Goal: Answer question/provide support: Share knowledge or assist other users

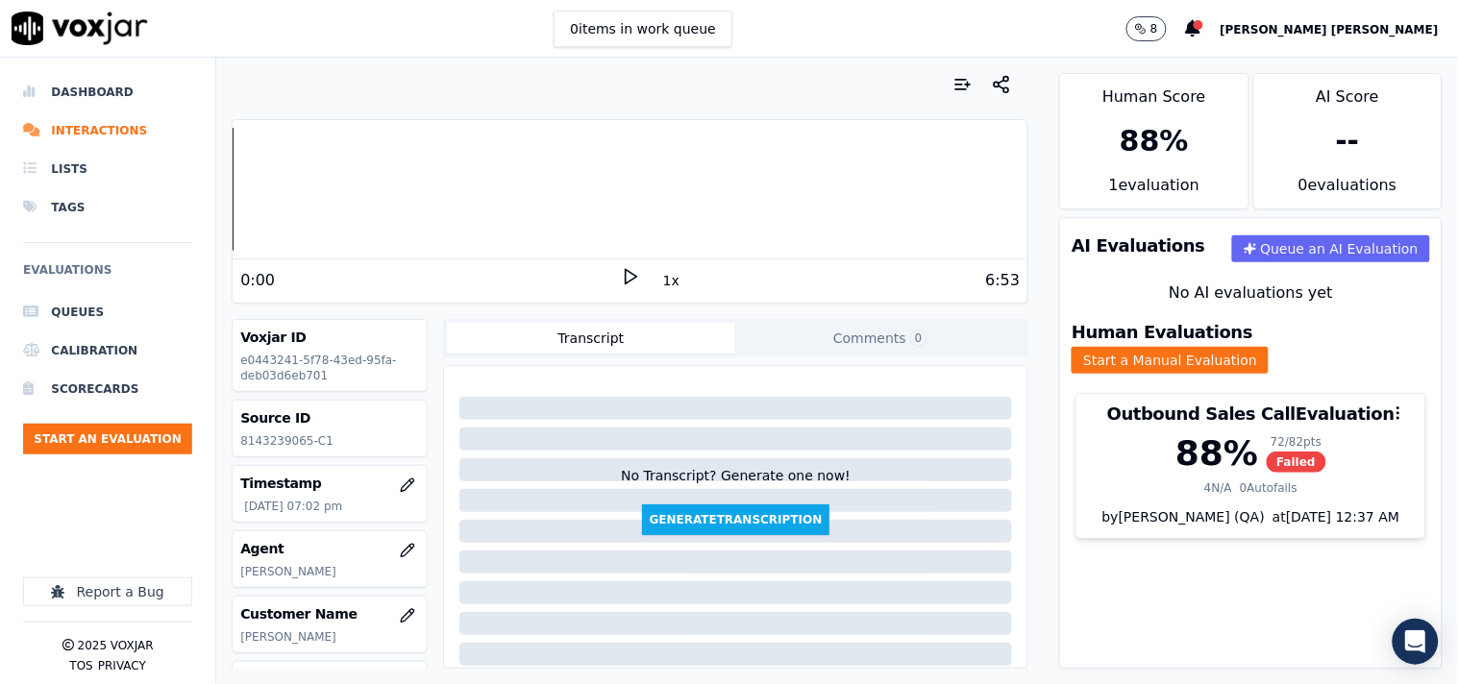
scroll to position [322, 0]
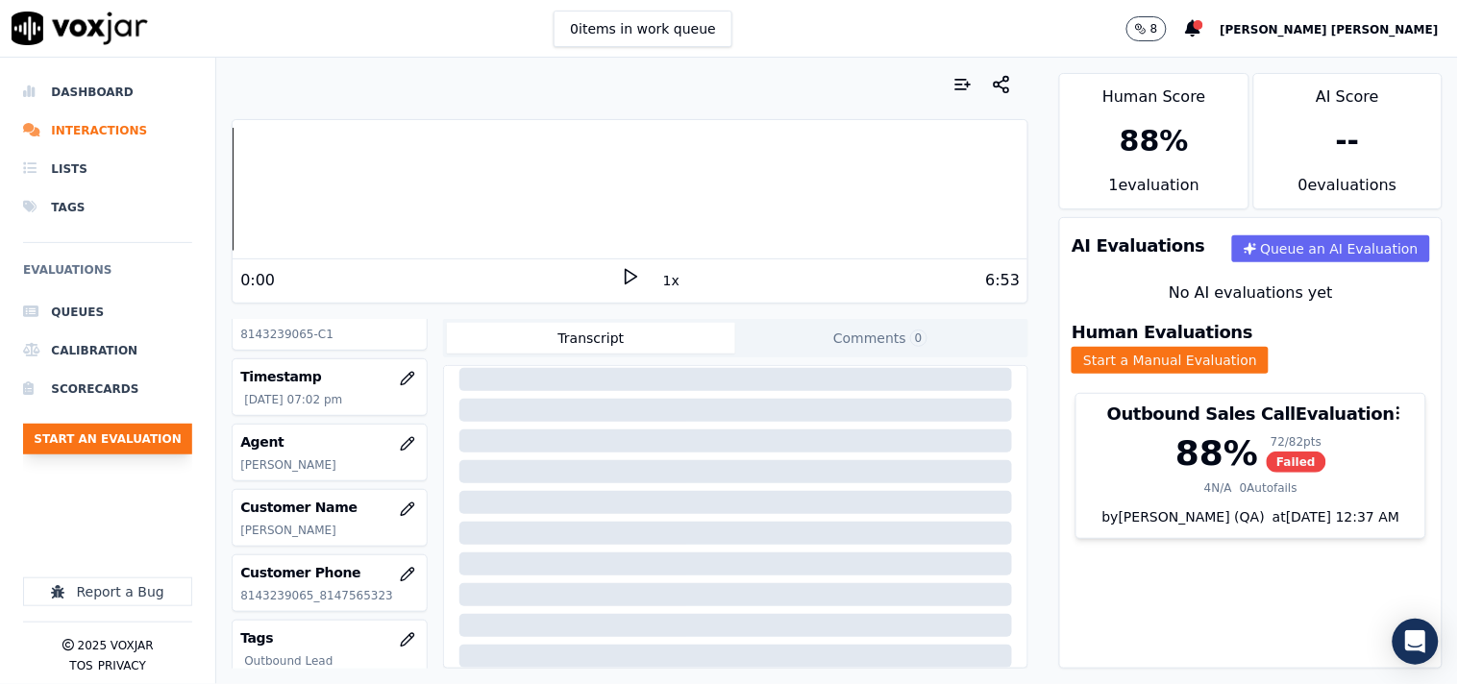
click at [139, 453] on button "Start an Evaluation" at bounding box center [107, 439] width 169 height 31
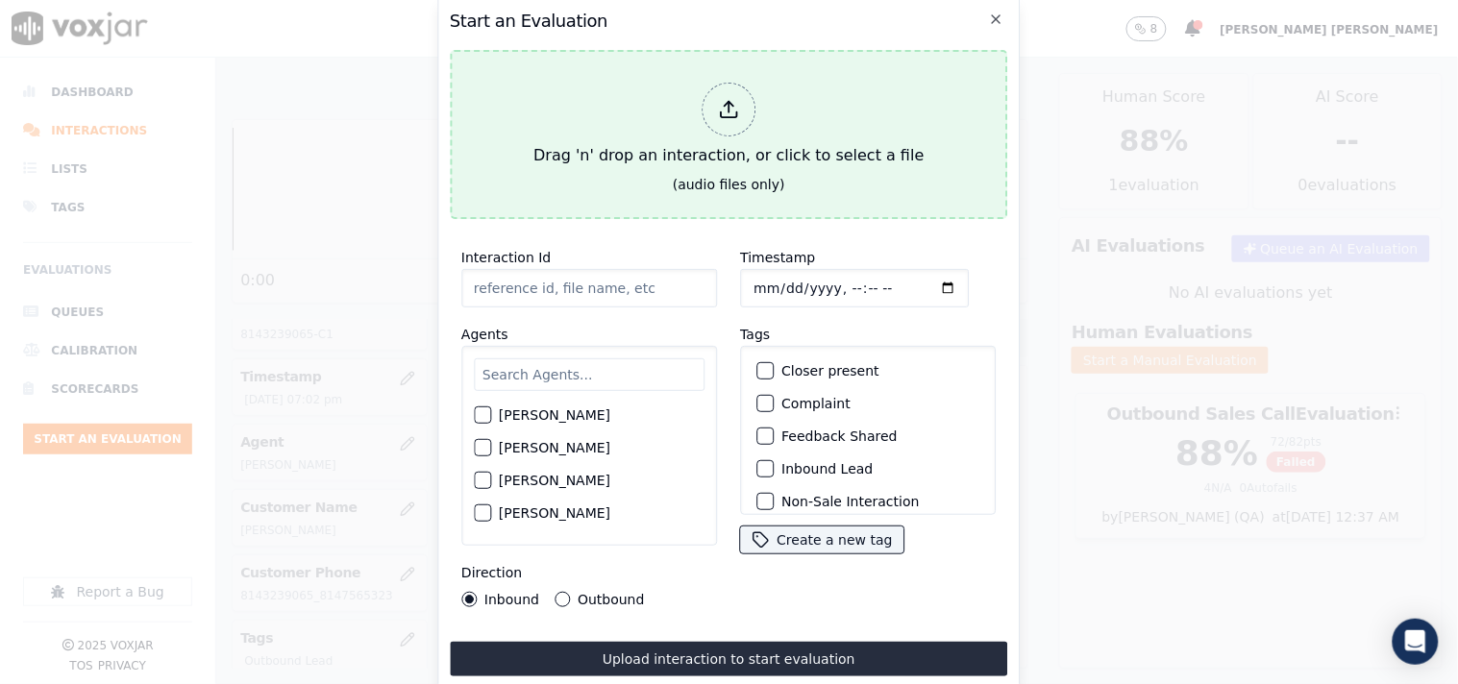
click at [748, 148] on div "Drag 'n' drop an interaction, or click to select a file" at bounding box center [728, 125] width 405 height 100
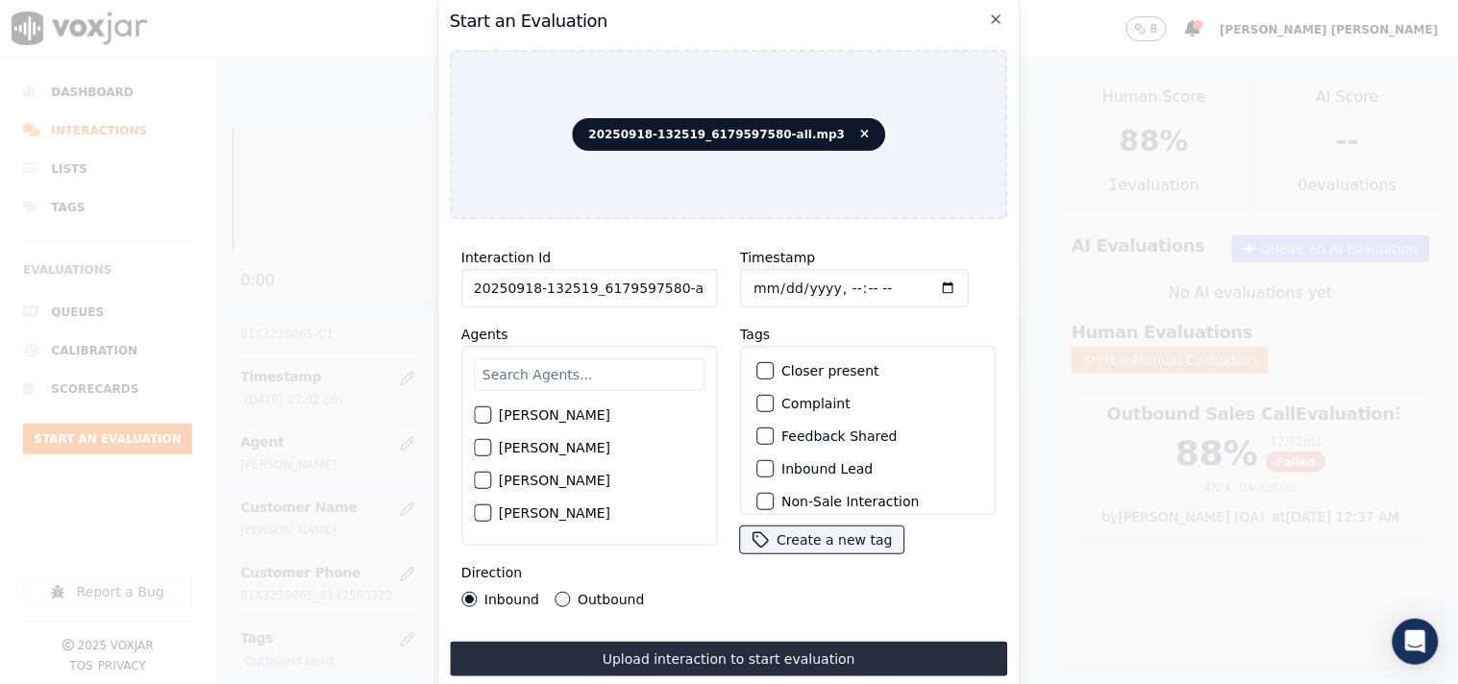
scroll to position [0, 11]
drag, startPoint x: 665, startPoint y: 281, endPoint x: 790, endPoint y: 301, distance: 126.5
click at [790, 301] on div "Interaction Id 20250918-132519_6179597580-all.mp3 Agents [PERSON_NAME] [PERSON_…" at bounding box center [729, 426] width 558 height 384
type input "20250918-132519_6179597580-C1"
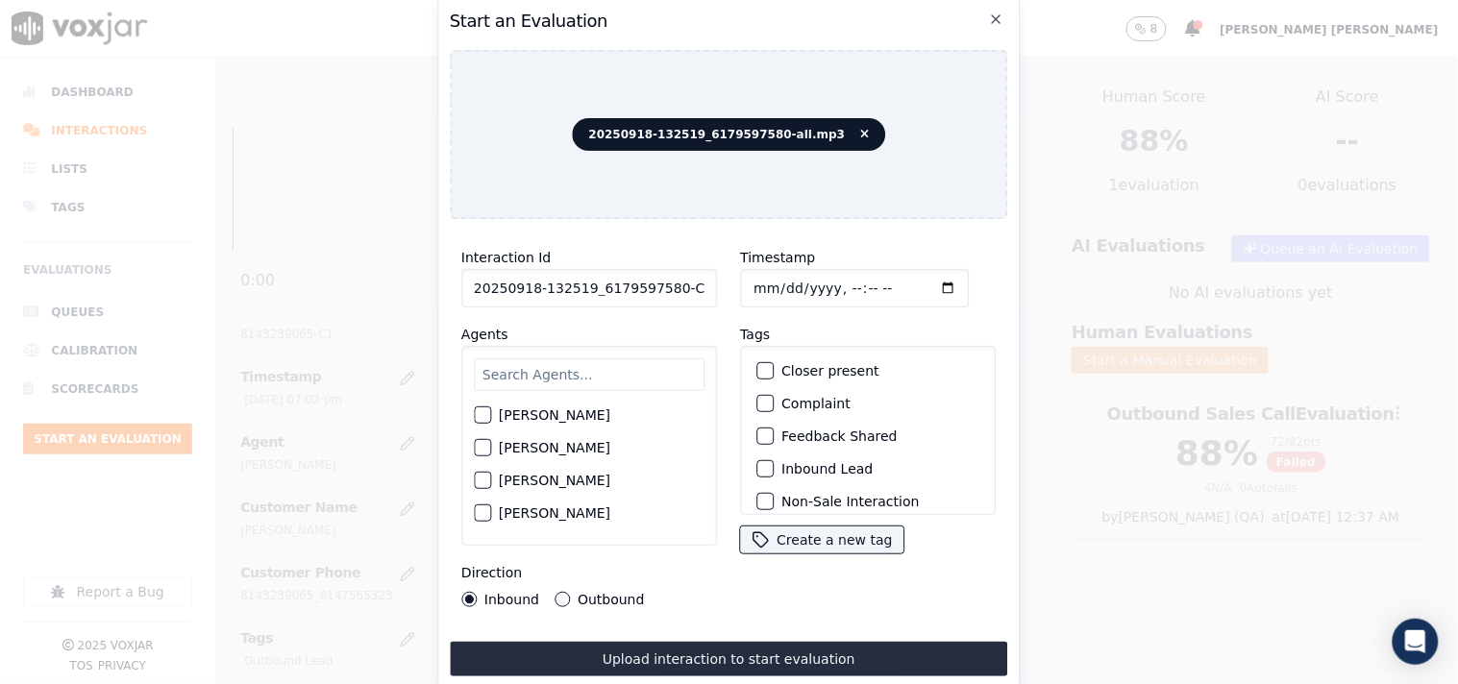
click at [759, 274] on input "Timestamp" at bounding box center [854, 288] width 229 height 38
type input "[DATE]T19:40"
click at [637, 370] on input "text" at bounding box center [589, 374] width 231 height 33
type input "ed"
click at [623, 419] on div "[PERSON_NAME]" at bounding box center [589, 421] width 231 height 33
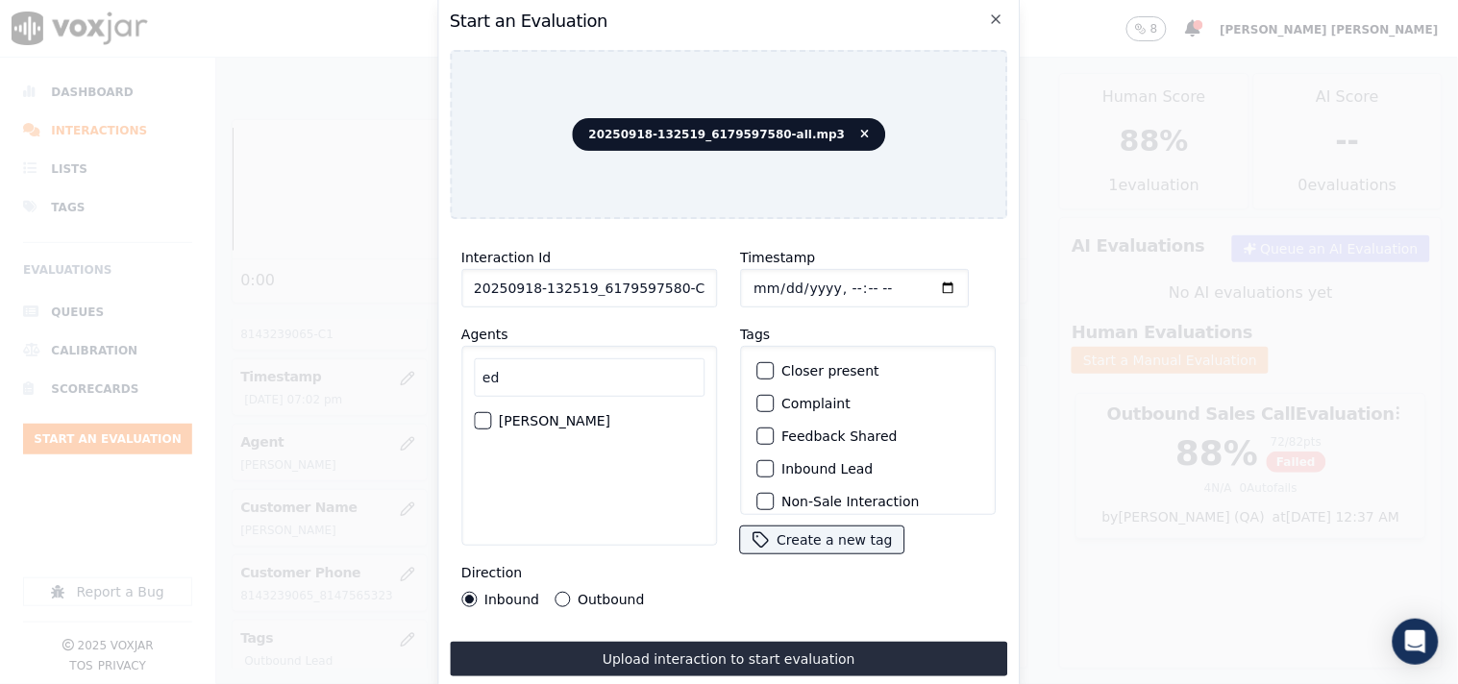
click at [560, 427] on div "[PERSON_NAME]" at bounding box center [589, 421] width 231 height 33
click at [560, 418] on label "[PERSON_NAME]" at bounding box center [554, 420] width 111 height 13
click at [491, 418] on button "[PERSON_NAME]" at bounding box center [482, 420] width 17 height 17
click at [795, 462] on label "Inbound Lead" at bounding box center [826, 468] width 91 height 13
click at [773, 460] on button "Inbound Lead" at bounding box center [764, 468] width 17 height 17
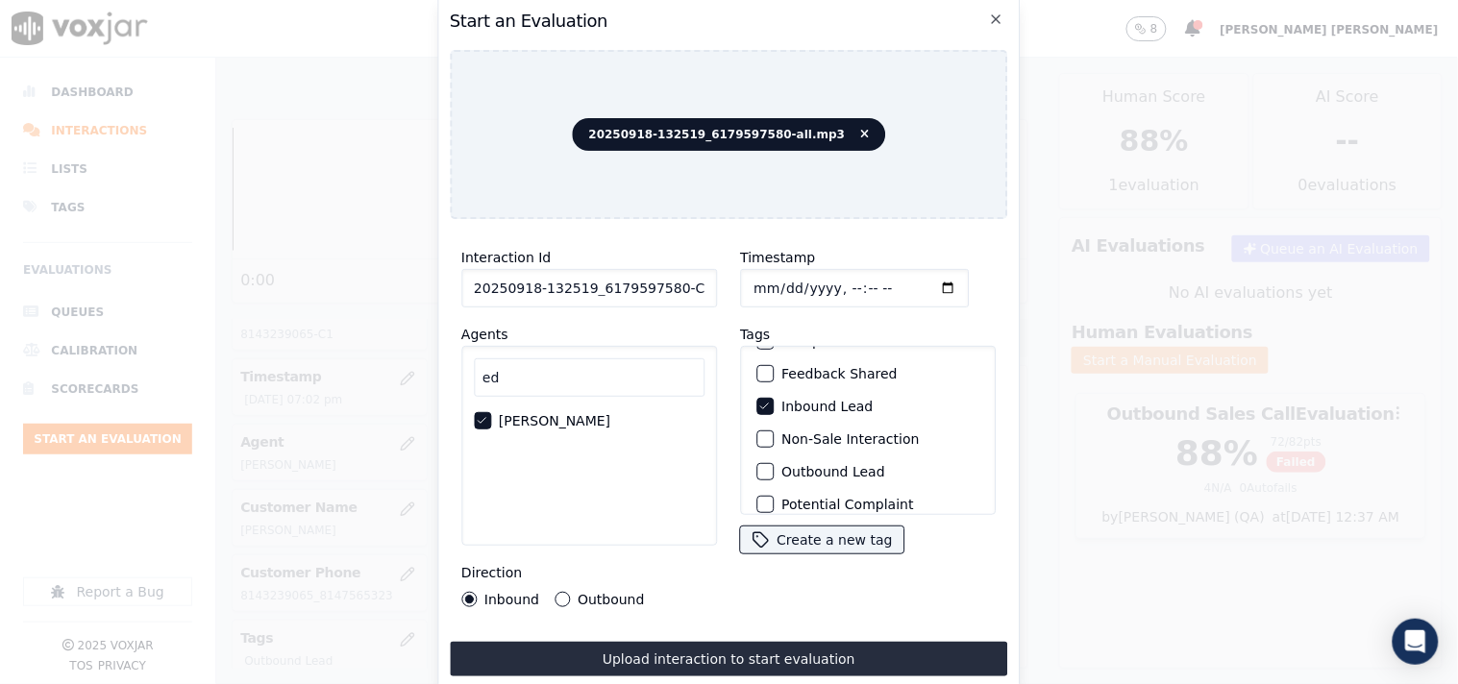
scroll to position [107, 0]
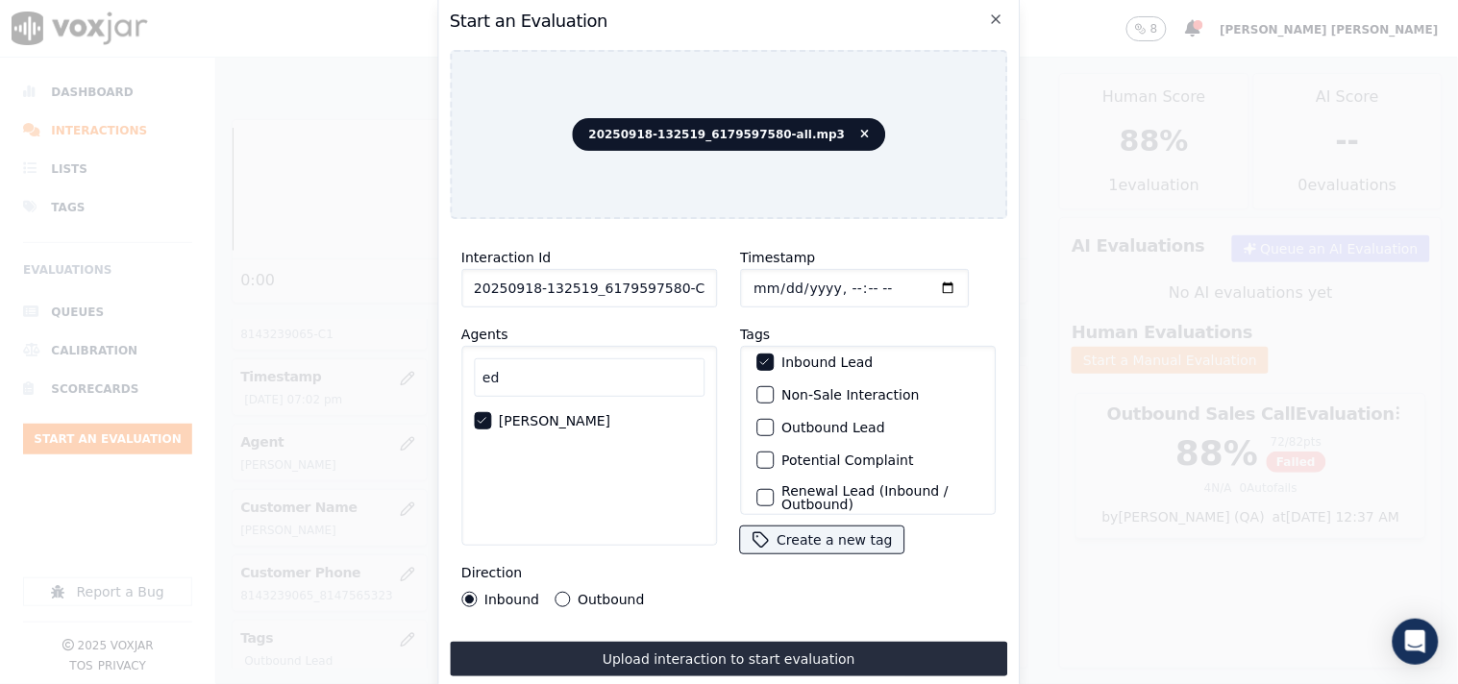
click at [803, 388] on label "Non-Sale Interaction" at bounding box center [849, 394] width 137 height 13
click at [773, 386] on button "Non-Sale Interaction" at bounding box center [764, 394] width 17 height 17
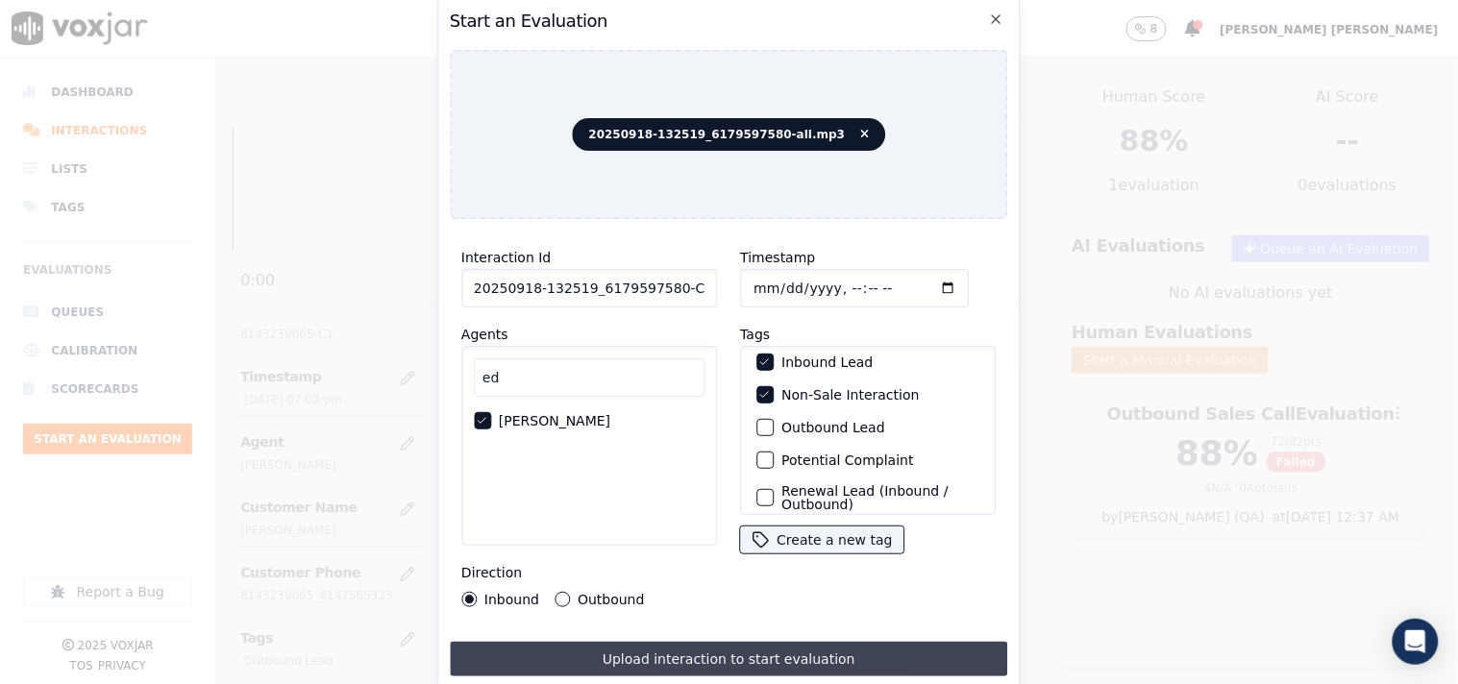
click at [725, 658] on button "Upload interaction to start evaluation" at bounding box center [729, 659] width 558 height 35
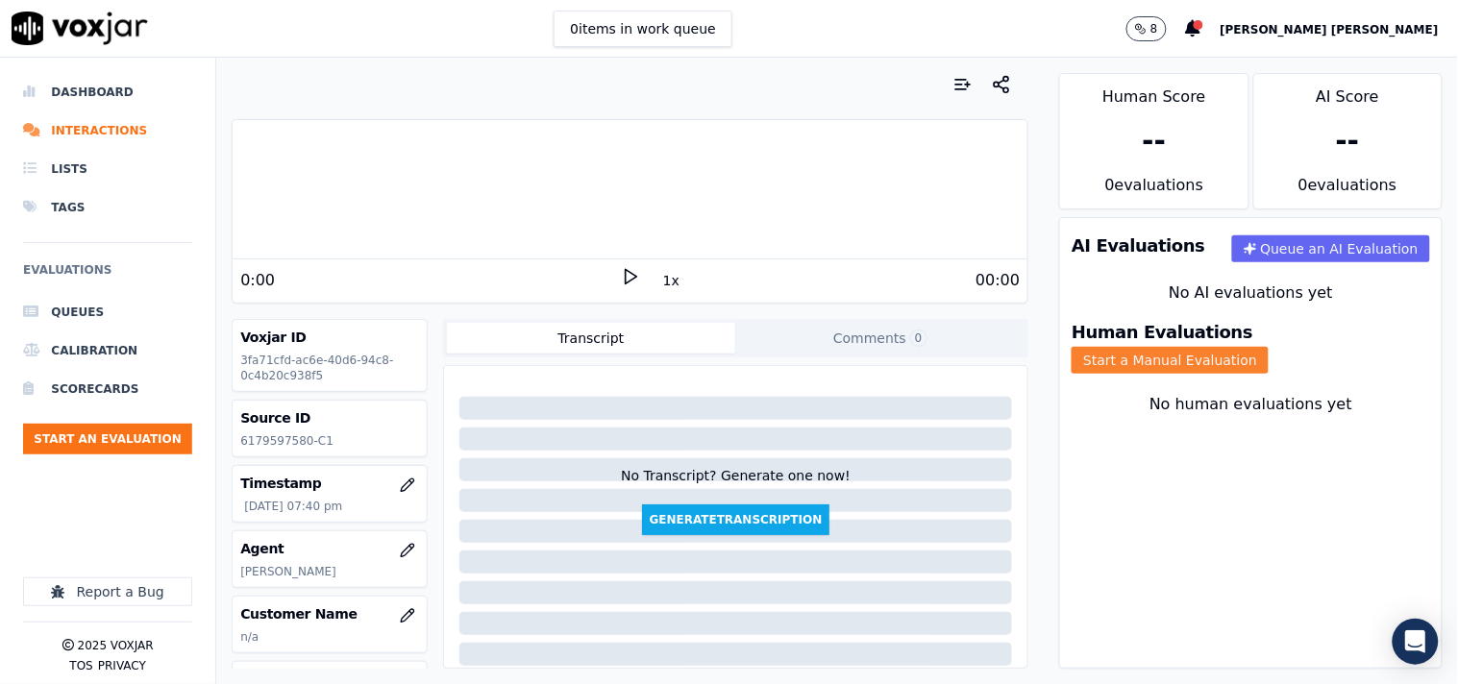
click at [1239, 347] on button "Start a Manual Evaluation" at bounding box center [1169, 360] width 197 height 27
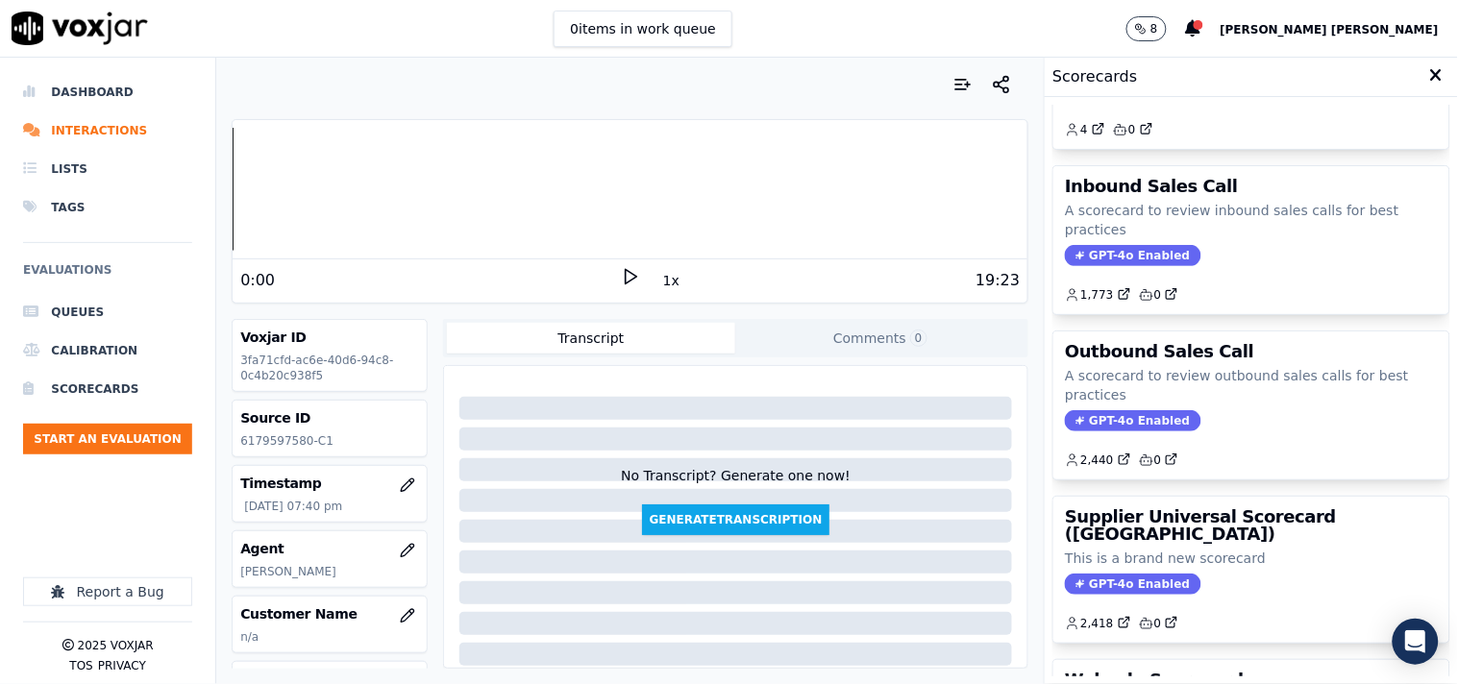
scroll to position [93, 0]
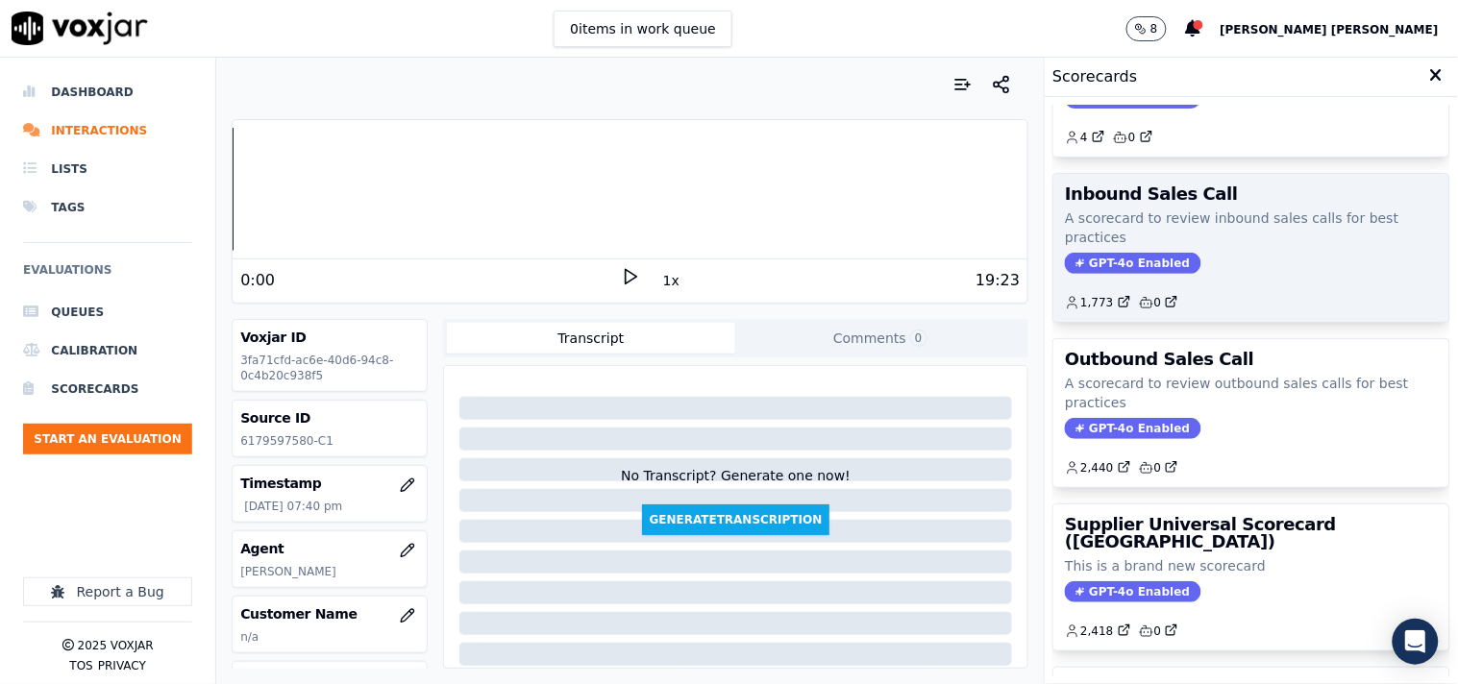
click at [1127, 259] on span "GPT-4o Enabled" at bounding box center [1132, 263] width 135 height 21
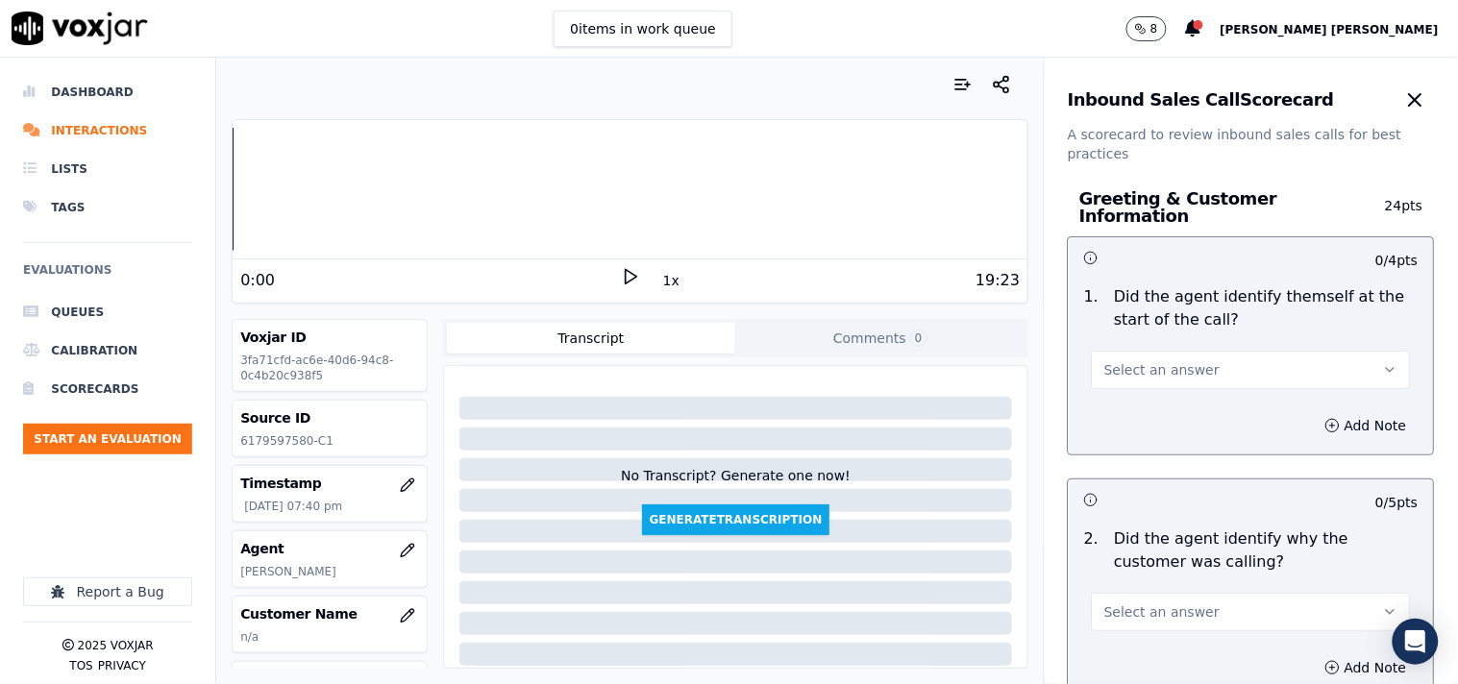
click at [1145, 362] on span "Select an answer" at bounding box center [1161, 369] width 115 height 19
click at [1172, 414] on div "Yes" at bounding box center [1217, 403] width 282 height 31
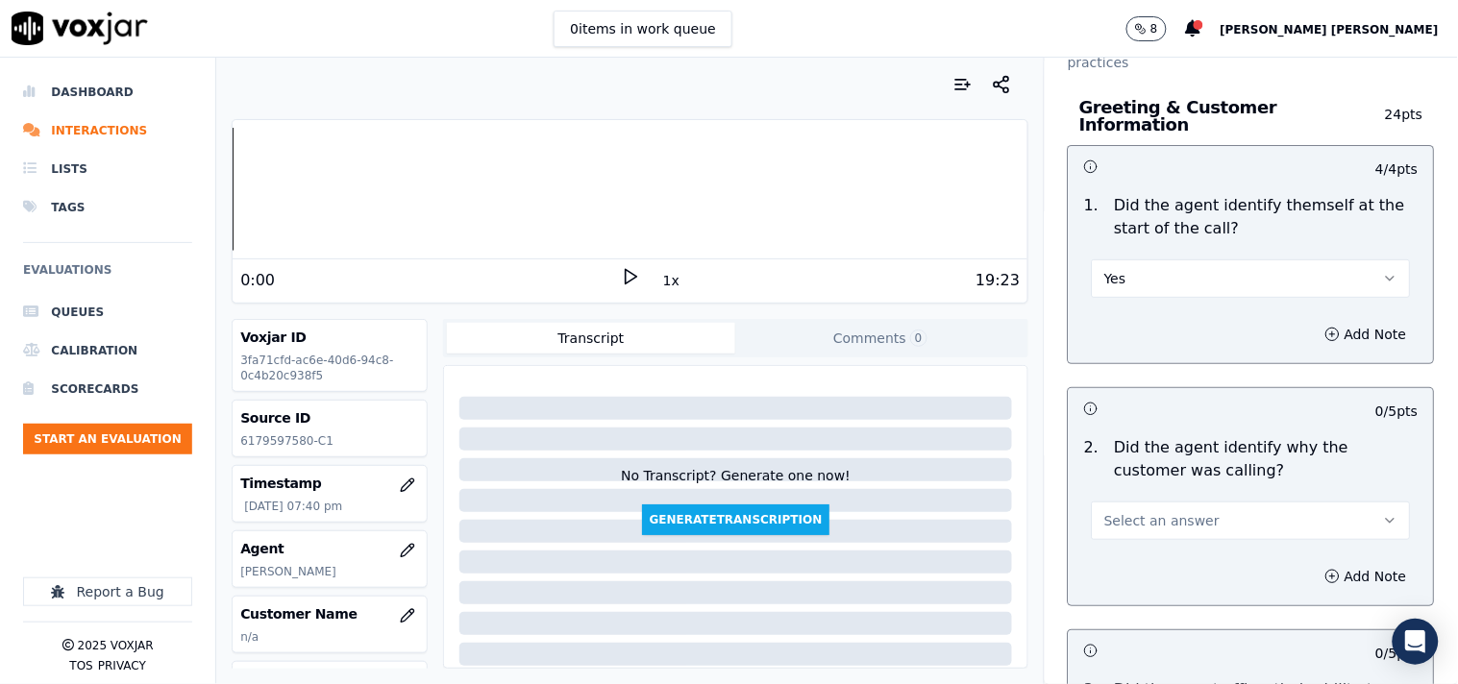
scroll to position [320, 0]
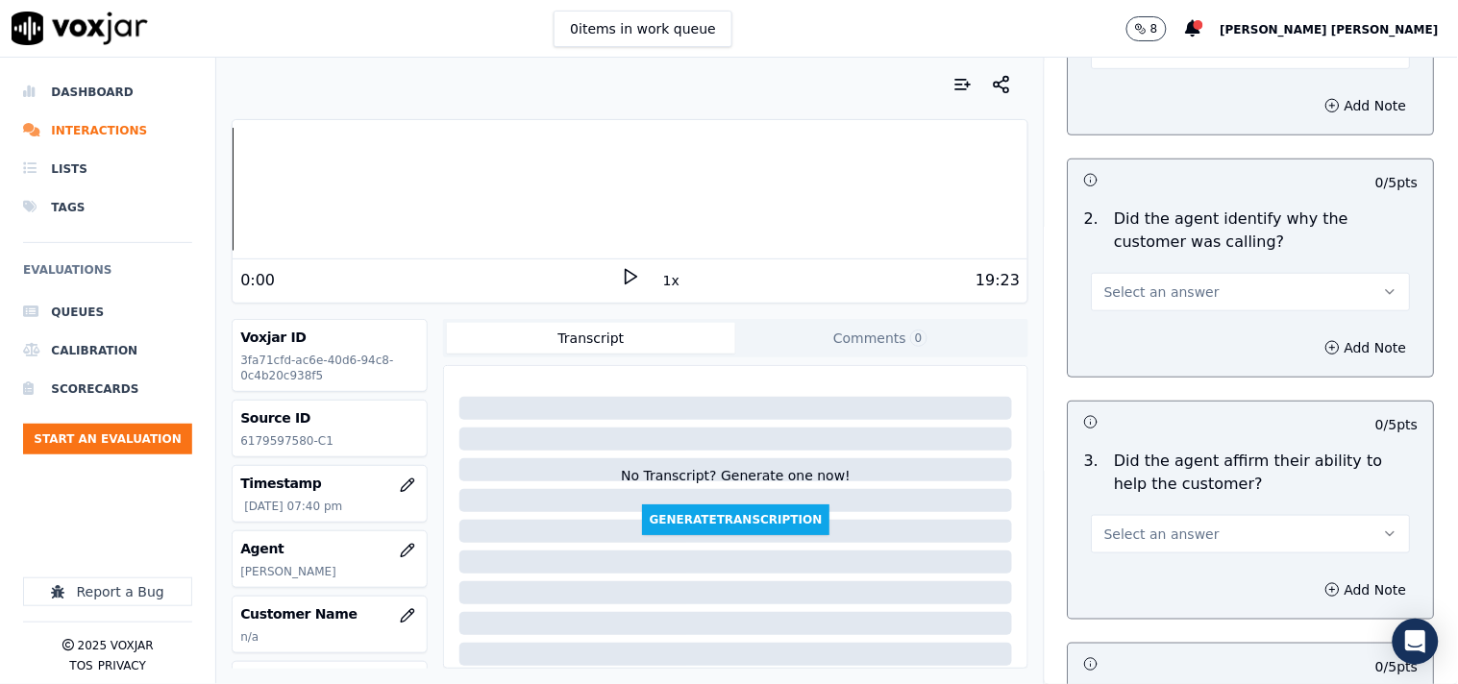
click at [1187, 273] on button "Select an answer" at bounding box center [1251, 292] width 319 height 38
click at [1177, 319] on div "Yes" at bounding box center [1217, 325] width 282 height 31
click at [1158, 525] on span "Select an answer" at bounding box center [1161, 534] width 115 height 19
click at [1165, 560] on div "Yes" at bounding box center [1217, 567] width 282 height 31
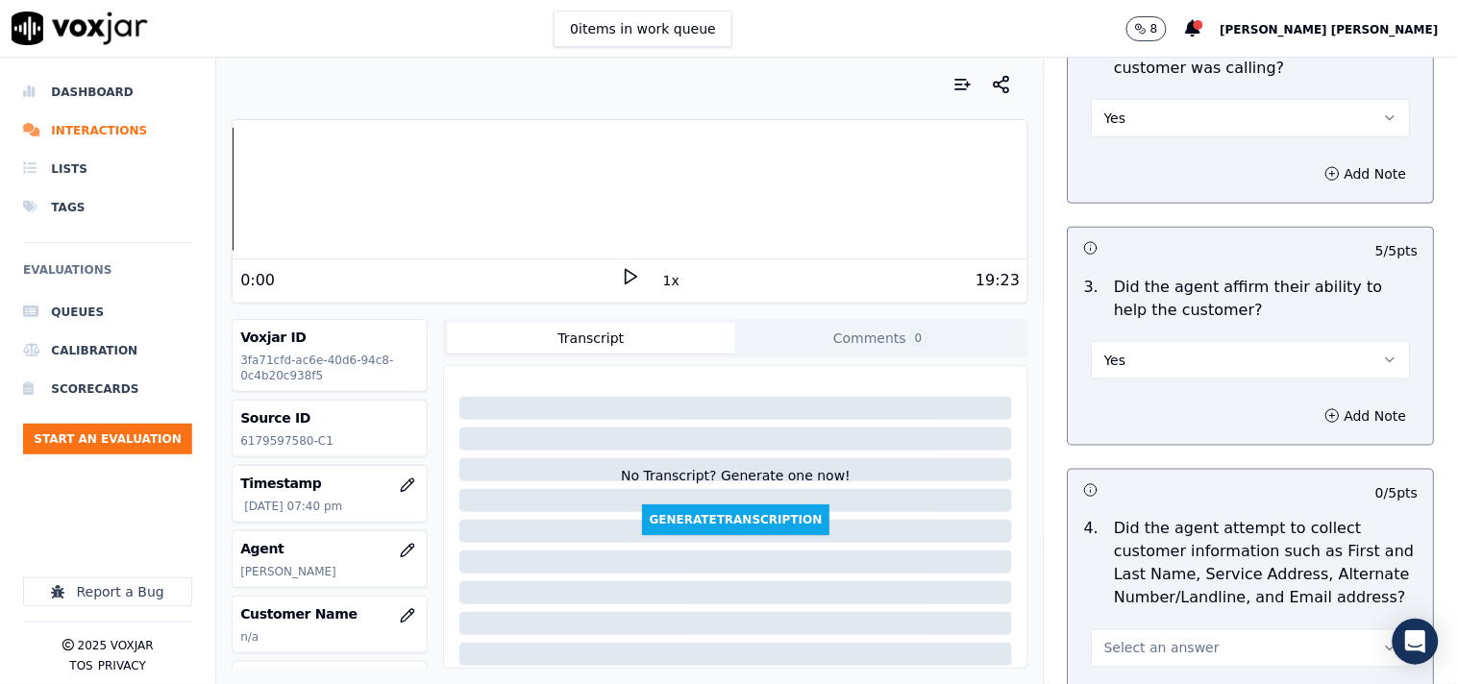
scroll to position [533, 0]
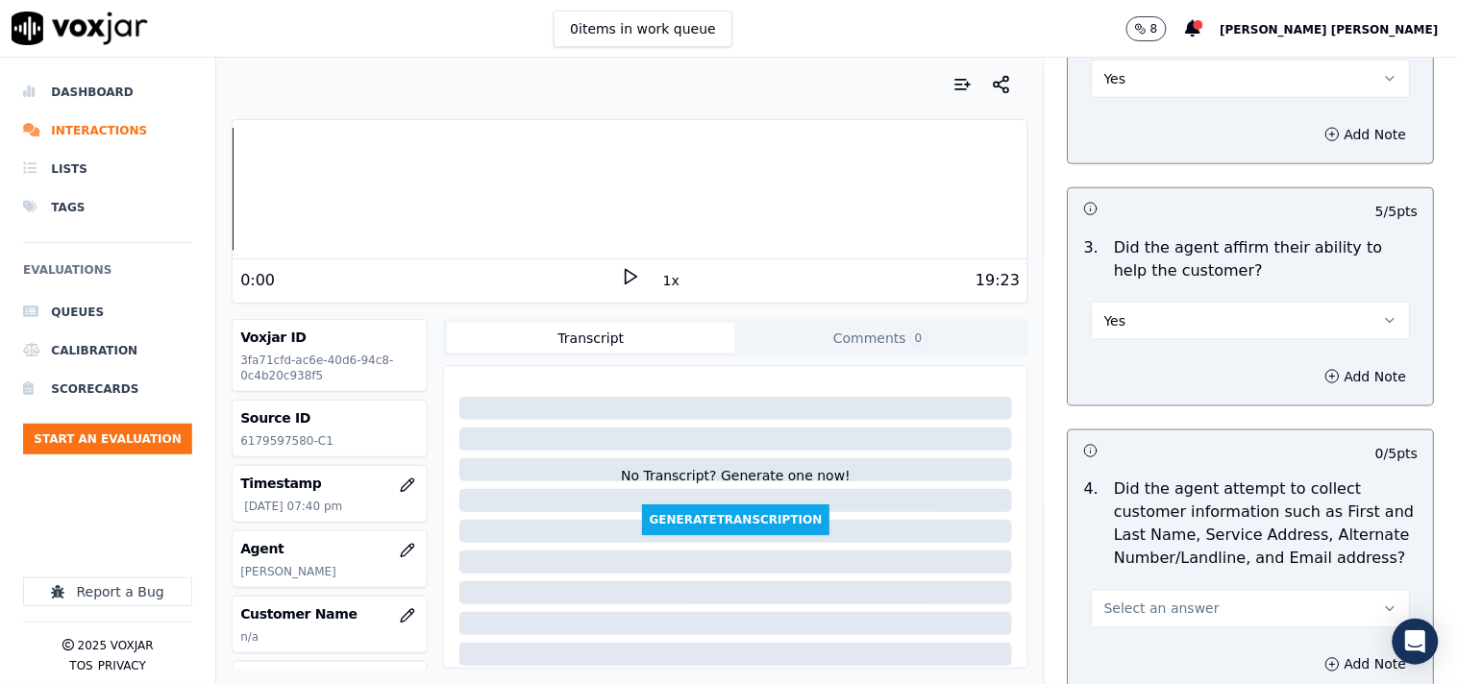
click at [1158, 600] on span "Select an answer" at bounding box center [1161, 609] width 115 height 19
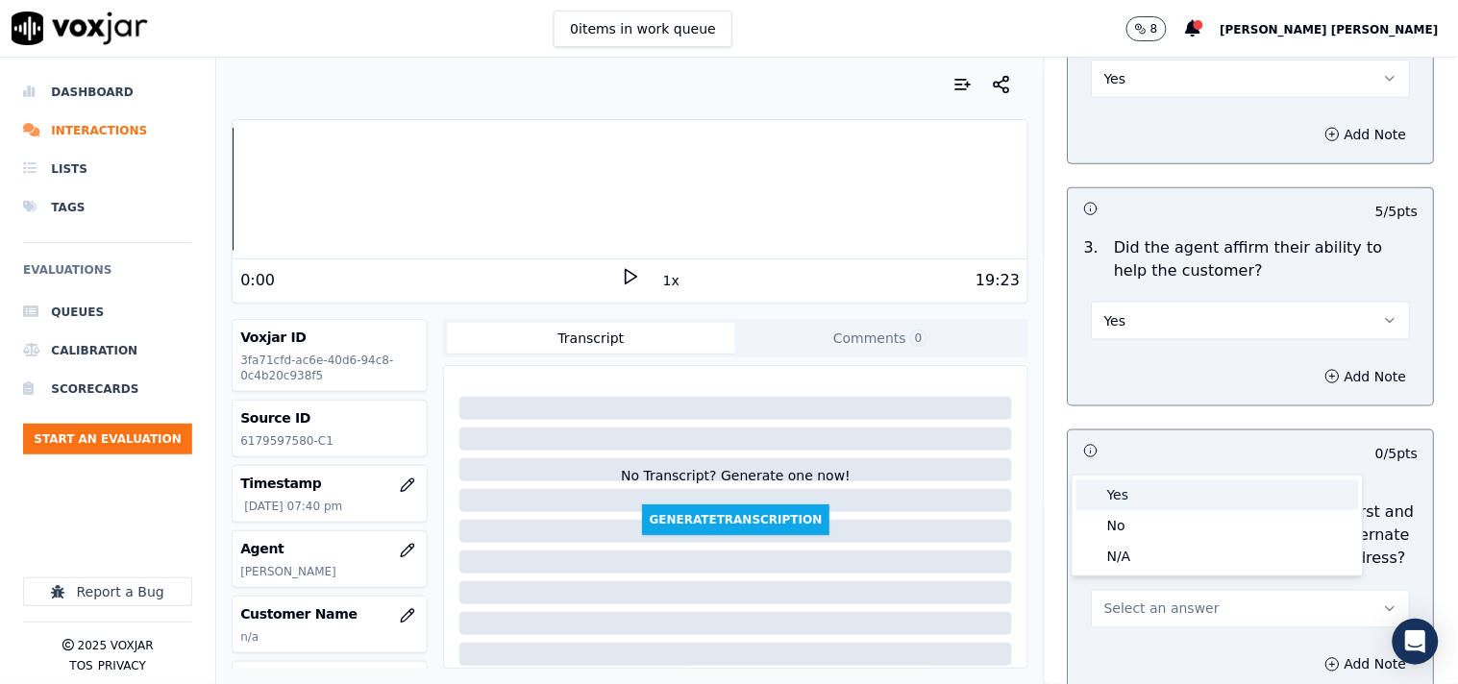
click at [1165, 498] on div "Yes" at bounding box center [1217, 494] width 282 height 31
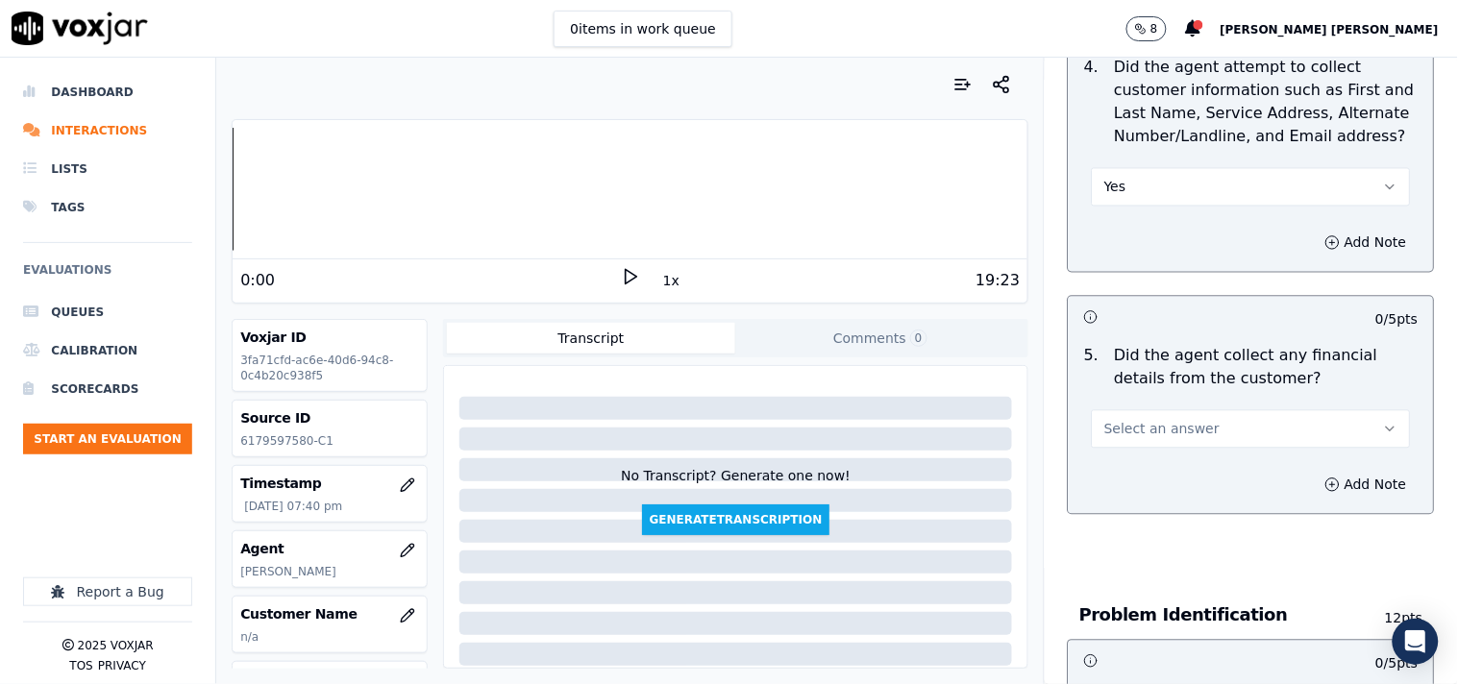
scroll to position [961, 0]
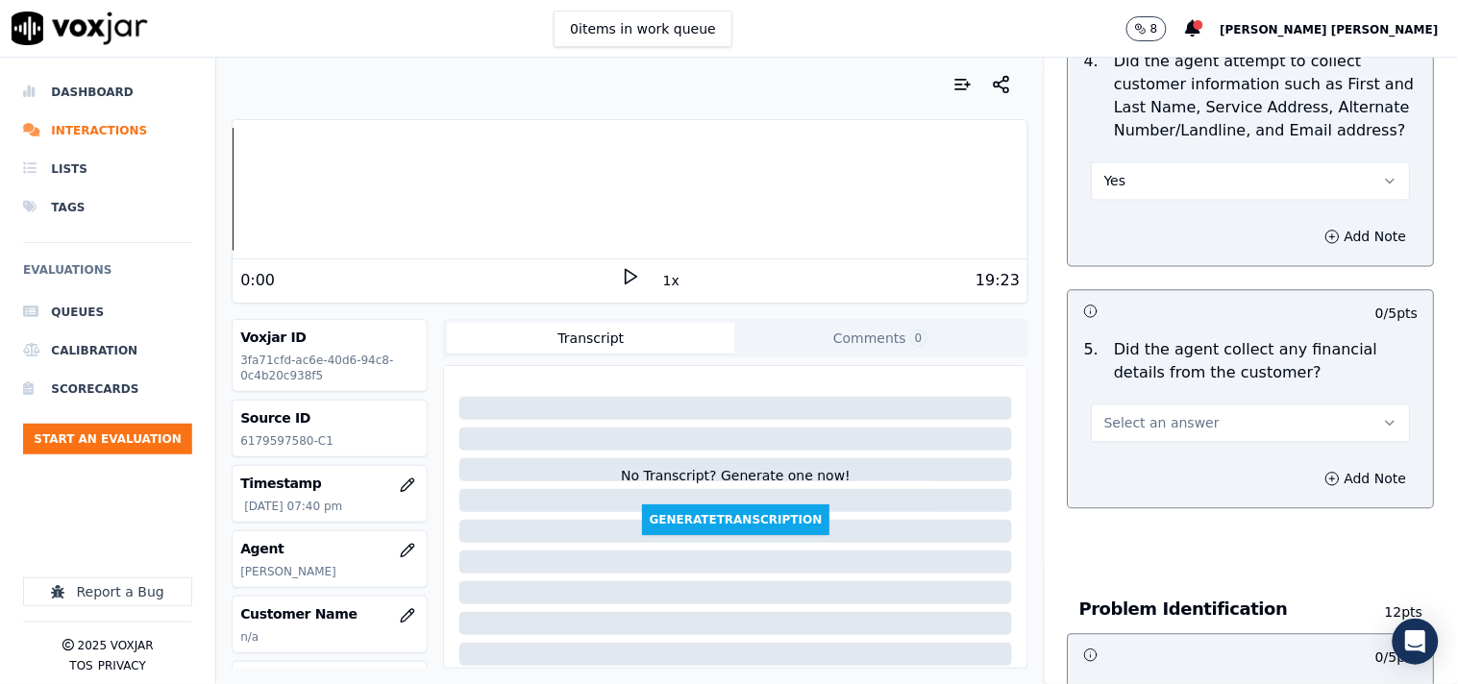
click at [1177, 423] on span "Select an answer" at bounding box center [1161, 423] width 115 height 19
drag, startPoint x: 1163, startPoint y: 505, endPoint x: 1174, endPoint y: 488, distance: 20.8
click at [1174, 488] on div "Yes No N/A" at bounding box center [1217, 489] width 290 height 100
click at [1174, 488] on div "No" at bounding box center [1217, 489] width 282 height 31
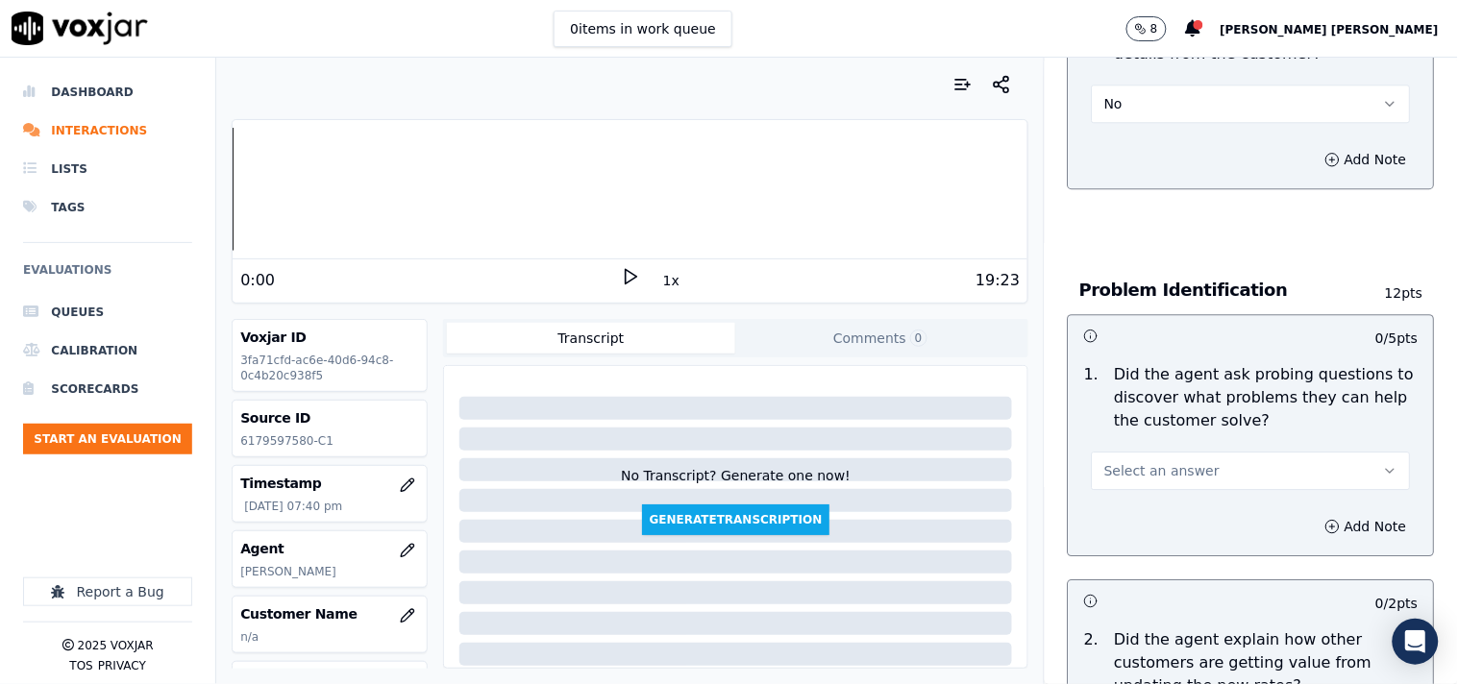
click at [1149, 461] on span "Select an answer" at bounding box center [1161, 470] width 115 height 19
click at [1170, 503] on div "Yes" at bounding box center [1217, 504] width 282 height 31
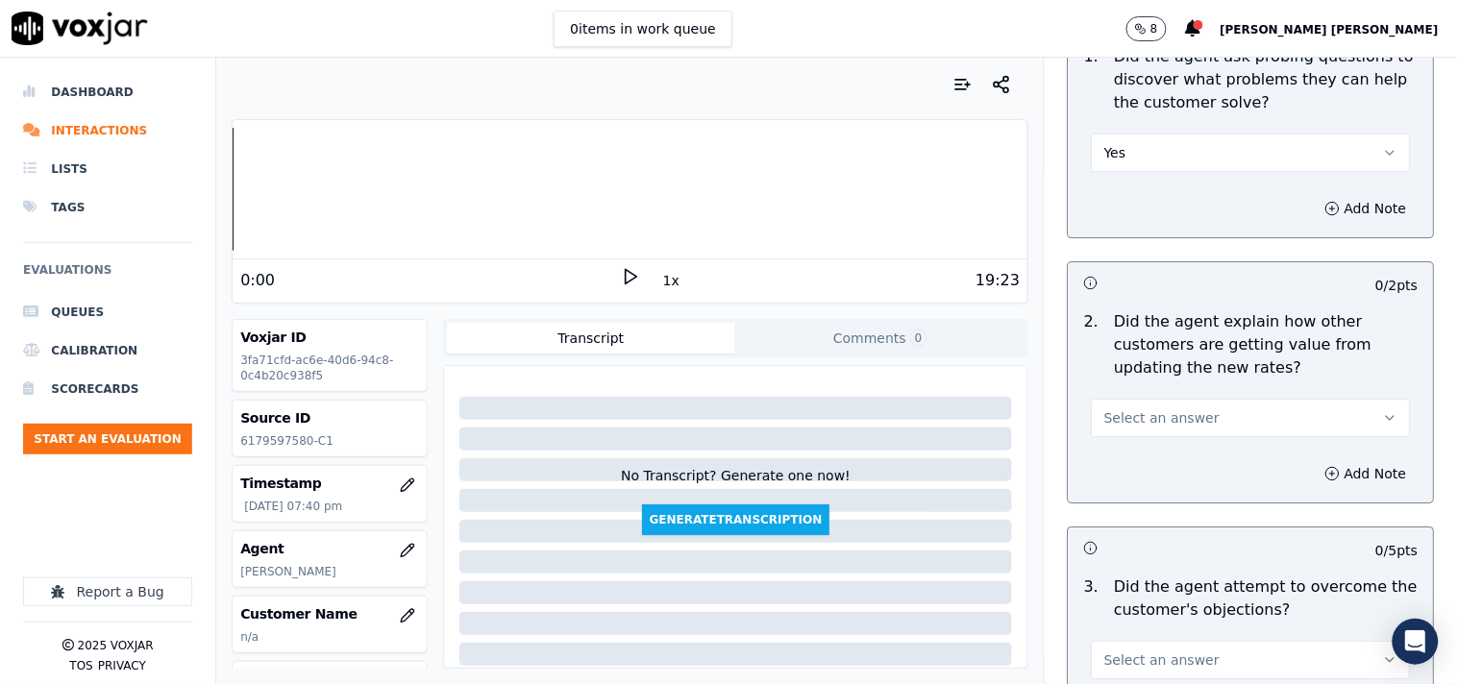
scroll to position [1601, 0]
click at [1157, 427] on div "2 . Did the agent explain how other customers are getting value from updating t…" at bounding box center [1250, 372] width 365 height 142
click at [1164, 410] on button "Select an answer" at bounding box center [1251, 416] width 319 height 38
click at [1147, 462] on div "Yes" at bounding box center [1217, 449] width 282 height 31
click at [1165, 410] on button "Yes" at bounding box center [1251, 416] width 319 height 38
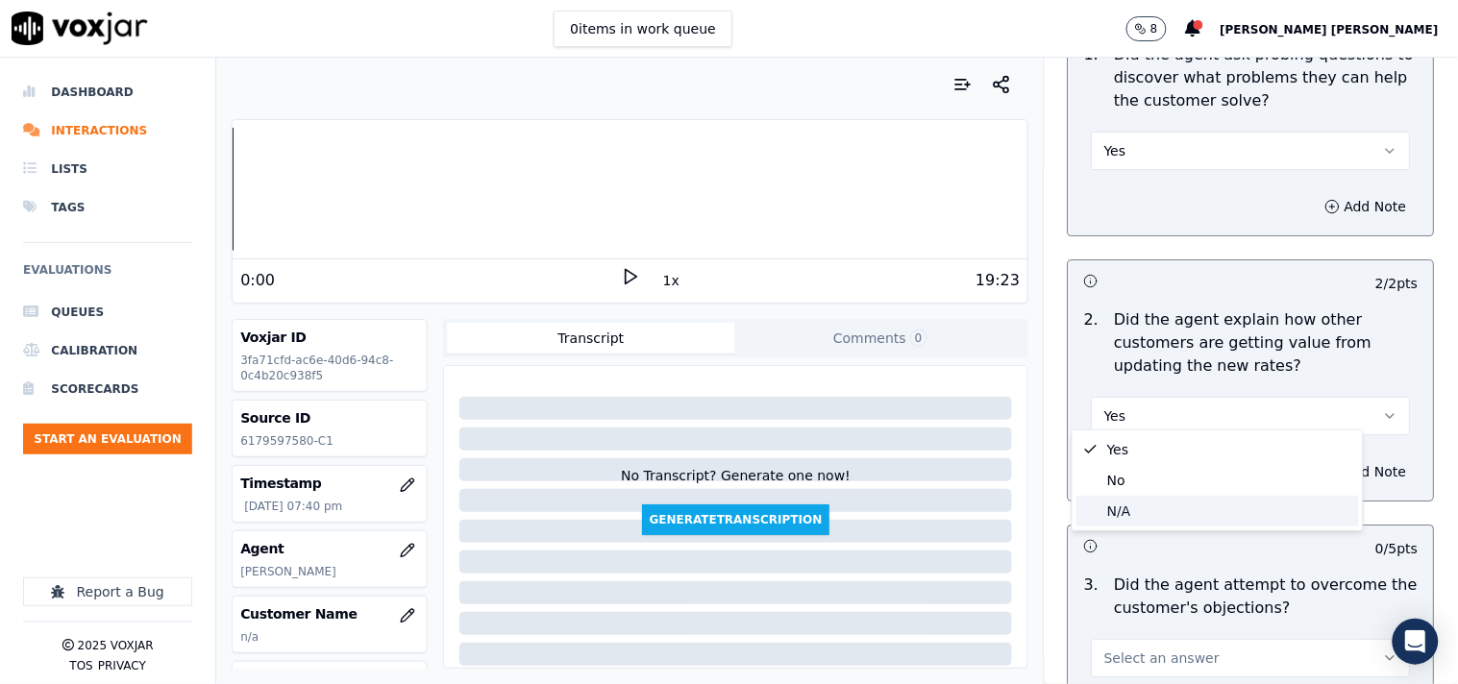
click at [1145, 521] on div "N/A" at bounding box center [1217, 511] width 282 height 31
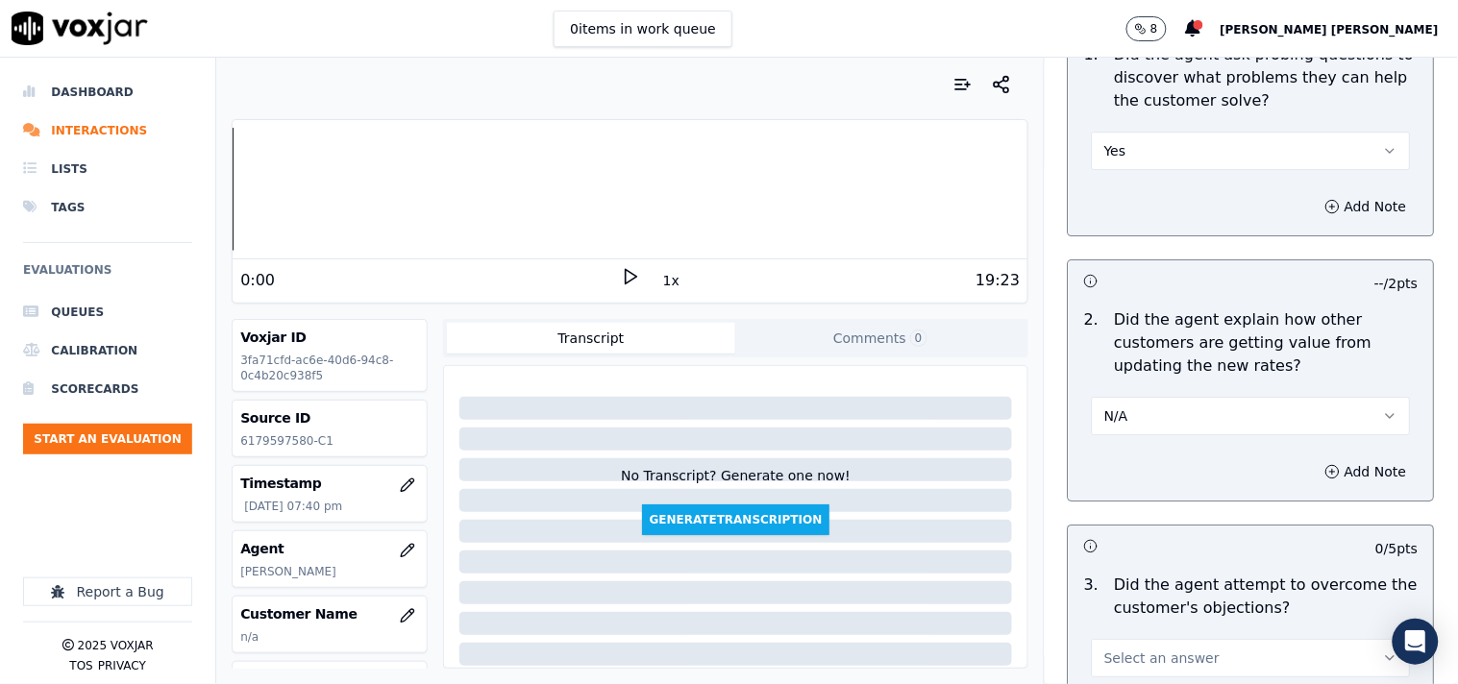
scroll to position [1707, 0]
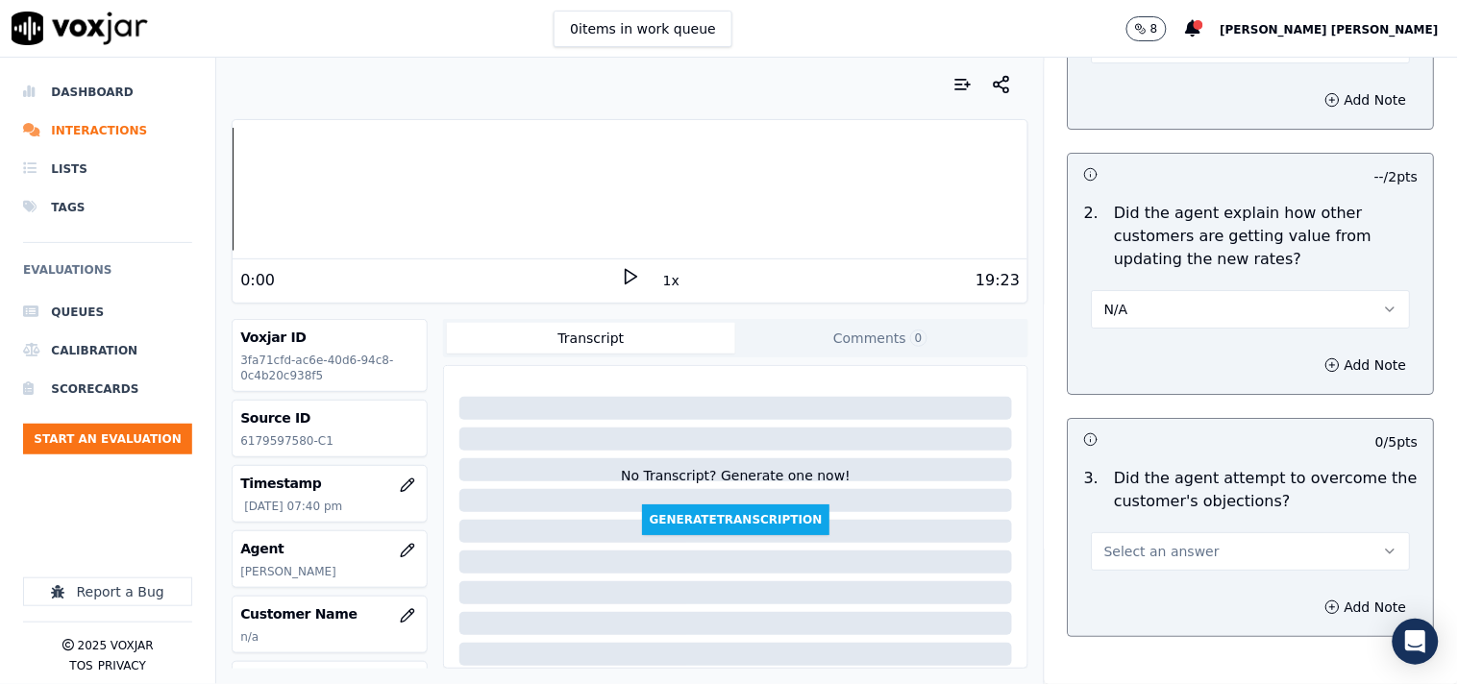
click at [1252, 578] on div "Add Note" at bounding box center [1250, 607] width 365 height 58
click at [1252, 545] on button "Select an answer" at bounding box center [1251, 551] width 319 height 38
click at [1148, 586] on div "Yes" at bounding box center [1217, 585] width 282 height 31
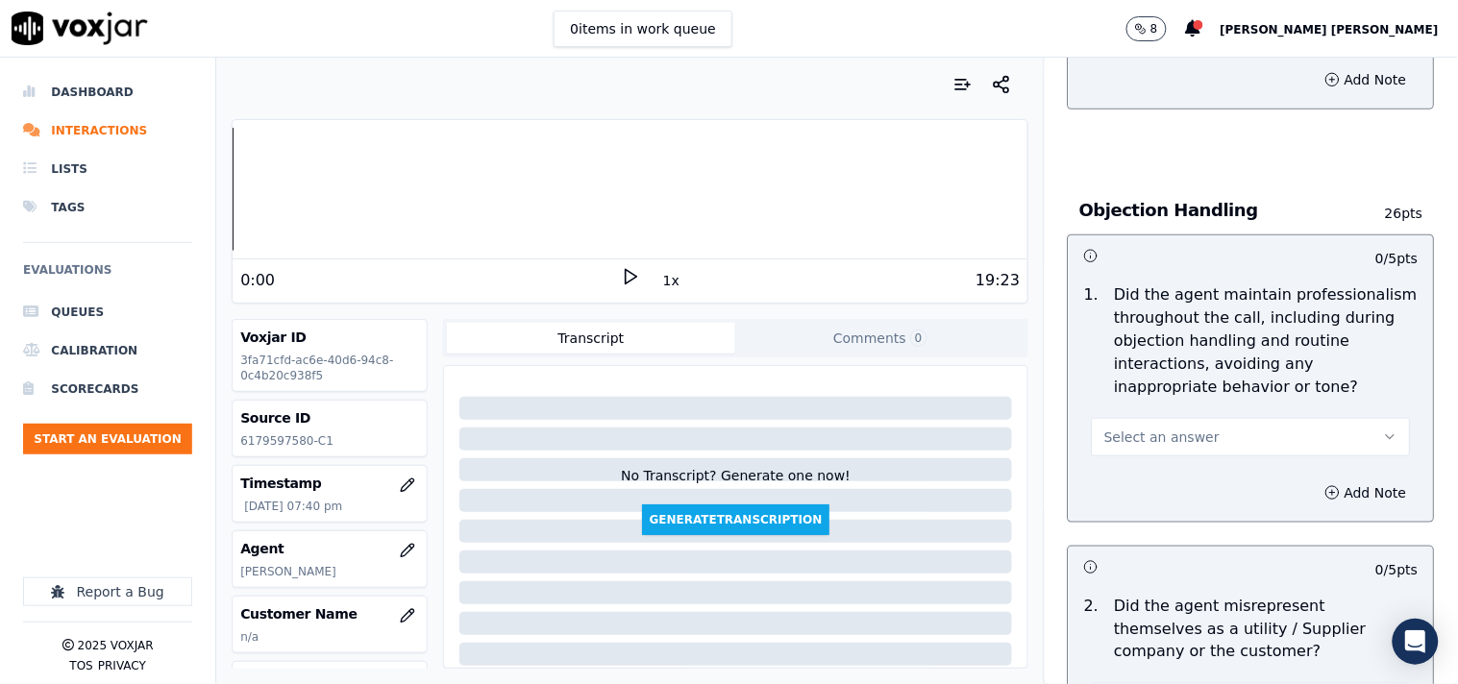
scroll to position [2242, 0]
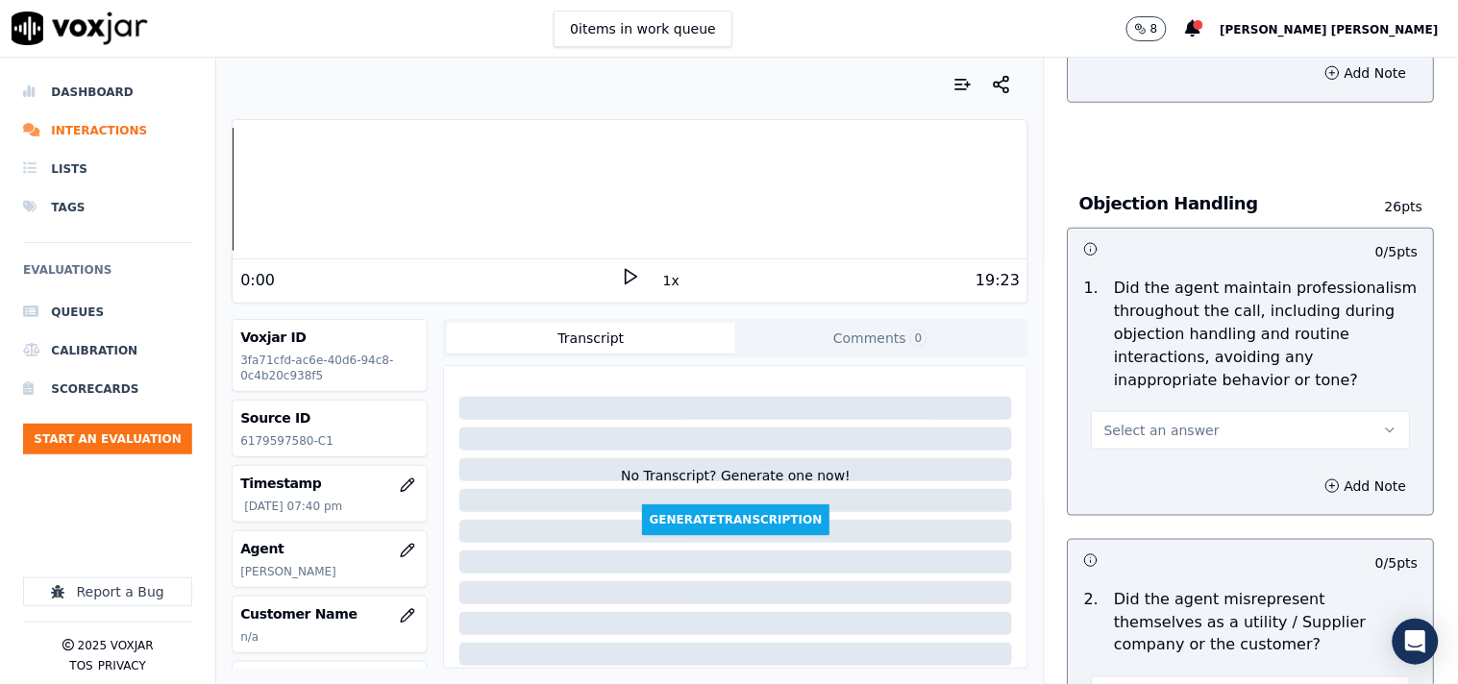
click at [1177, 426] on span "Select an answer" at bounding box center [1161, 430] width 115 height 19
click at [1143, 463] on div "Yes" at bounding box center [1217, 465] width 282 height 31
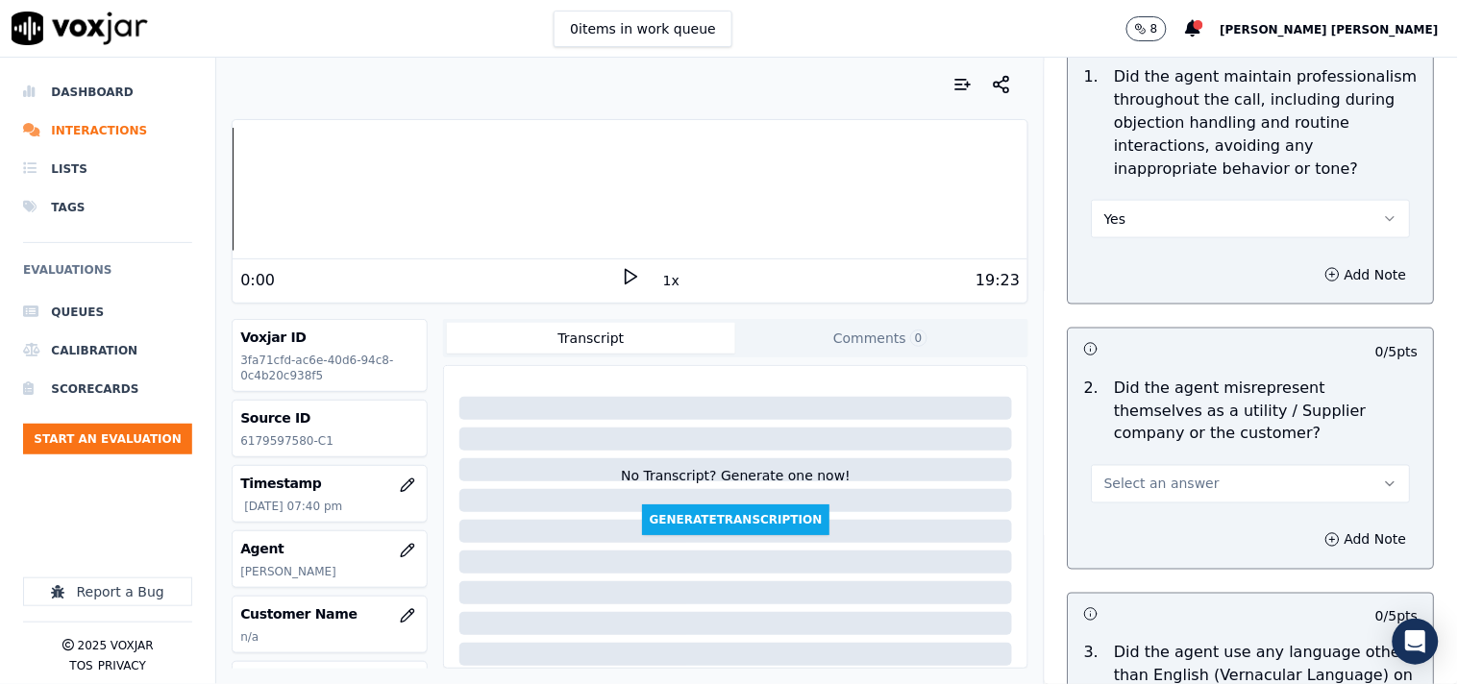
scroll to position [2455, 0]
click at [1141, 478] on span "Select an answer" at bounding box center [1161, 482] width 115 height 19
click at [1127, 554] on div "No" at bounding box center [1217, 547] width 282 height 31
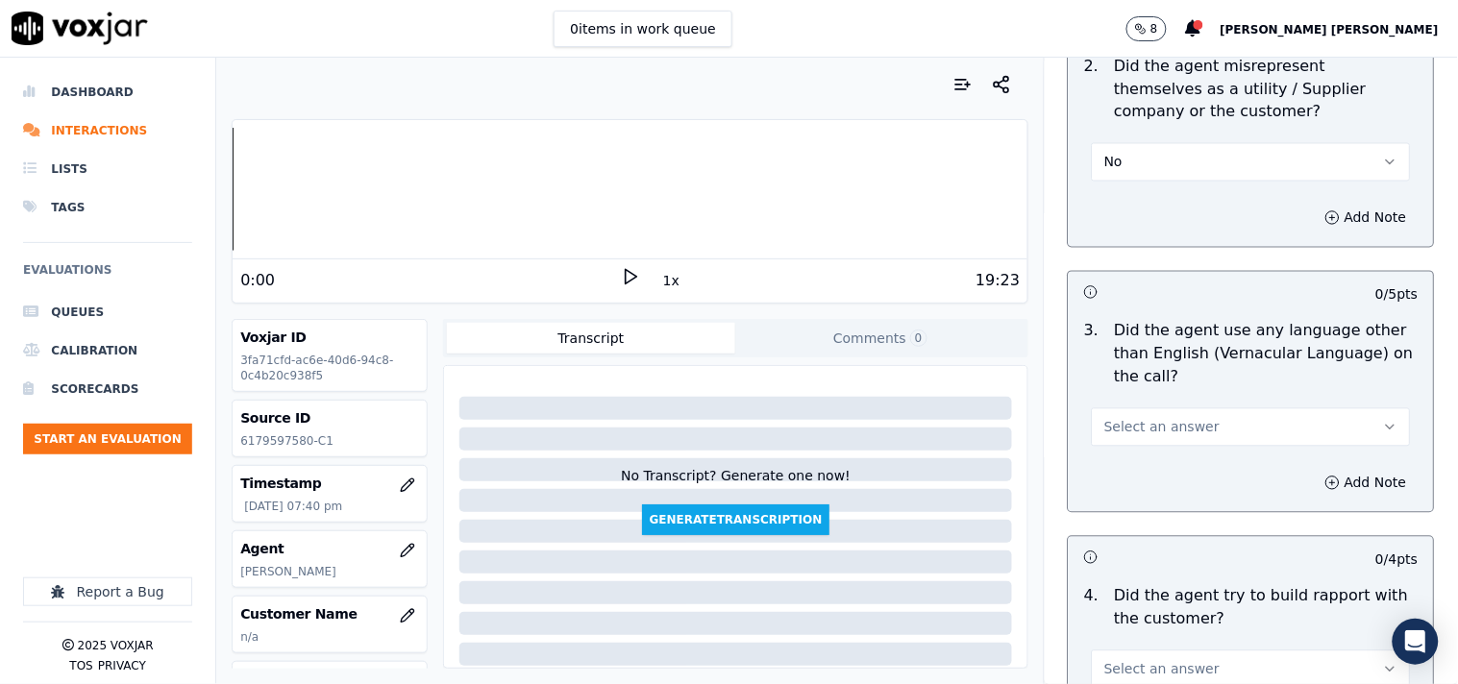
click at [1175, 418] on span "Select an answer" at bounding box center [1161, 427] width 115 height 19
click at [1150, 505] on div "No" at bounding box center [1217, 492] width 282 height 31
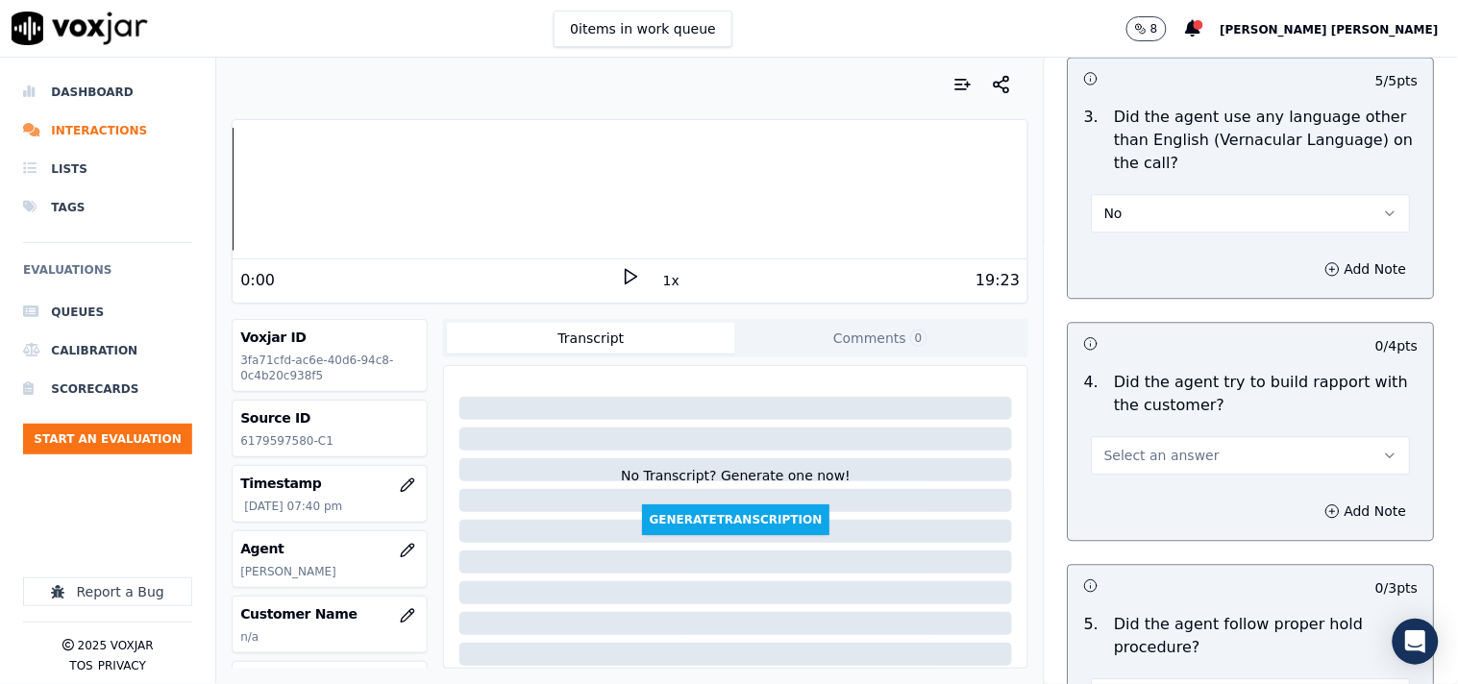
click at [1112, 466] on div "4 . Did the agent try to build rapport with the customer? Select an answer" at bounding box center [1250, 422] width 365 height 119
click at [1119, 453] on span "Select an answer" at bounding box center [1161, 455] width 115 height 19
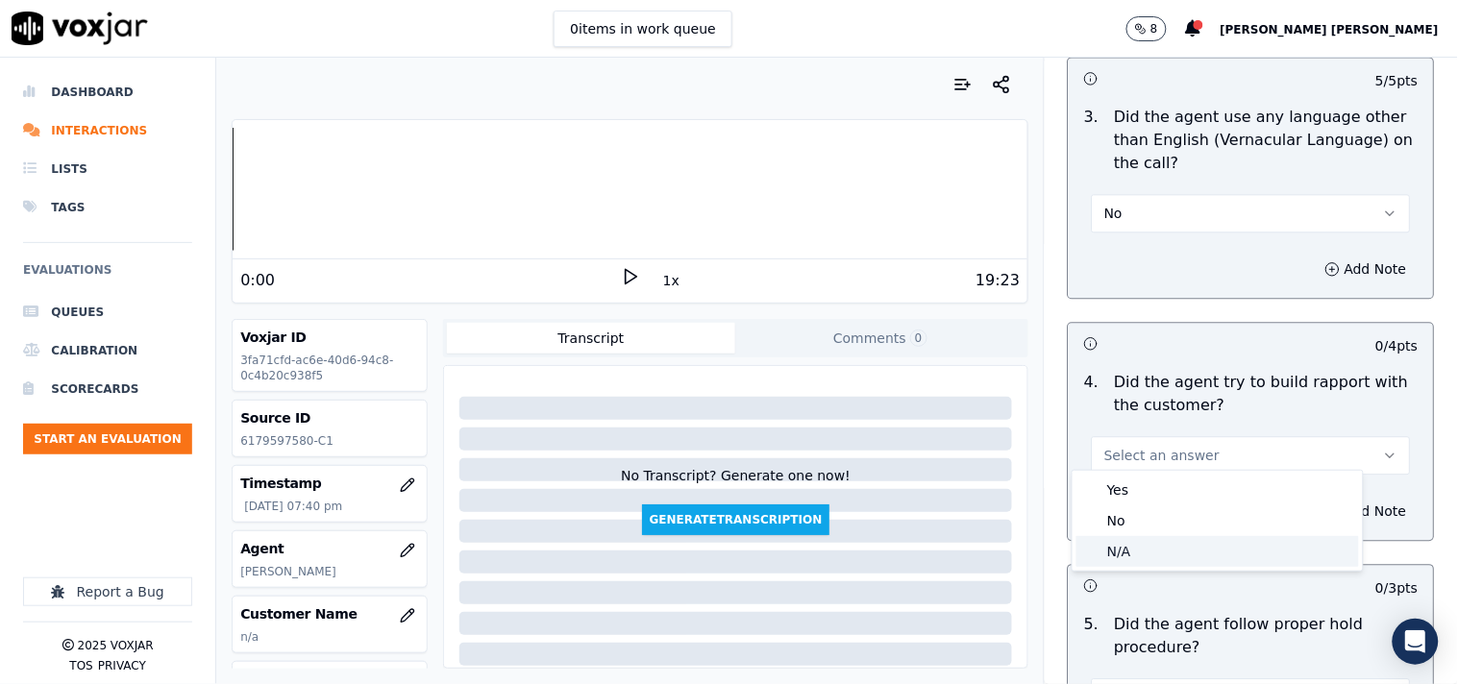
click at [1161, 541] on div "N/A" at bounding box center [1217, 551] width 282 height 31
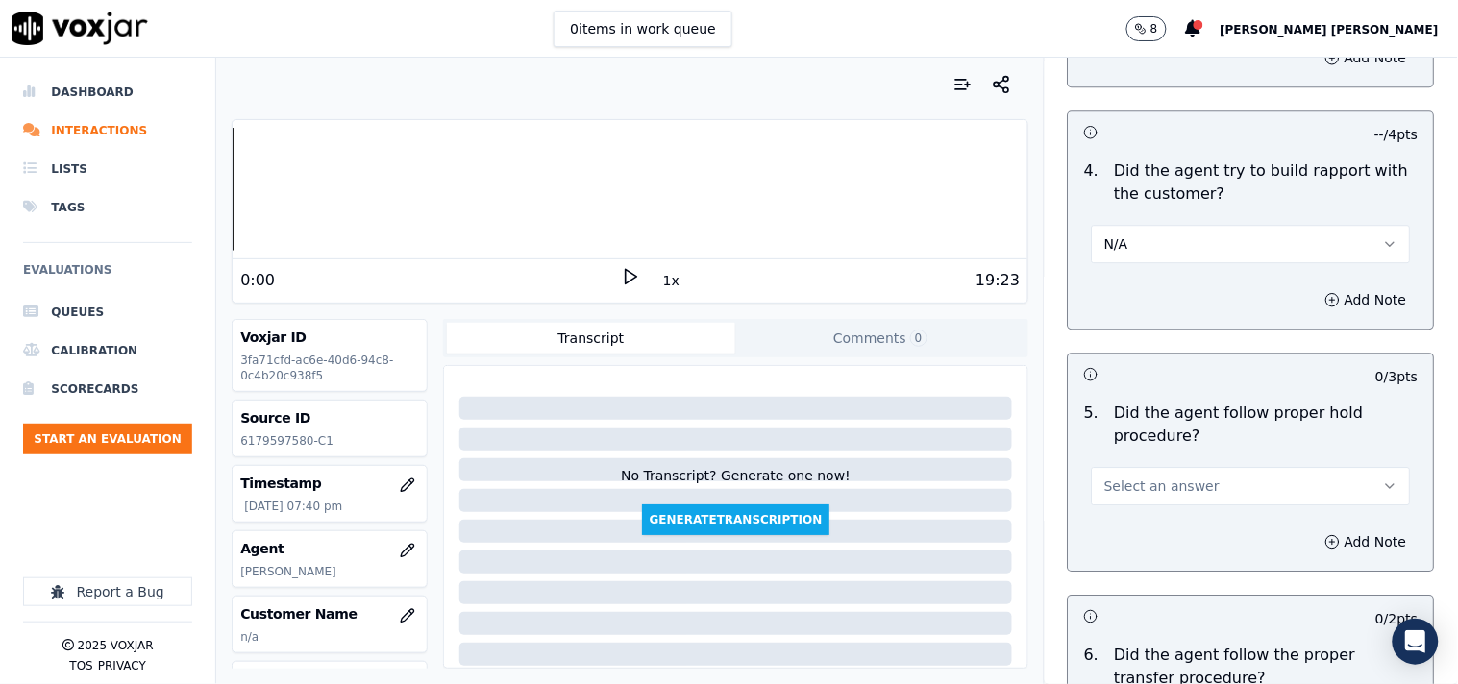
scroll to position [3202, 0]
click at [1176, 492] on button "Select an answer" at bounding box center [1251, 484] width 319 height 38
click at [1168, 515] on div "Yes" at bounding box center [1217, 518] width 282 height 31
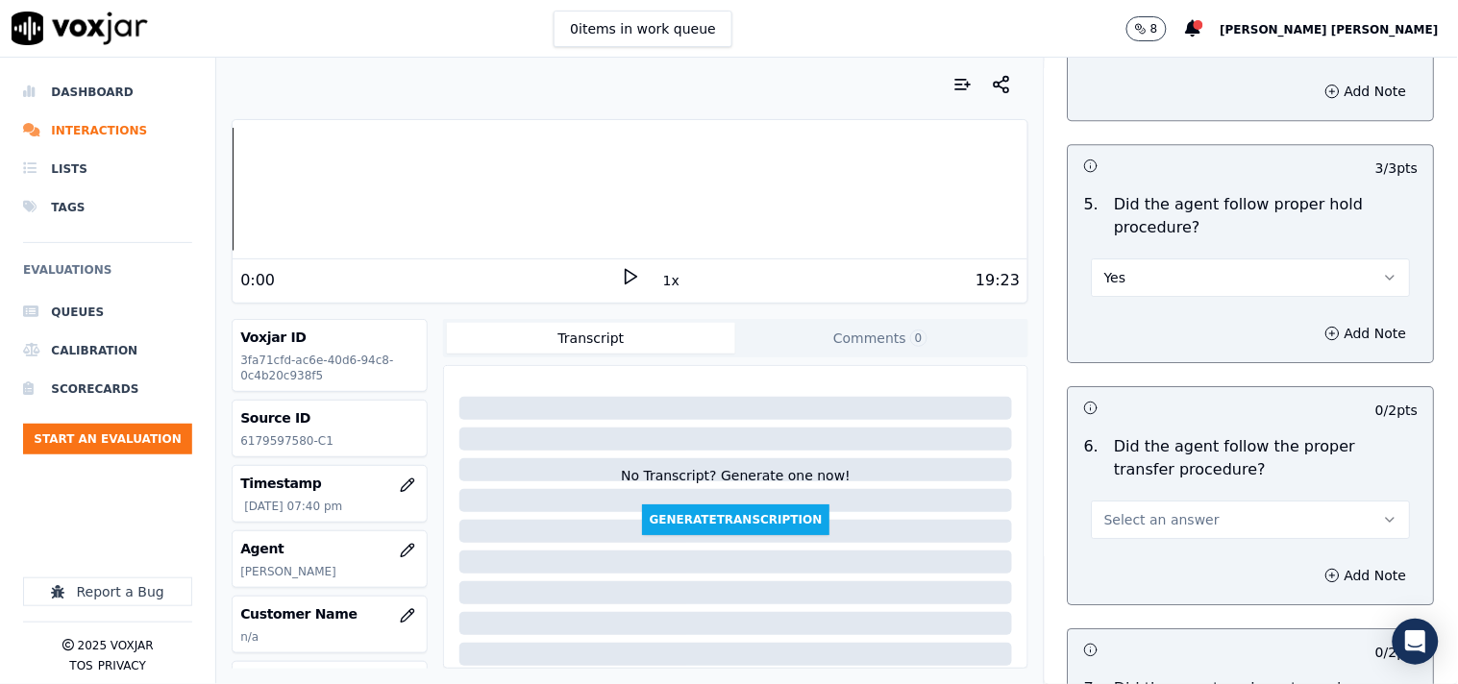
scroll to position [3416, 0]
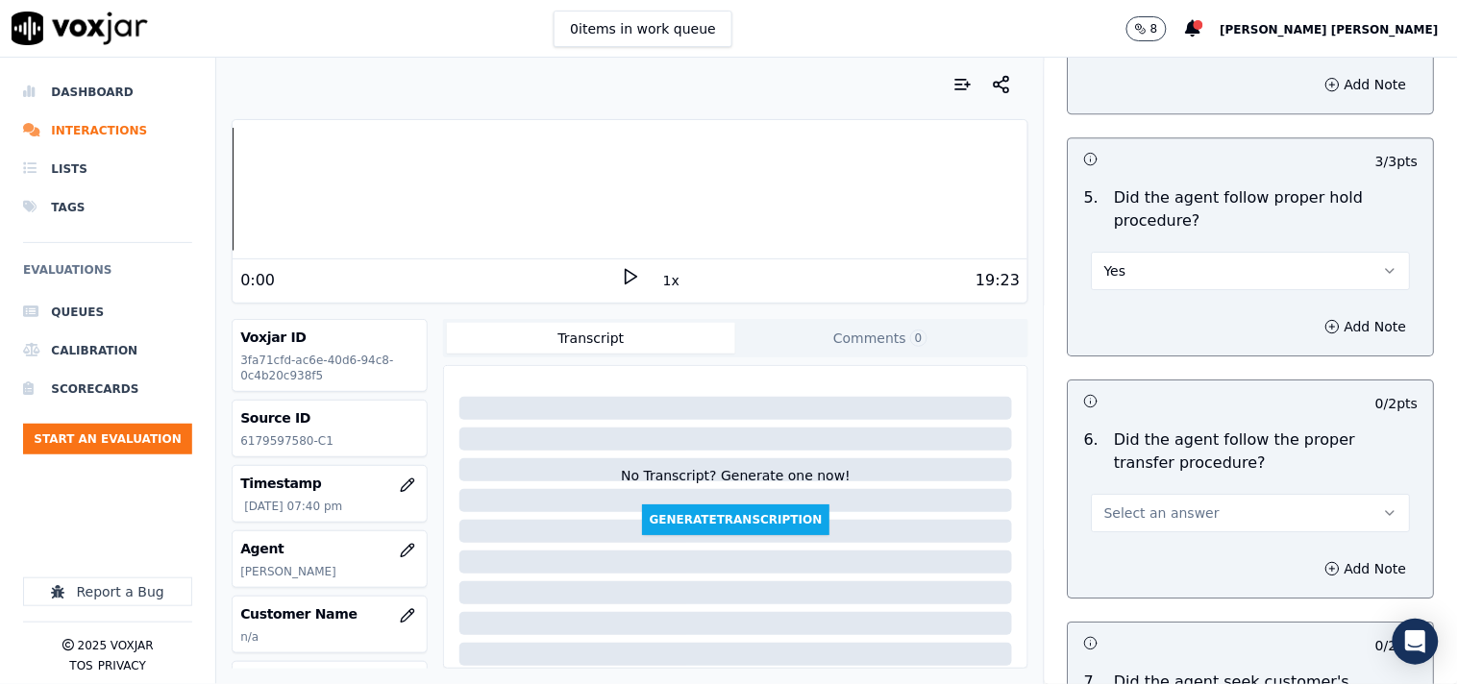
click at [1173, 516] on button "Select an answer" at bounding box center [1251, 513] width 319 height 38
click at [1183, 579] on div "No" at bounding box center [1217, 578] width 282 height 31
click at [1305, 580] on div "Add Note" at bounding box center [1250, 569] width 365 height 58
click at [1313, 560] on button "Add Note" at bounding box center [1365, 568] width 105 height 27
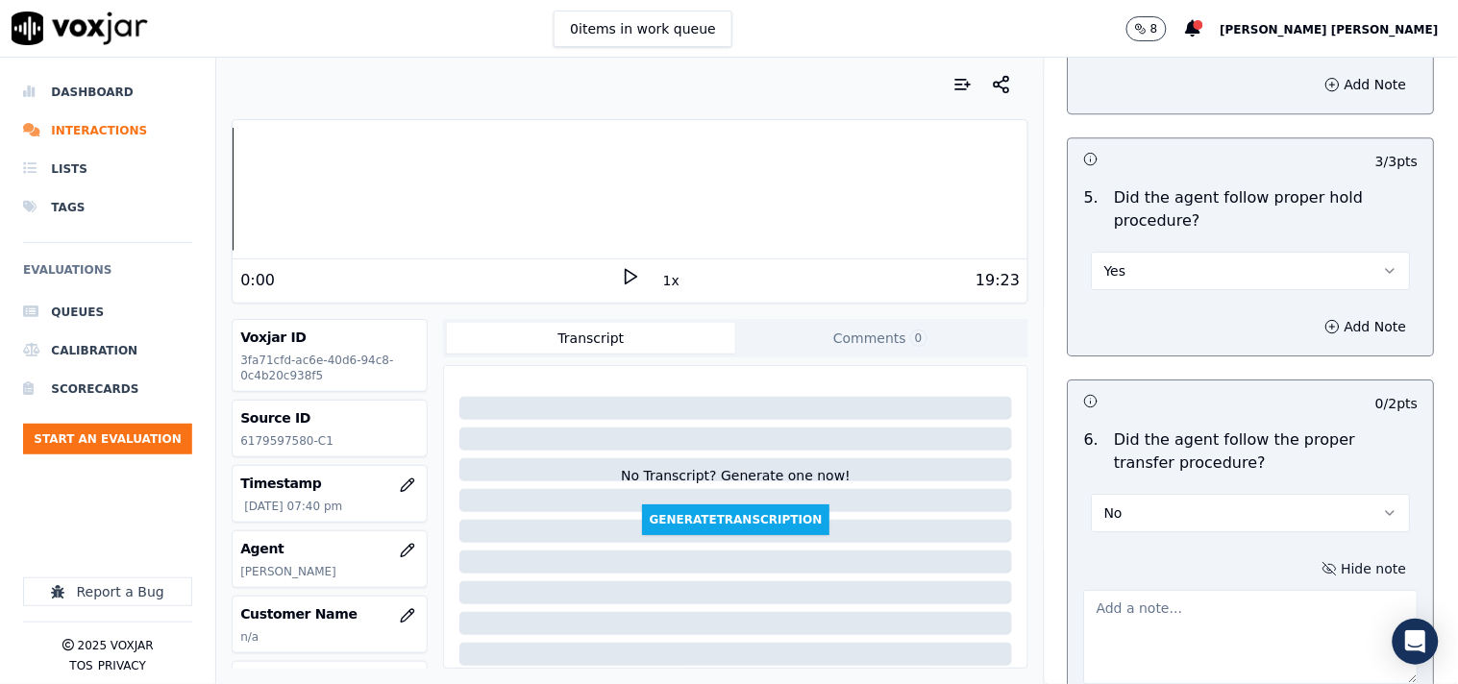
click at [1311, 570] on button "Hide note" at bounding box center [1365, 568] width 108 height 27
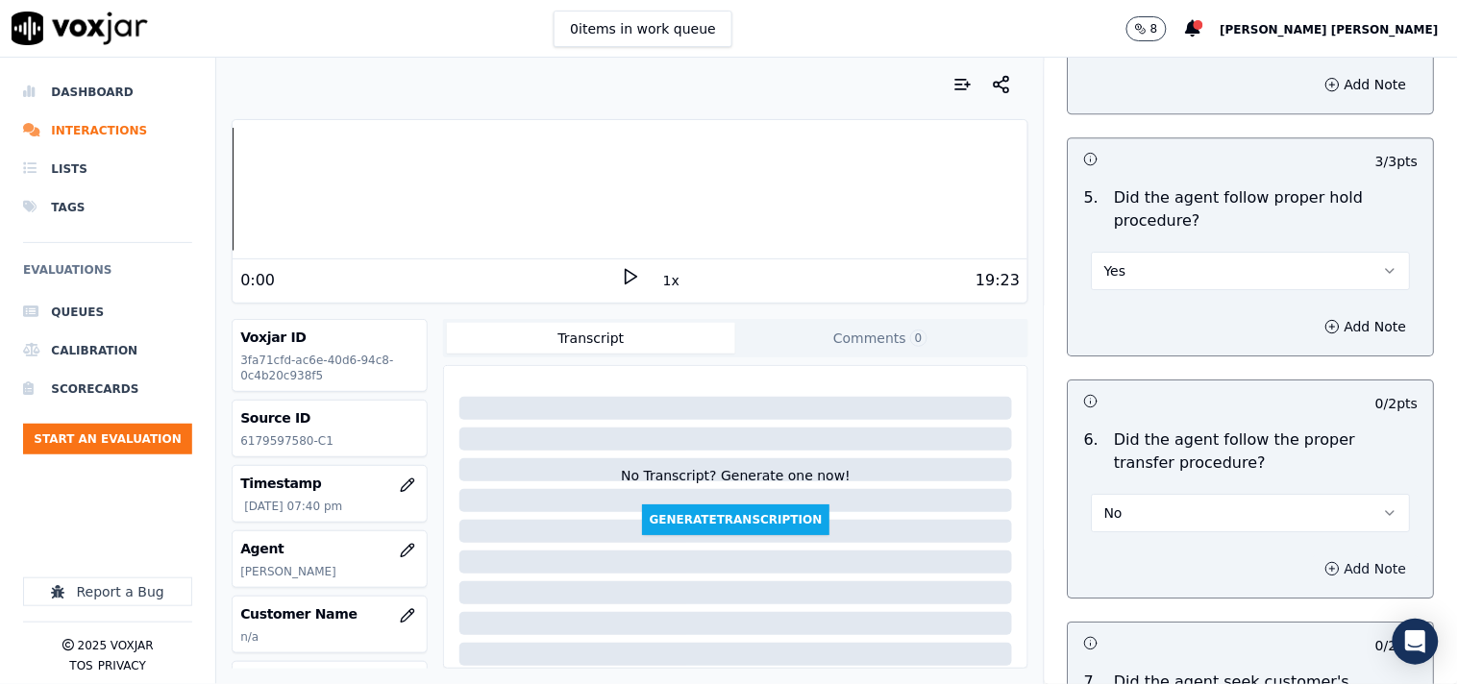
click at [1313, 563] on button "Add Note" at bounding box center [1365, 568] width 105 height 27
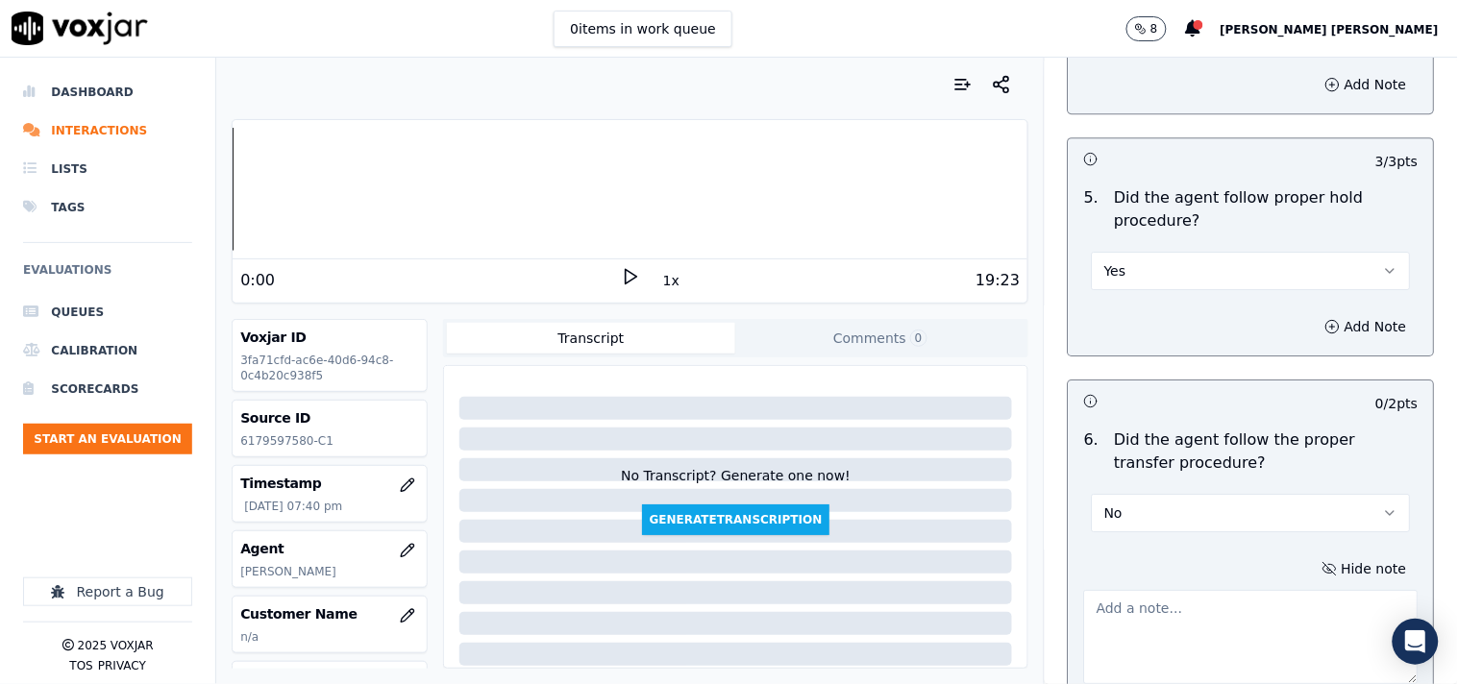
click at [1213, 613] on textarea at bounding box center [1251, 637] width 334 height 94
paste textarea "@10:22 [PERSON_NAME]- Transfer the call to [PERSON_NAME] without informing the …"
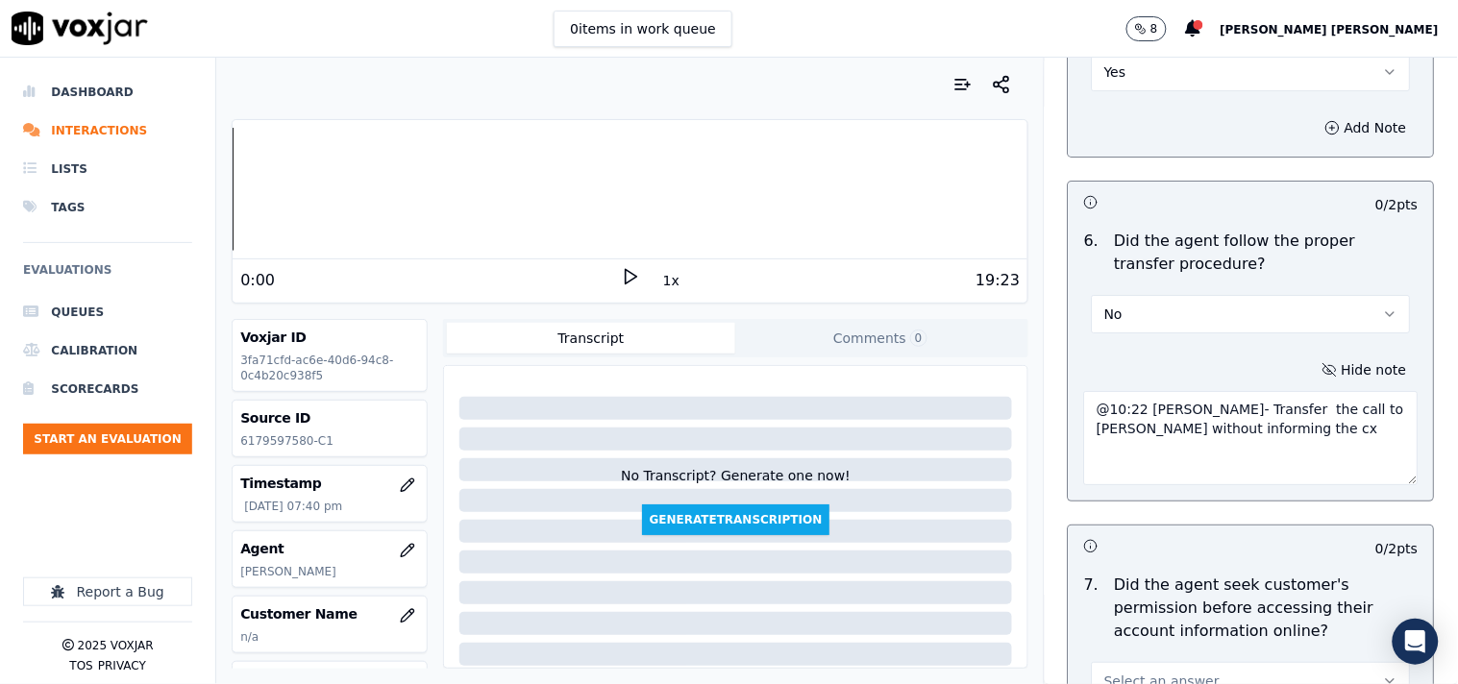
scroll to position [3629, 0]
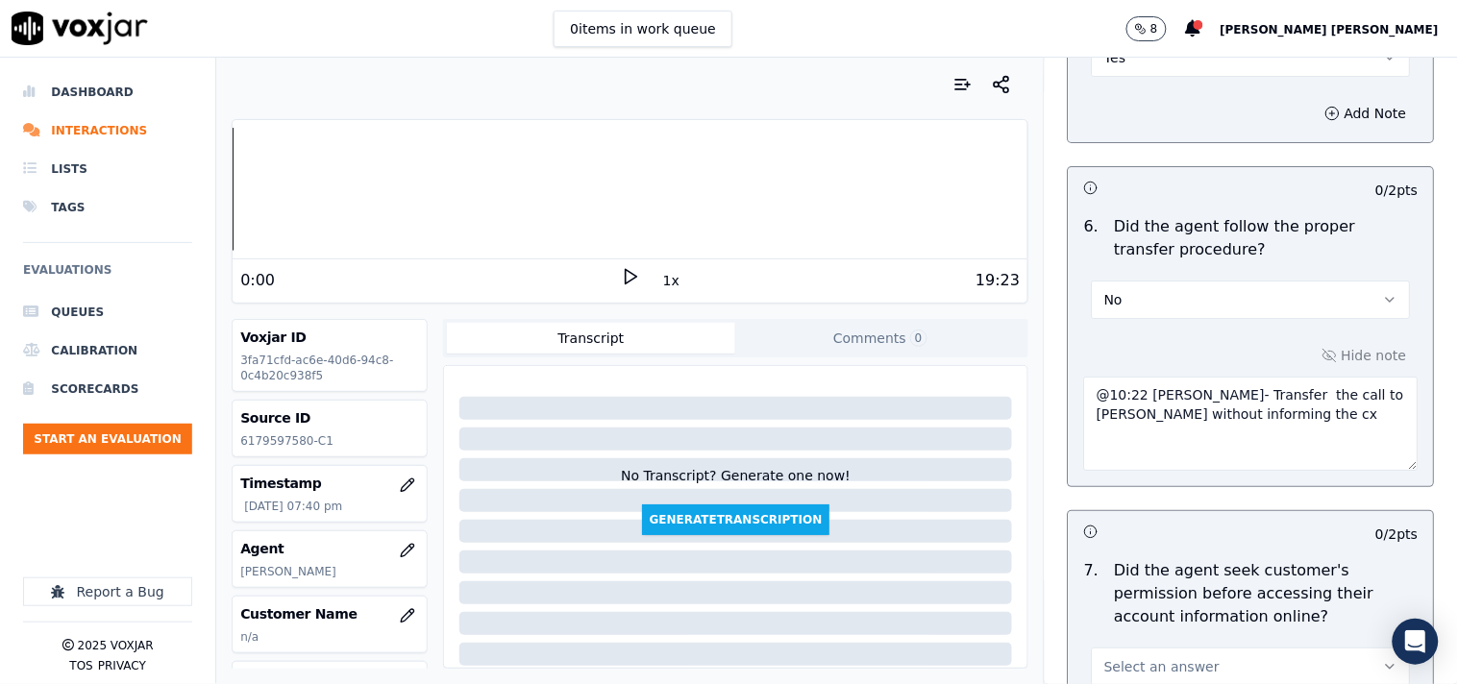
paste textarea "Call id-20250918-132519"
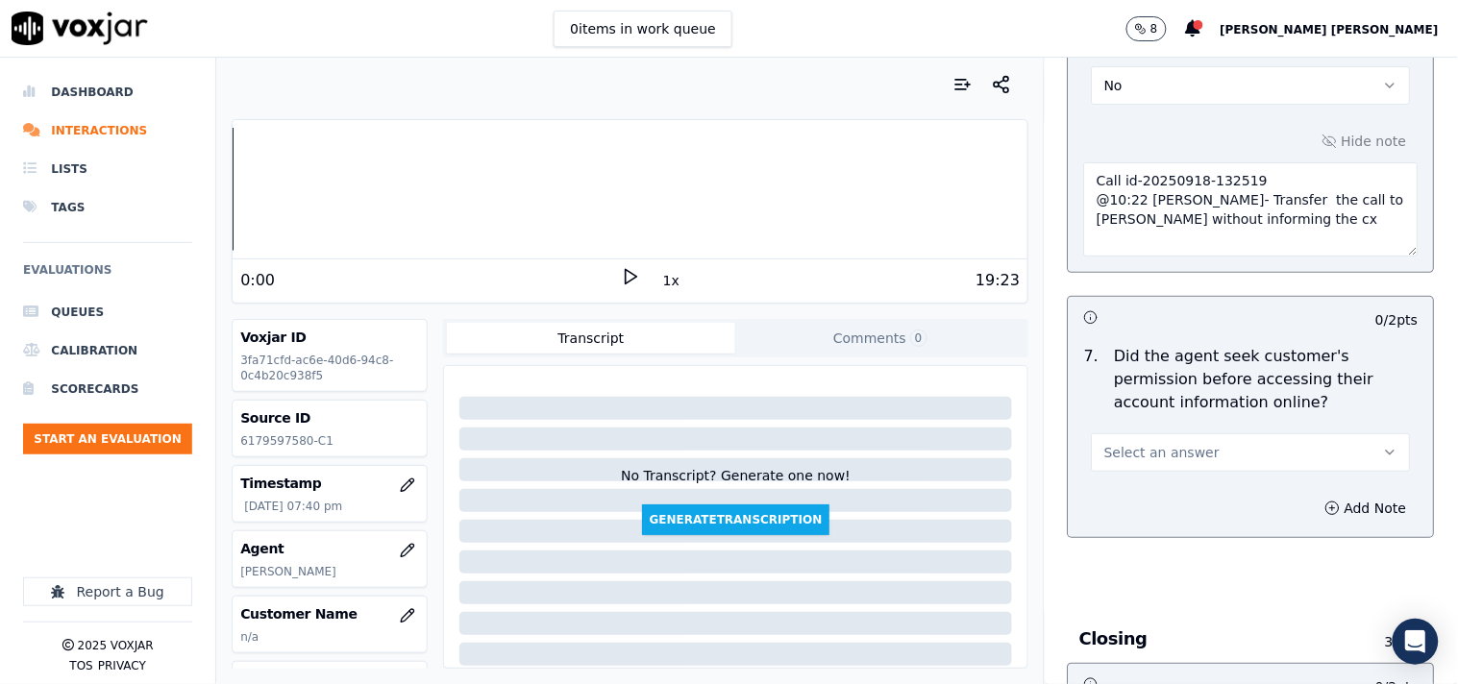
type textarea "Call id-20250918-132519 @10:22 [PERSON_NAME]- Transfer the call to [PERSON_NAME…"
click at [1168, 463] on button "Select an answer" at bounding box center [1251, 452] width 319 height 38
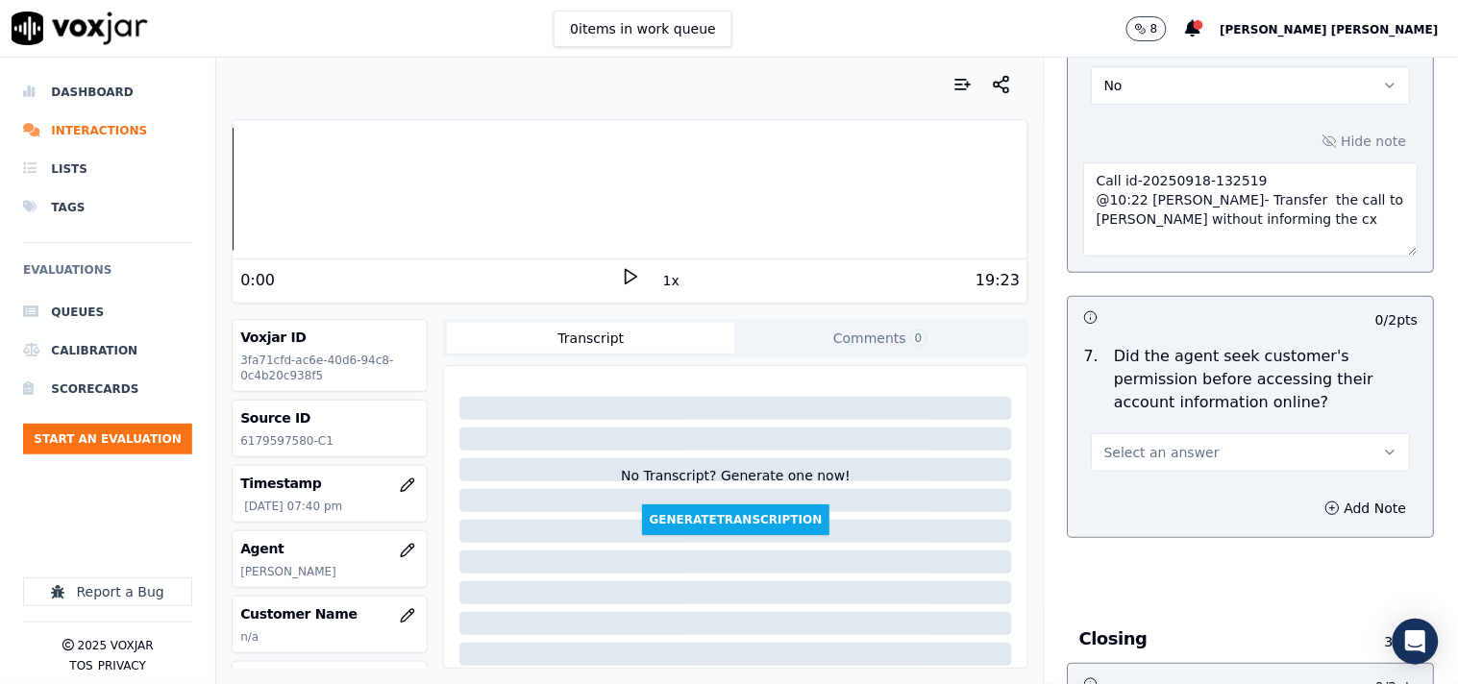
click at [1175, 452] on span "Select an answer" at bounding box center [1161, 452] width 115 height 19
click at [1163, 512] on div "No" at bounding box center [1217, 518] width 282 height 31
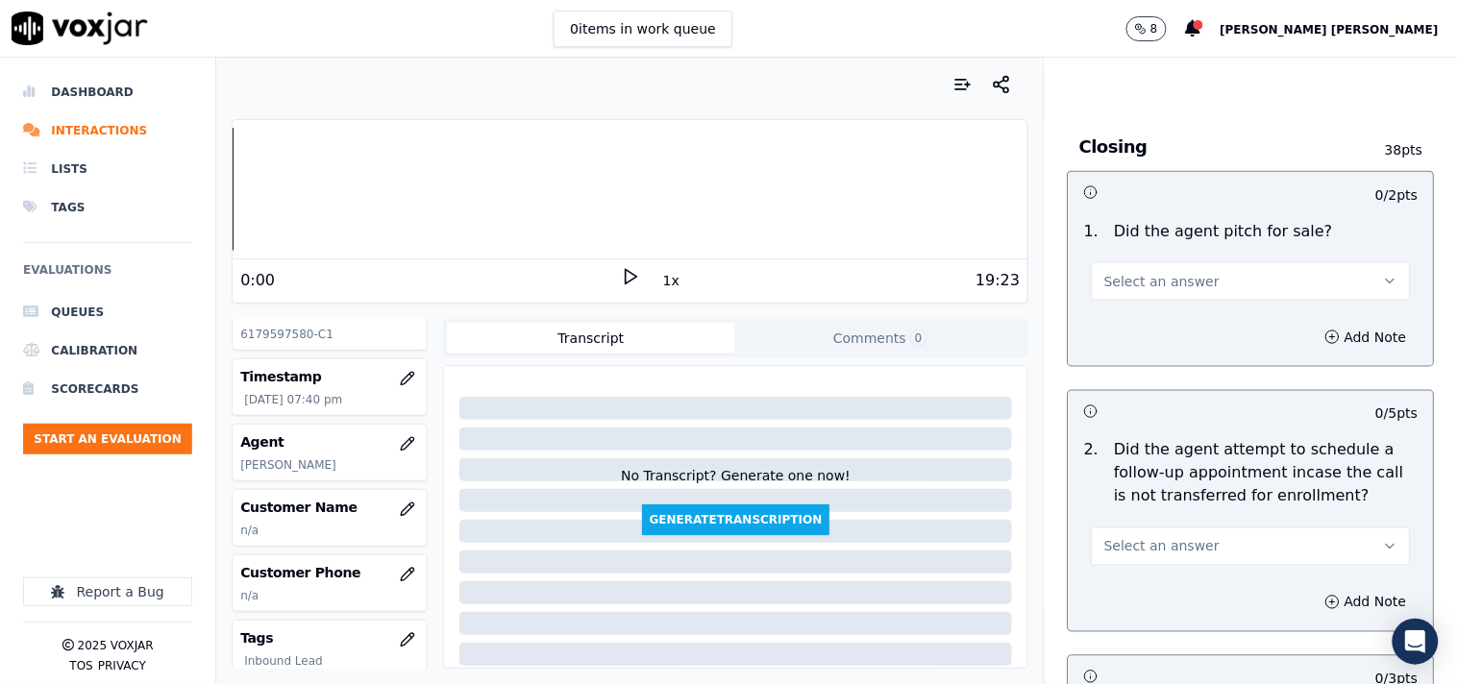
scroll to position [4377, 0]
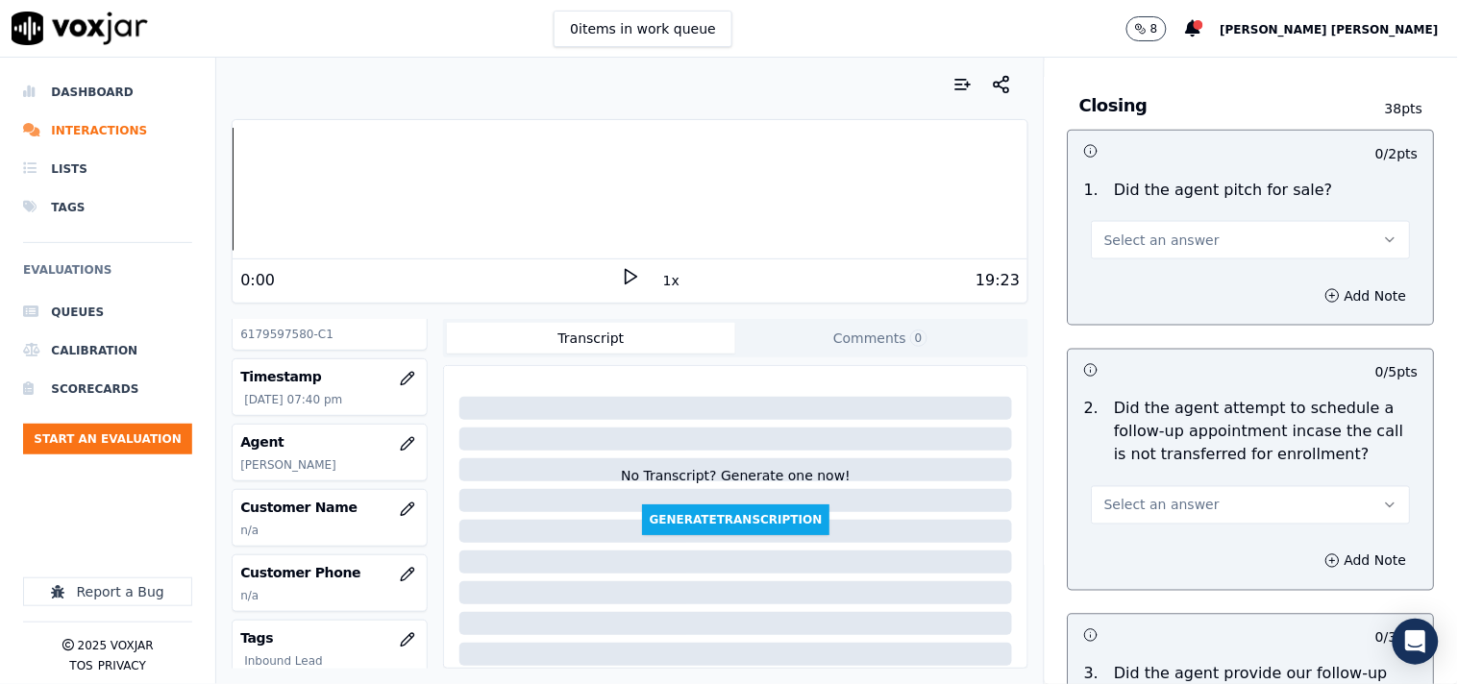
click at [1245, 240] on button "Select an answer" at bounding box center [1251, 240] width 319 height 38
click at [1221, 267] on div "Yes" at bounding box center [1217, 274] width 282 height 31
click at [1232, 502] on button "Select an answer" at bounding box center [1251, 505] width 319 height 38
click at [1207, 565] on div "No" at bounding box center [1217, 571] width 282 height 31
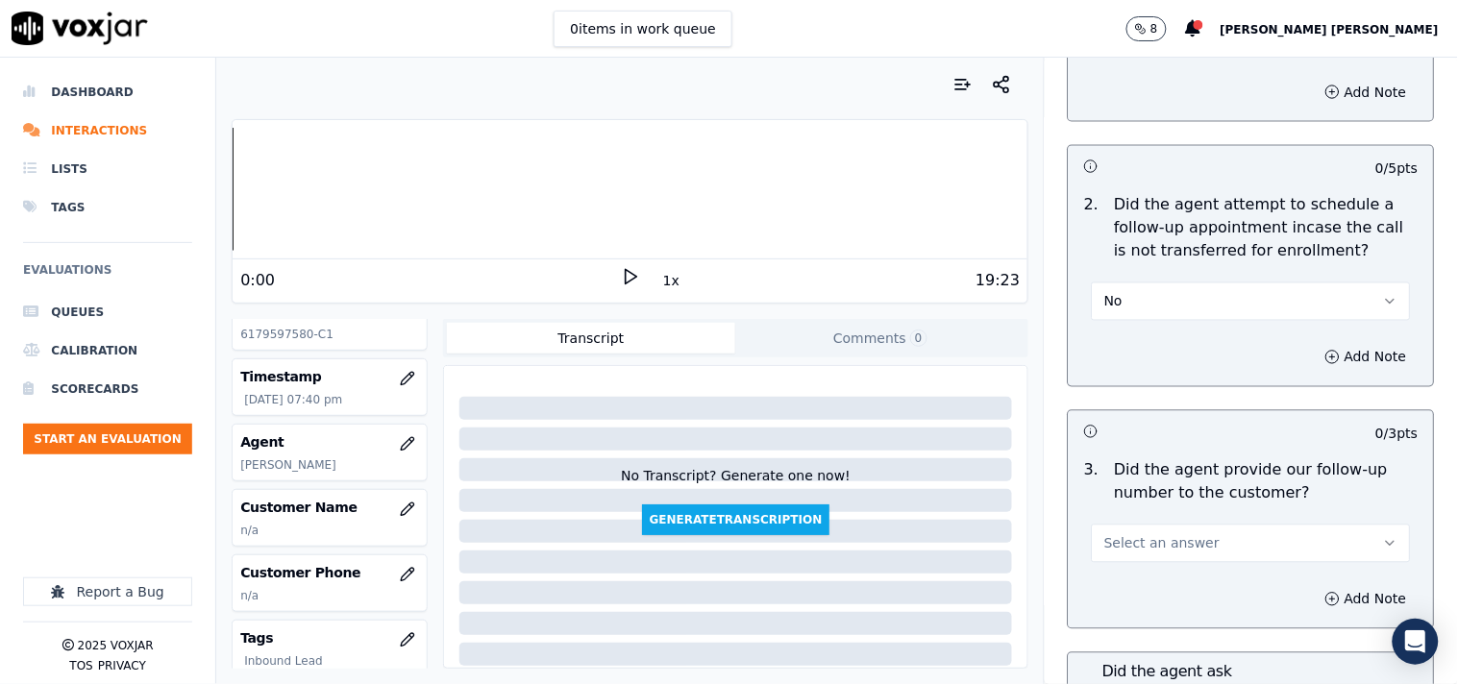
scroll to position [4590, 0]
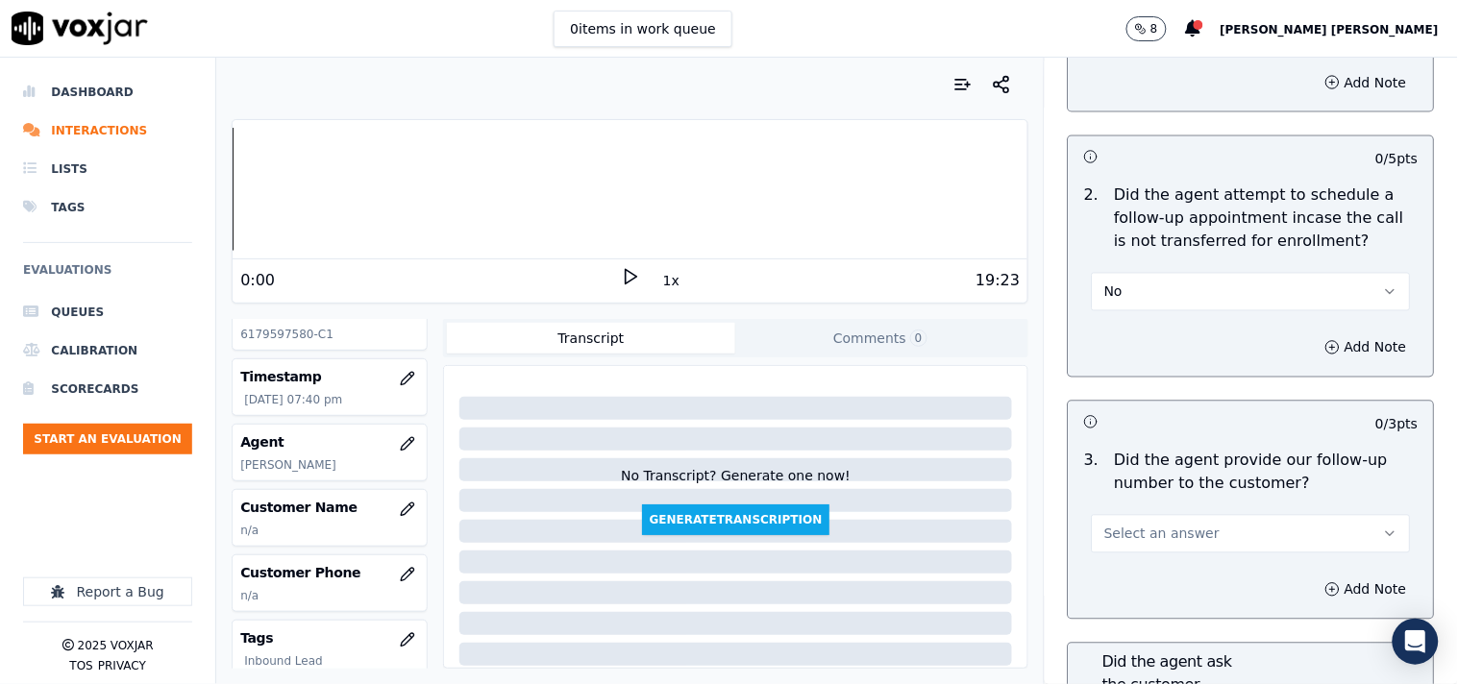
click at [1208, 277] on button "No" at bounding box center [1251, 292] width 319 height 38
click at [1195, 392] on div "N/A" at bounding box center [1217, 388] width 282 height 31
click at [1168, 530] on span "Select an answer" at bounding box center [1161, 534] width 115 height 19
click at [1169, 571] on div "Yes" at bounding box center [1217, 569] width 282 height 31
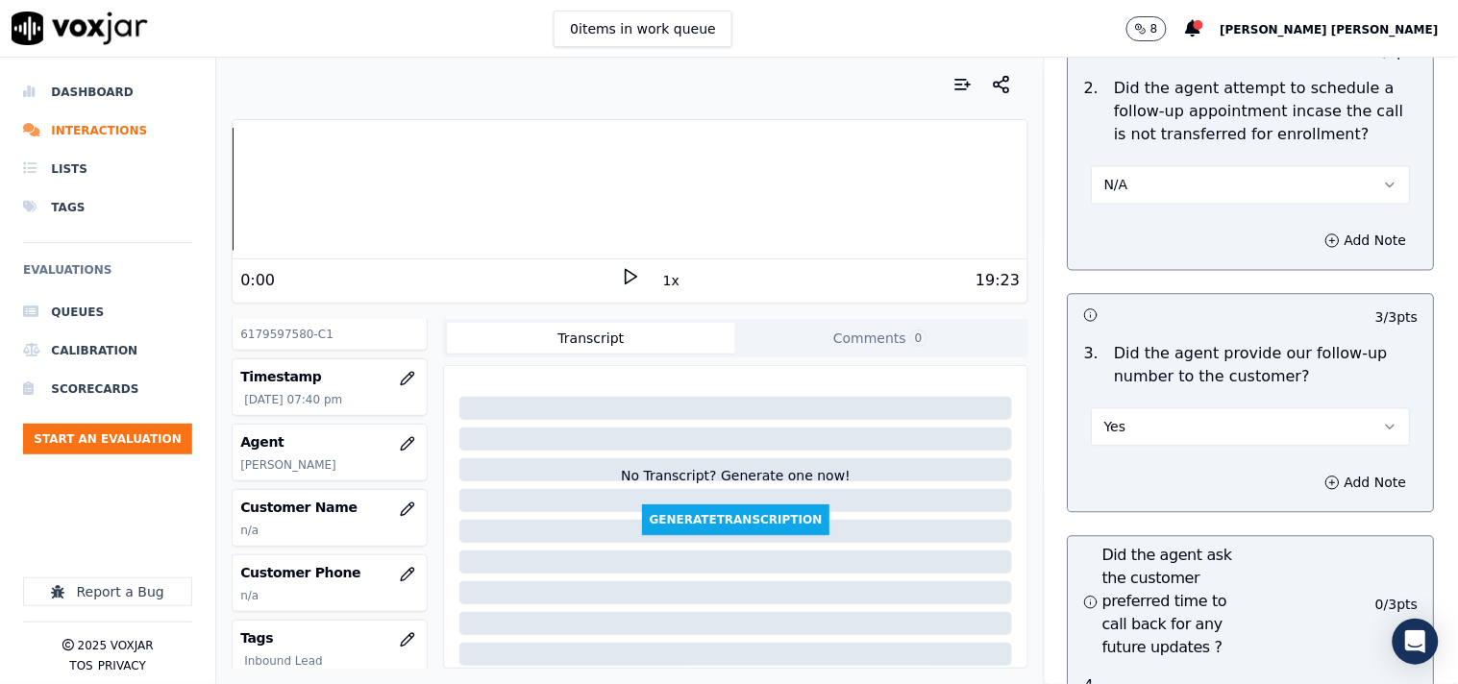
scroll to position [4804, 0]
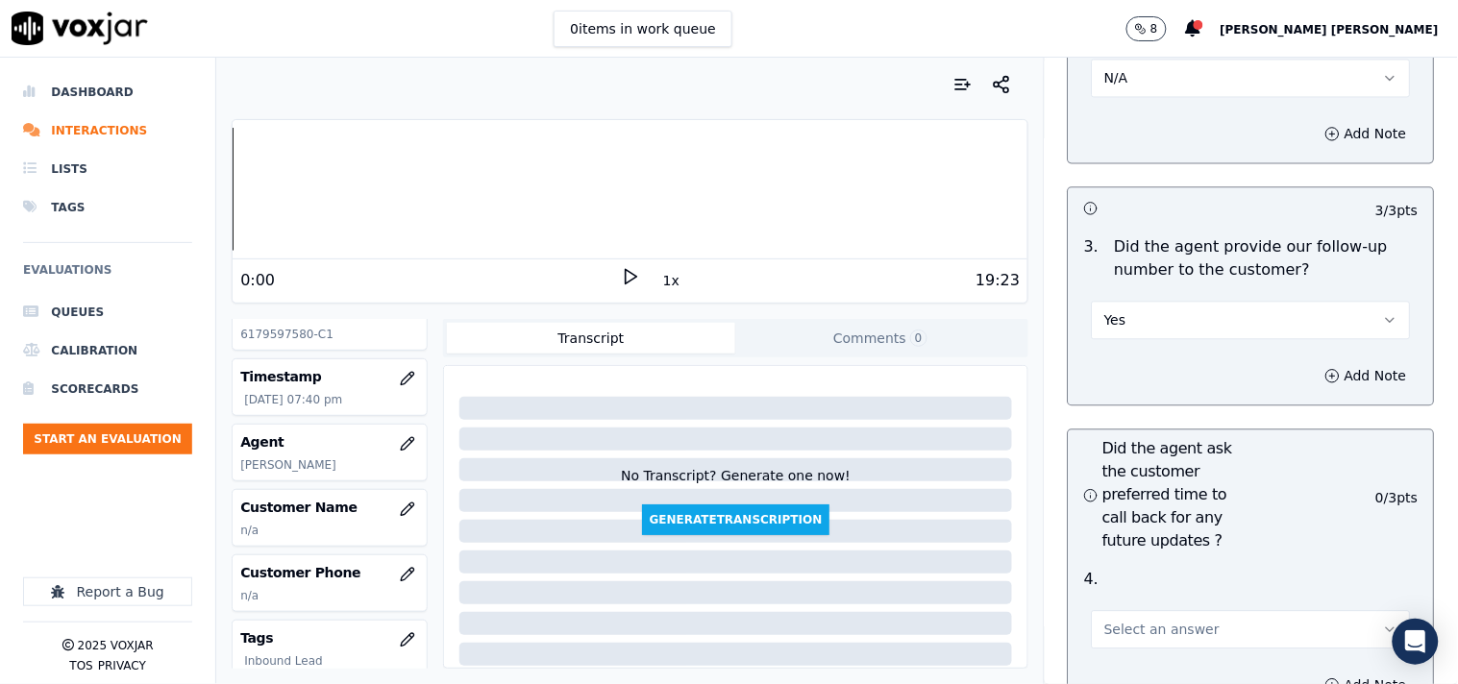
click at [1126, 626] on span "Select an answer" at bounding box center [1161, 629] width 115 height 19
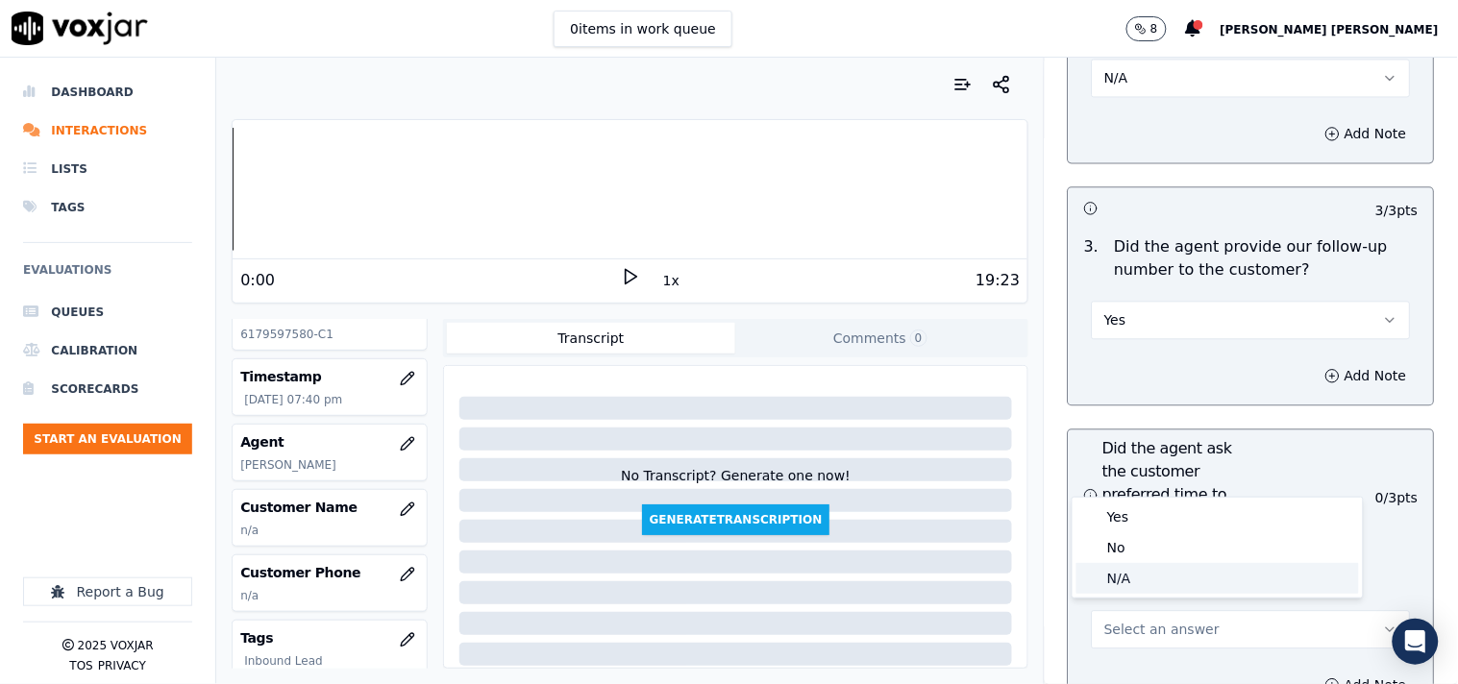
click at [1132, 583] on div "N/A" at bounding box center [1217, 578] width 282 height 31
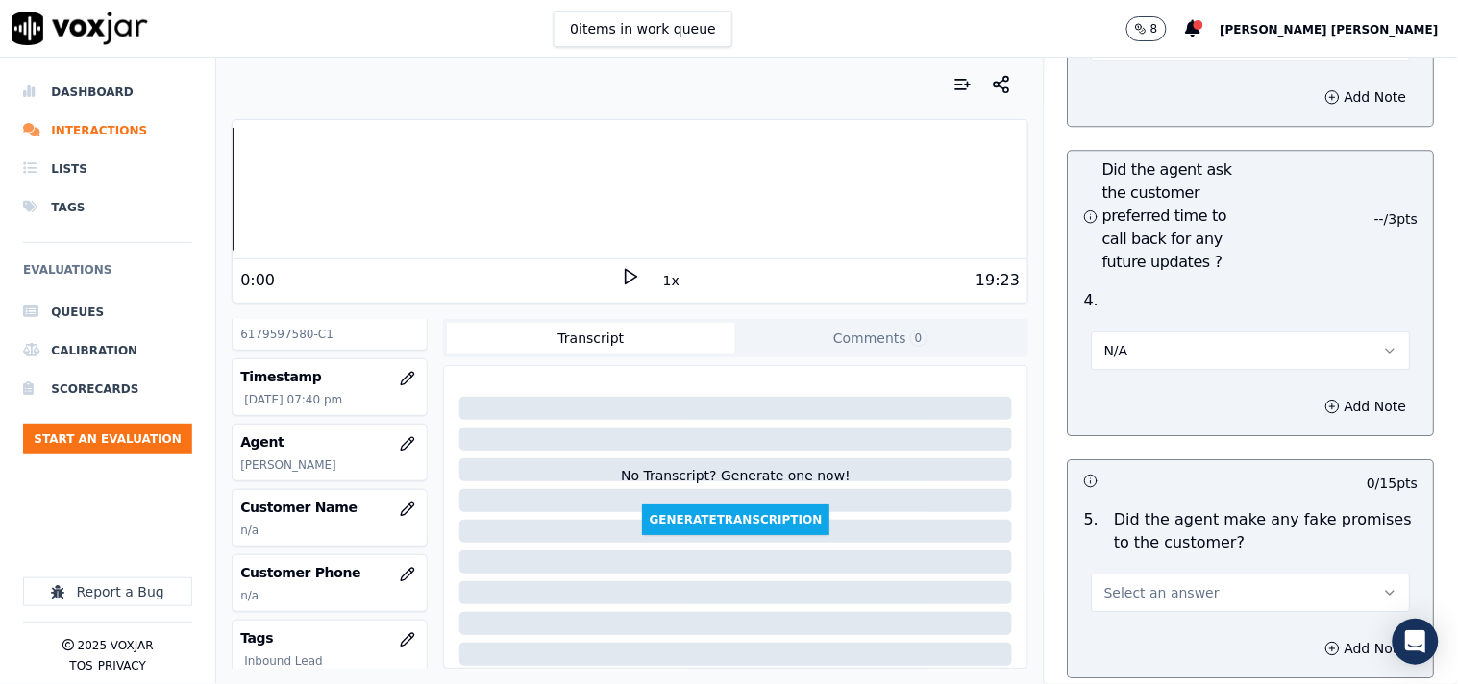
scroll to position [5124, 0]
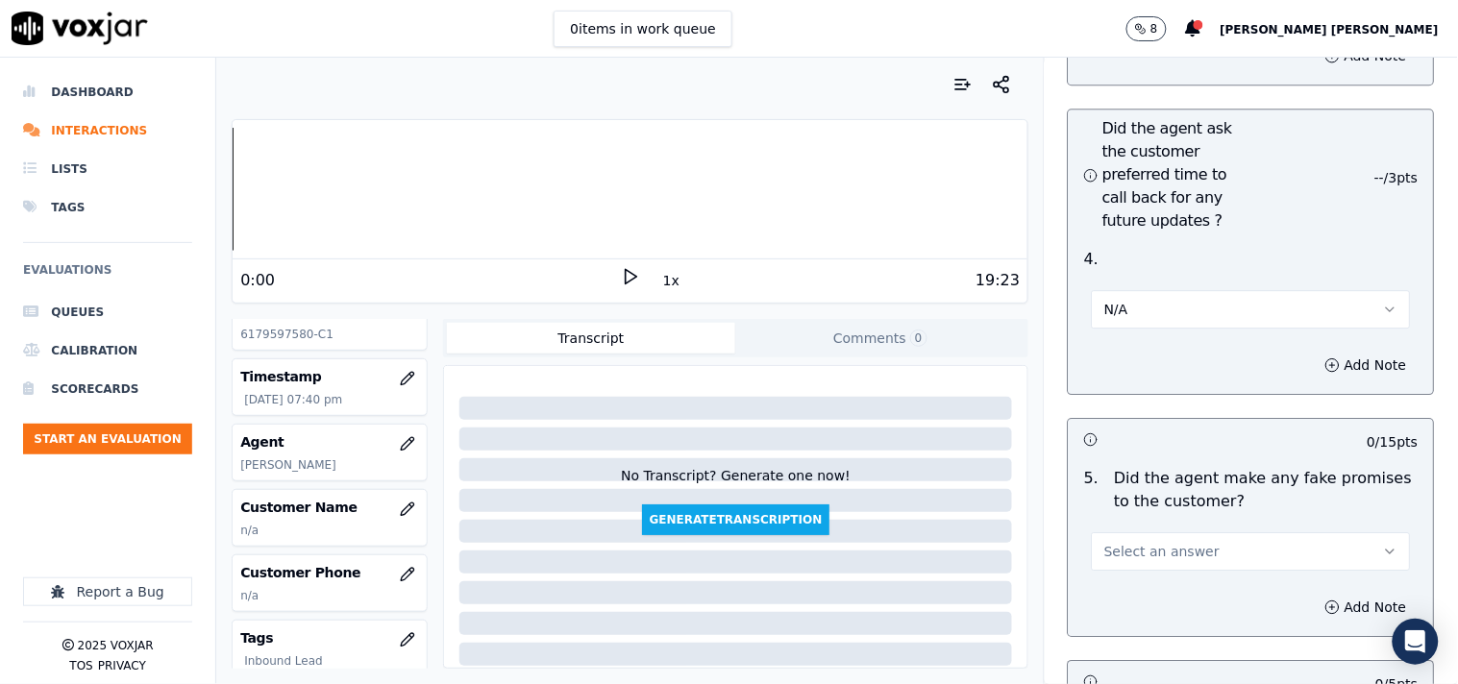
click at [1144, 552] on span "Select an answer" at bounding box center [1161, 551] width 115 height 19
click at [1144, 626] on div "No" at bounding box center [1217, 617] width 282 height 31
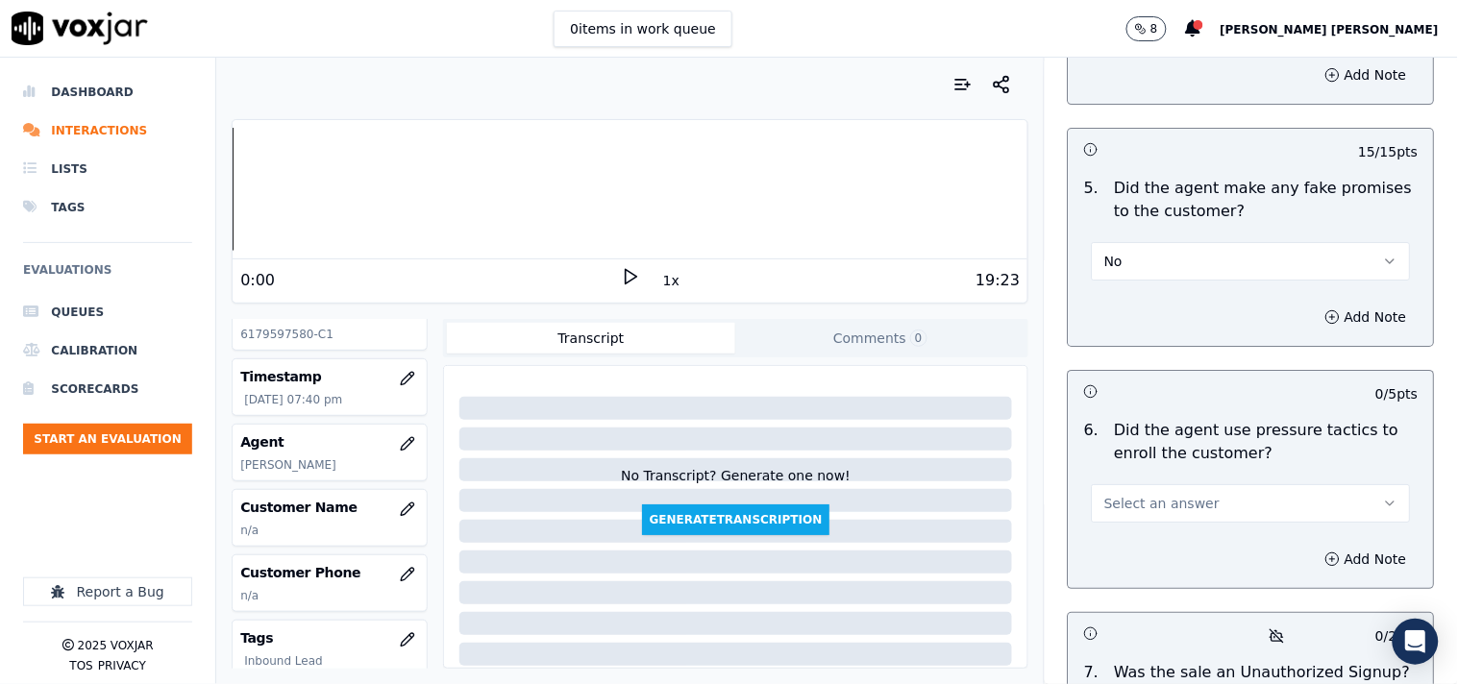
scroll to position [5444, 0]
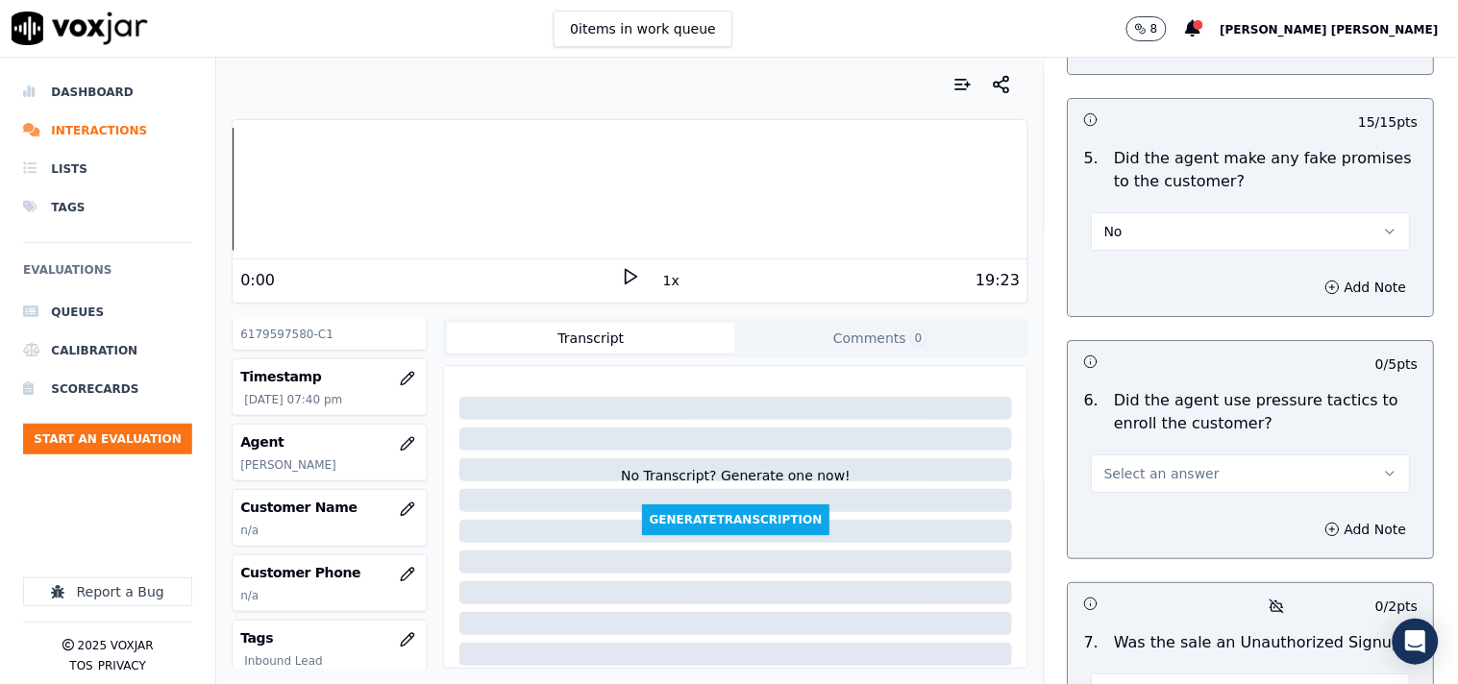
click at [1254, 461] on button "Select an answer" at bounding box center [1251, 473] width 319 height 38
click at [1215, 526] on div "No" at bounding box center [1217, 540] width 282 height 31
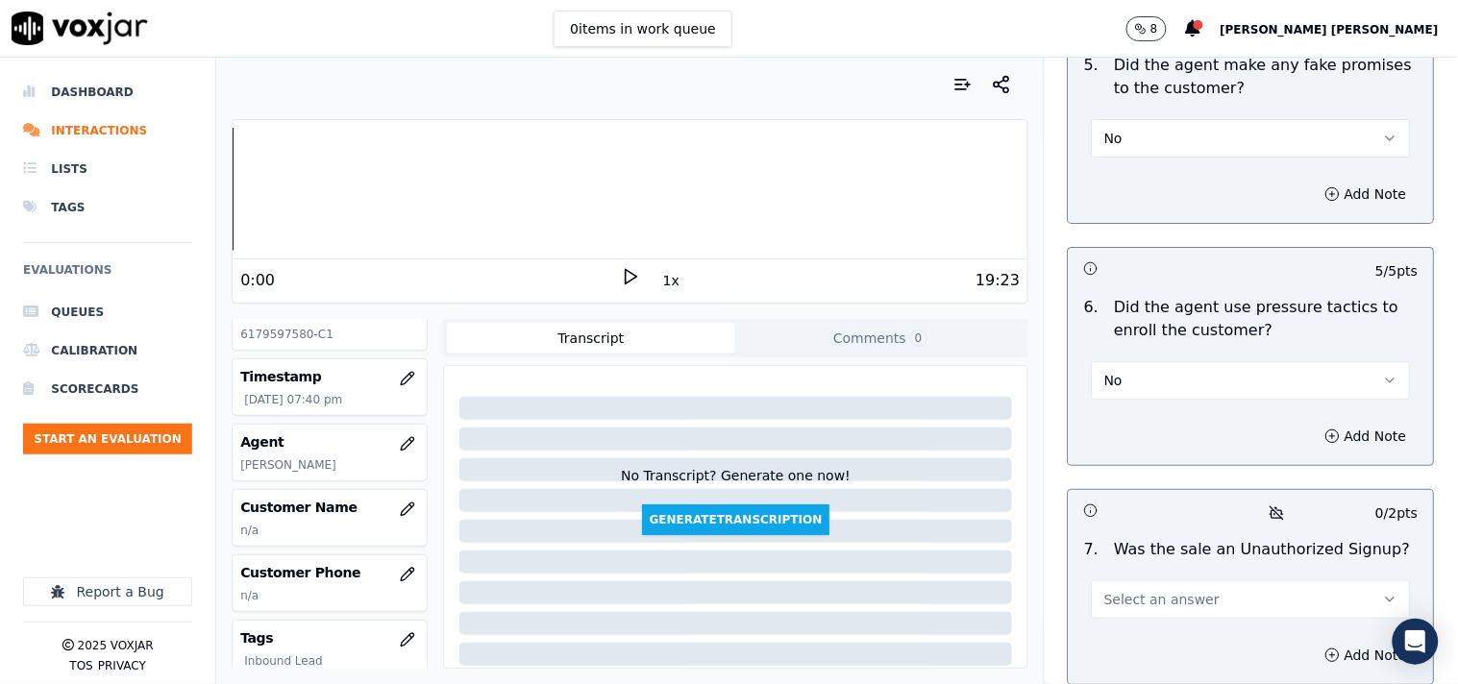
scroll to position [5657, 0]
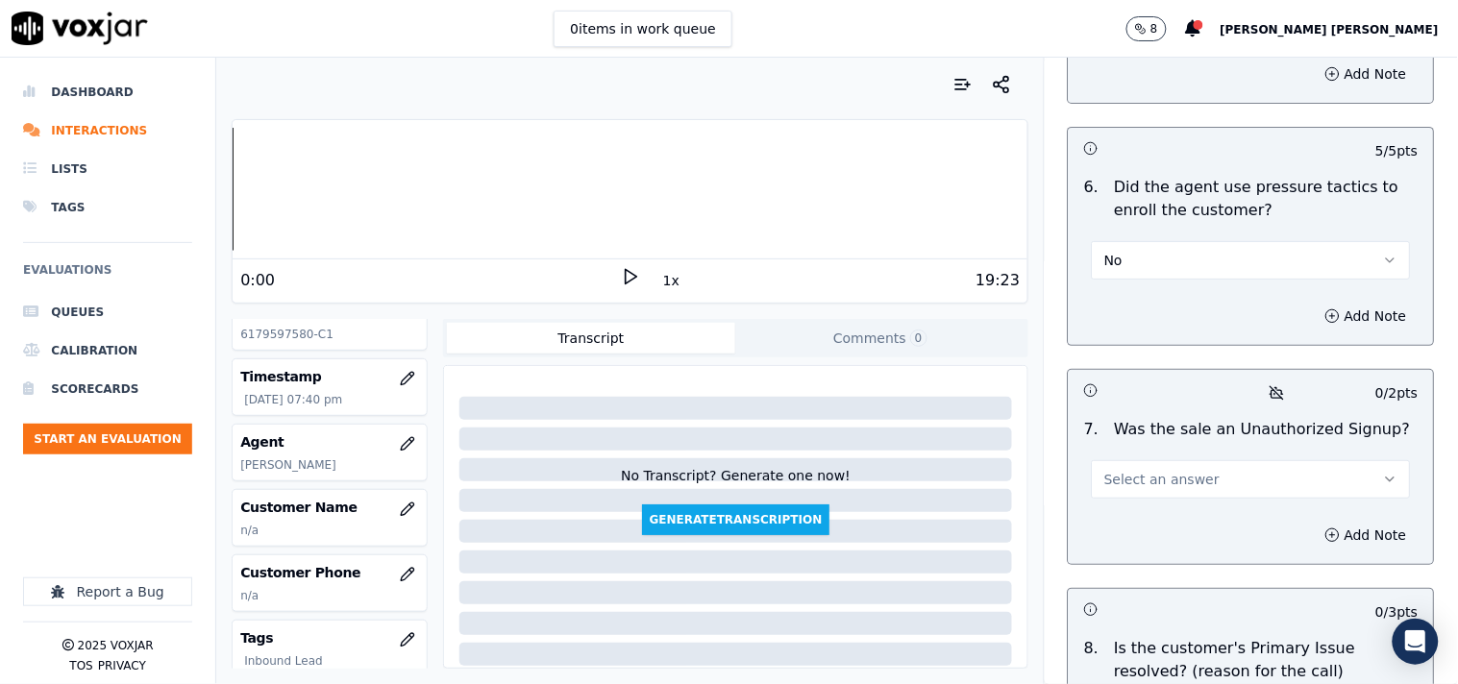
click at [1194, 468] on button "Select an answer" at bounding box center [1251, 479] width 319 height 38
click at [1167, 551] on div "No" at bounding box center [1217, 545] width 282 height 31
click at [1167, 551] on div "Add Note" at bounding box center [1250, 535] width 365 height 58
click at [1221, 460] on button "No" at bounding box center [1251, 479] width 319 height 38
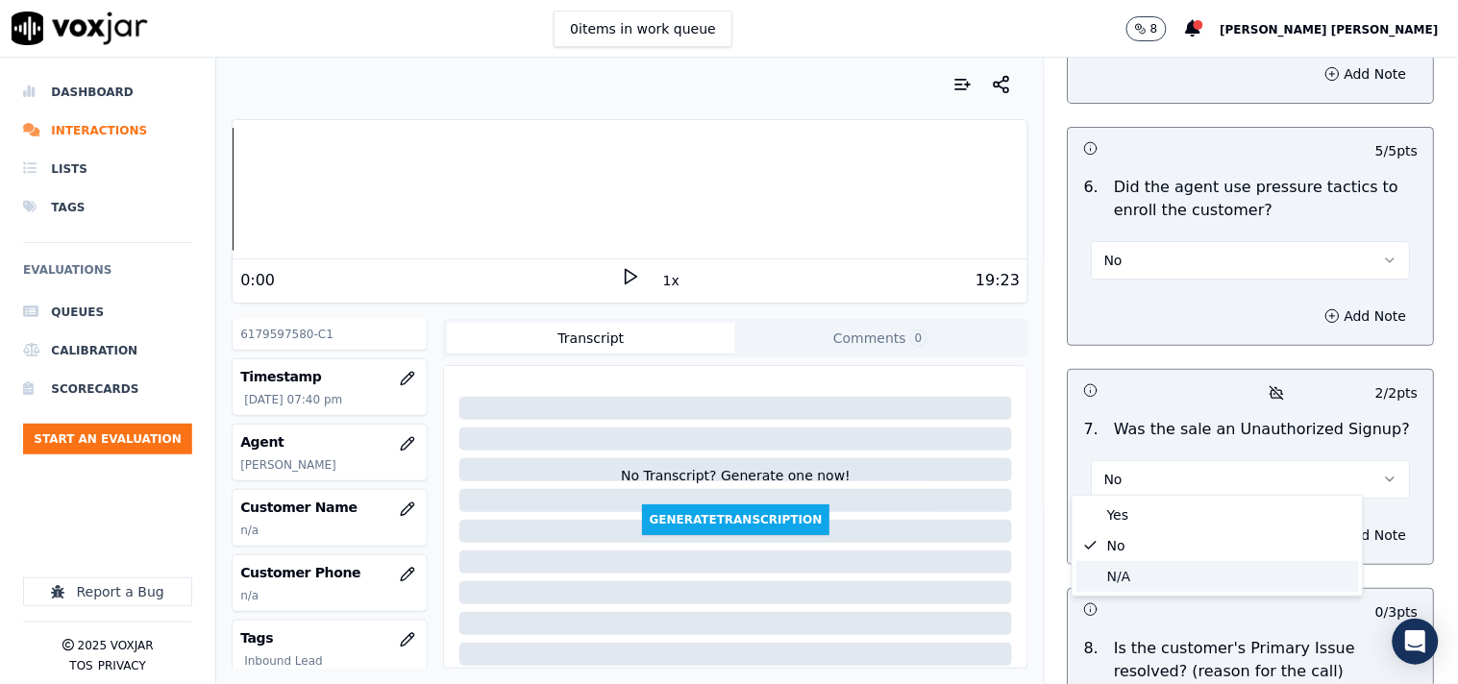
click at [1199, 578] on div "N/A" at bounding box center [1217, 576] width 282 height 31
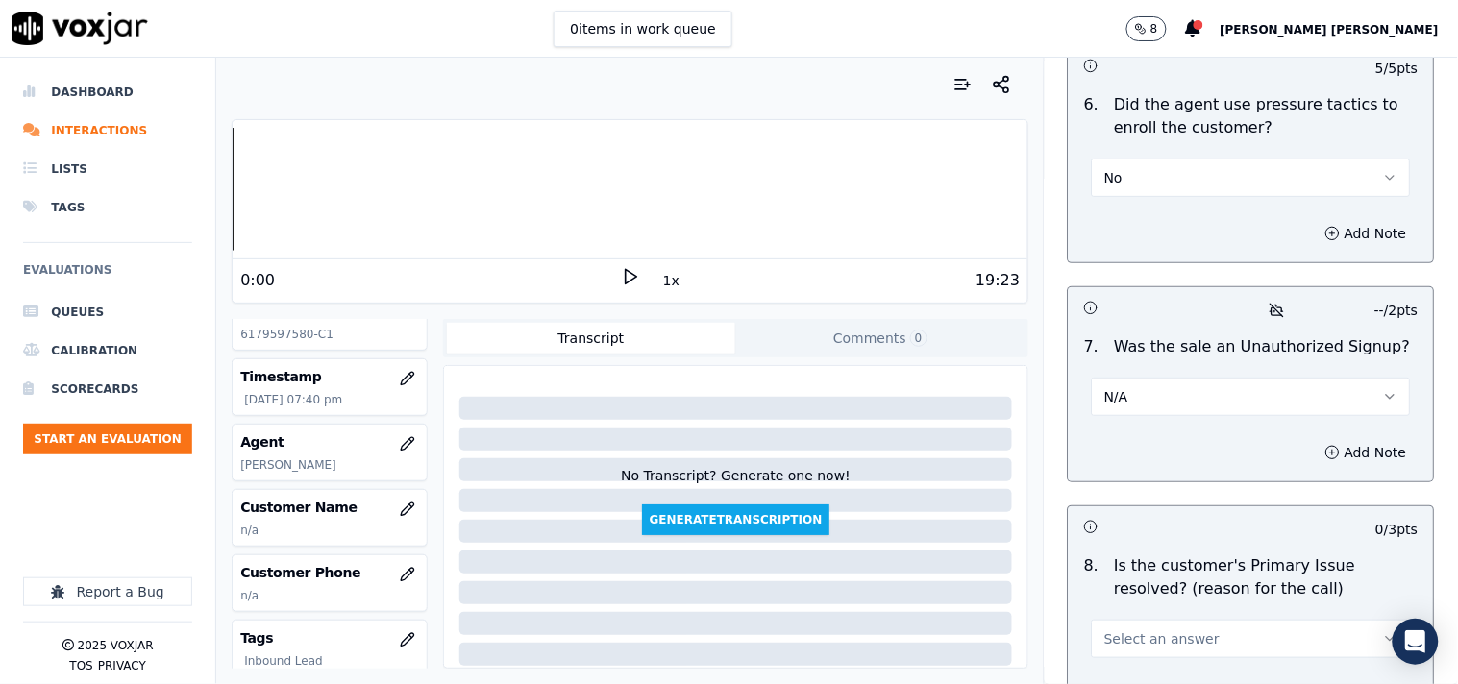
scroll to position [5872, 0]
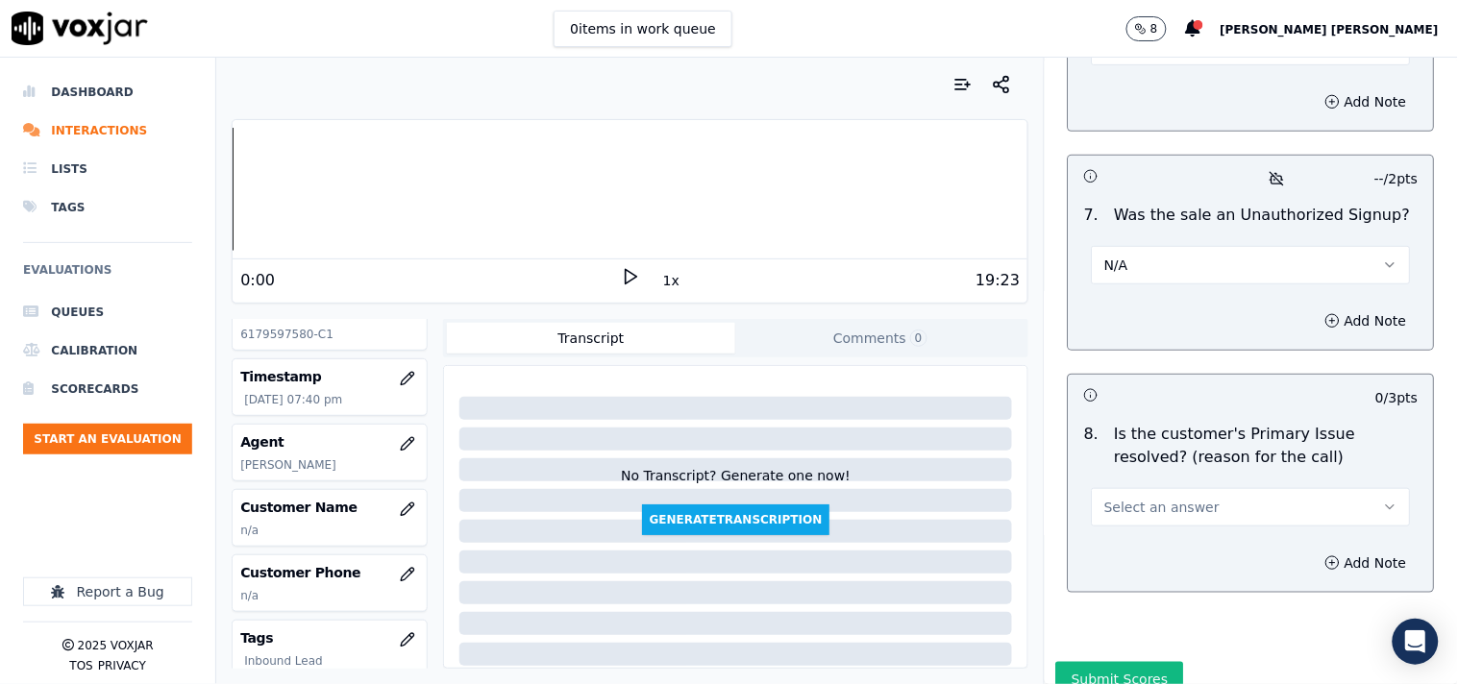
click at [1203, 500] on button "Select an answer" at bounding box center [1251, 507] width 319 height 38
click at [1153, 596] on div "N/A" at bounding box center [1217, 605] width 282 height 31
click at [1313, 319] on button "Add Note" at bounding box center [1365, 320] width 105 height 27
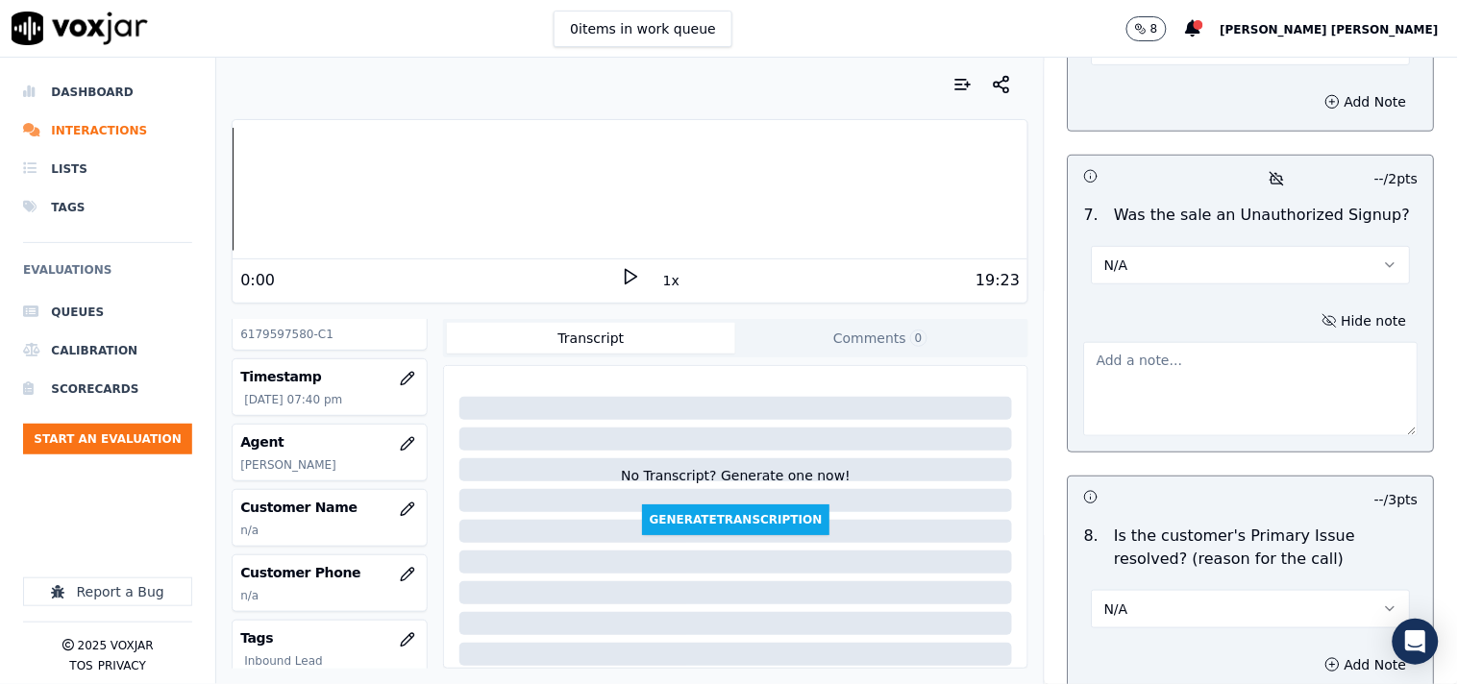
click at [1208, 440] on div "Hide note" at bounding box center [1250, 371] width 365 height 159
click at [1223, 397] on textarea at bounding box center [1251, 389] width 334 height 94
paste textarea "During the TPV verification cx said she will call after two minuttes after that…"
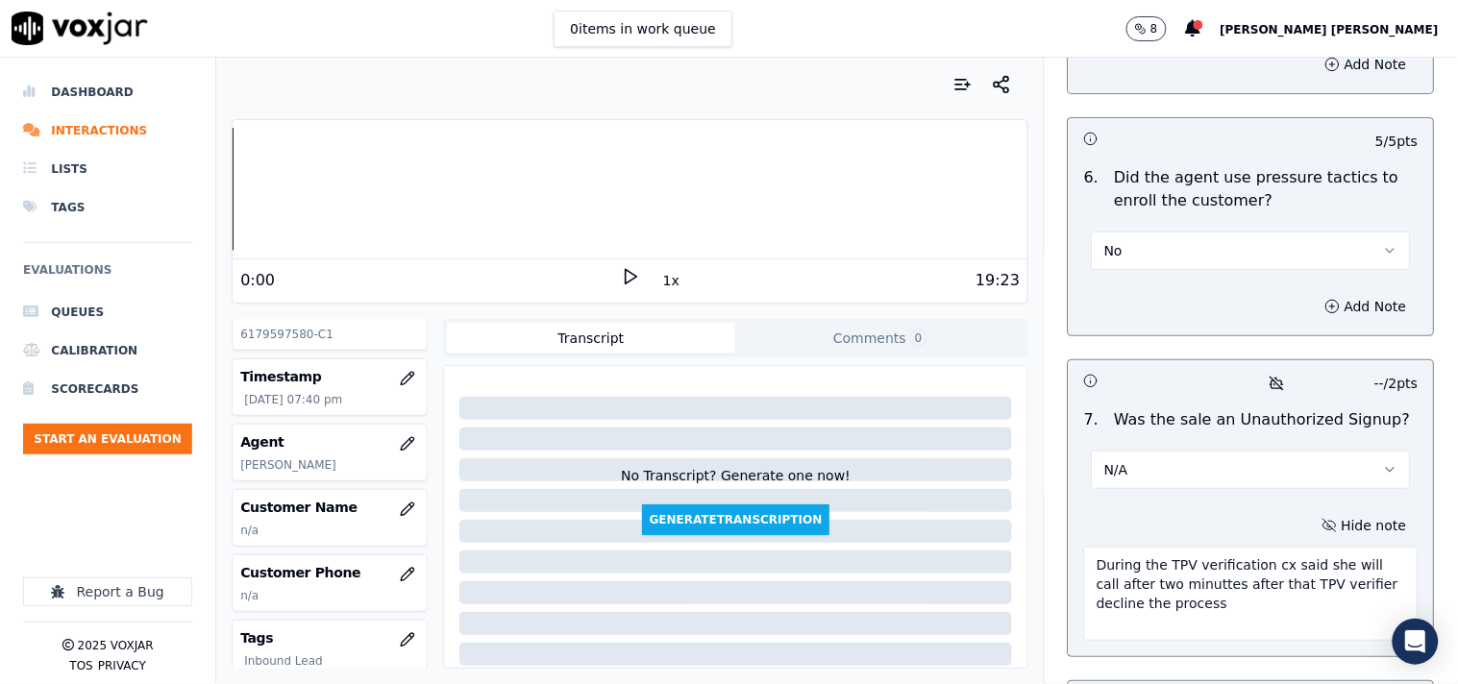
scroll to position [5657, 0]
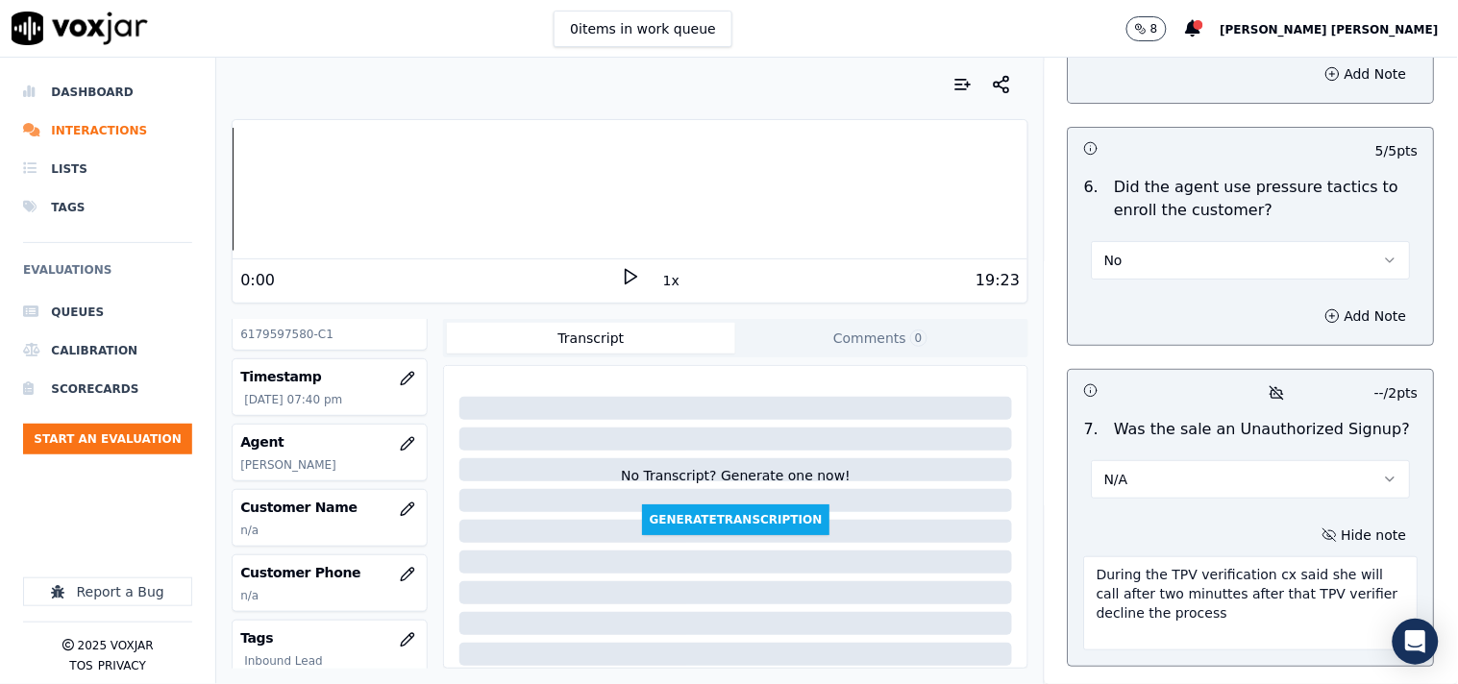
type textarea "During the TPV verification cx said she will call after two minuttes after that…"
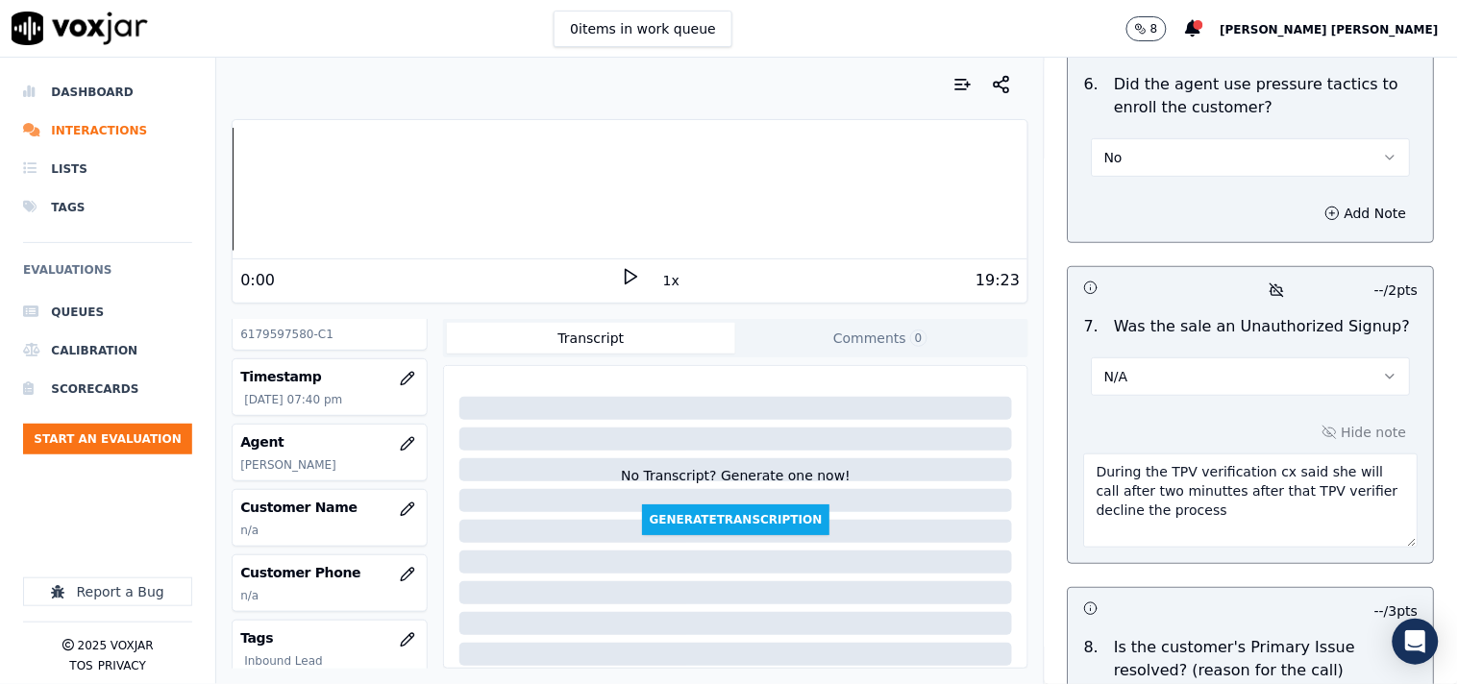
scroll to position [6038, 0]
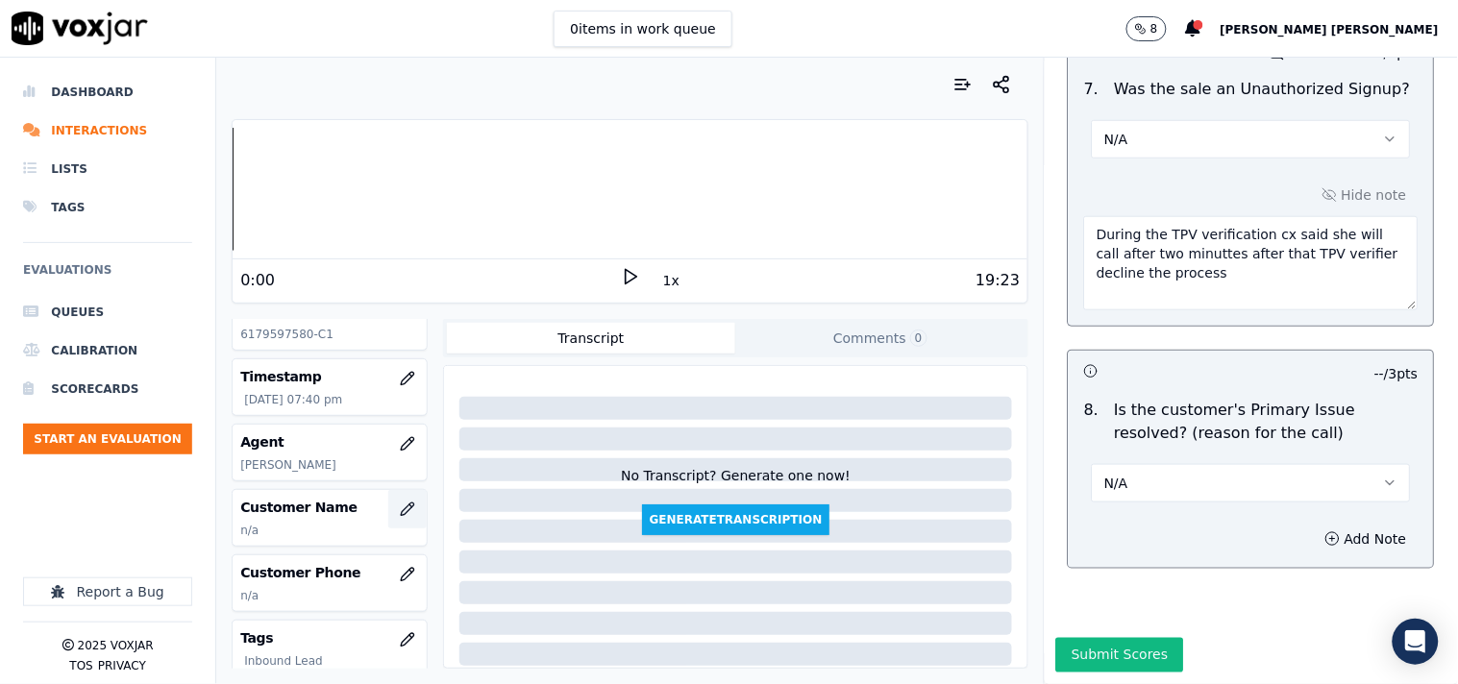
click at [400, 513] on icon "button" at bounding box center [407, 509] width 15 height 15
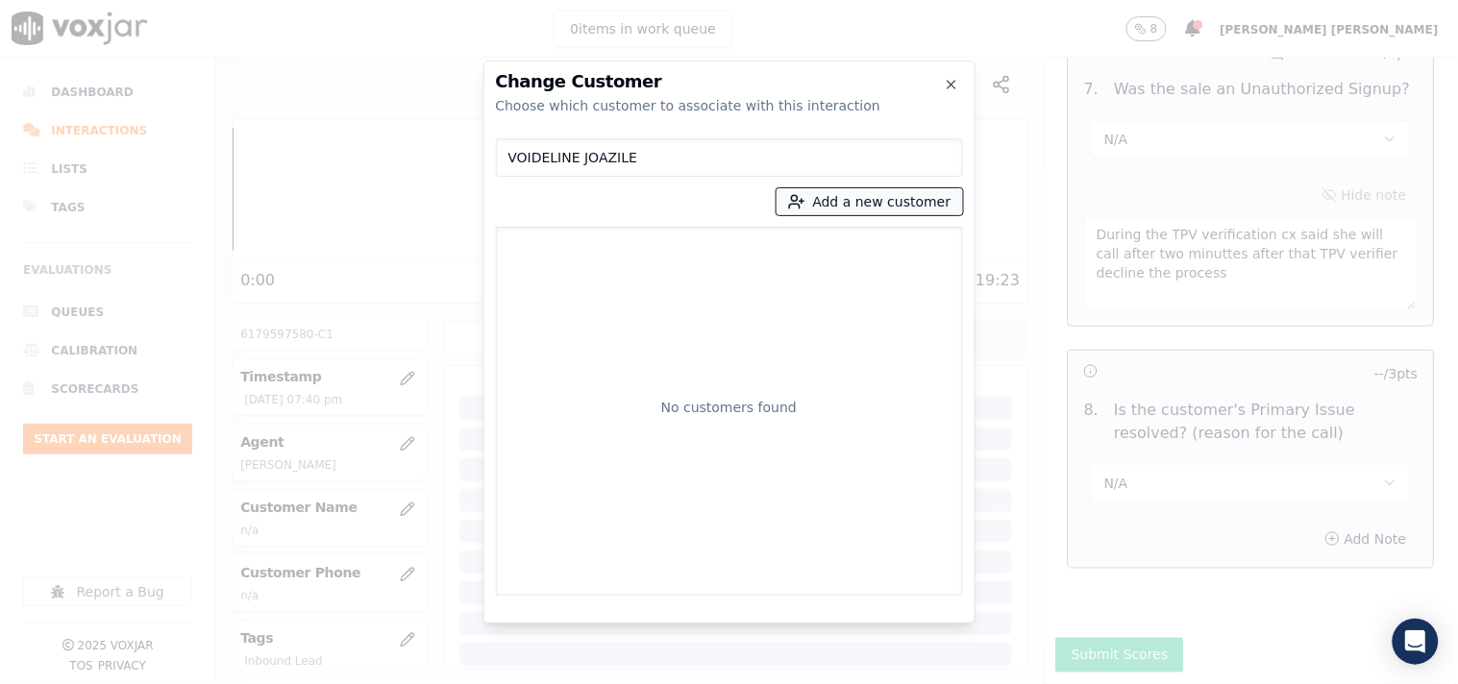
type input "VOIDELINE JOAZILE"
click at [831, 207] on button "Add a new customer" at bounding box center [869, 201] width 186 height 27
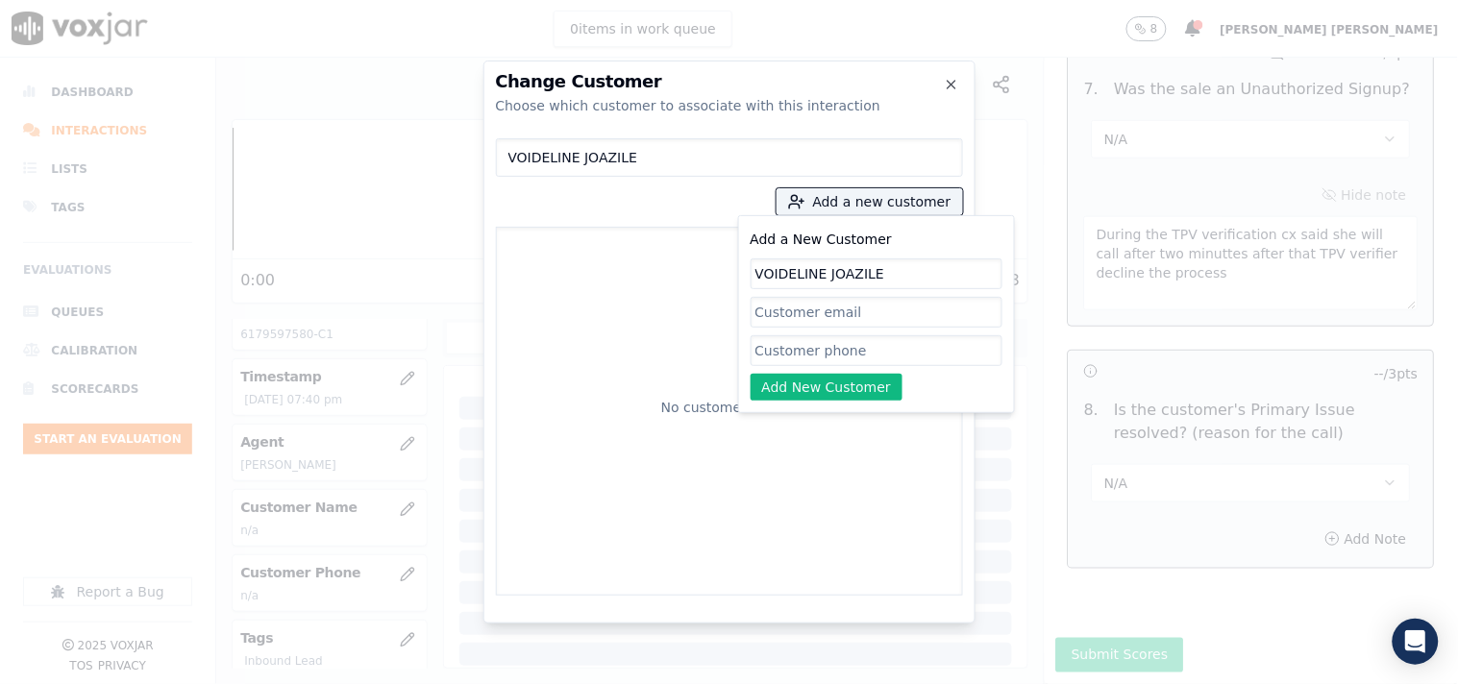
type input "VOIDELINE JOAZILE"
click at [848, 356] on input "Add a New Customer" at bounding box center [876, 350] width 252 height 31
paste input "6179597580"
type input "6179597580"
click at [829, 395] on button "Add New Customer" at bounding box center [826, 387] width 153 height 27
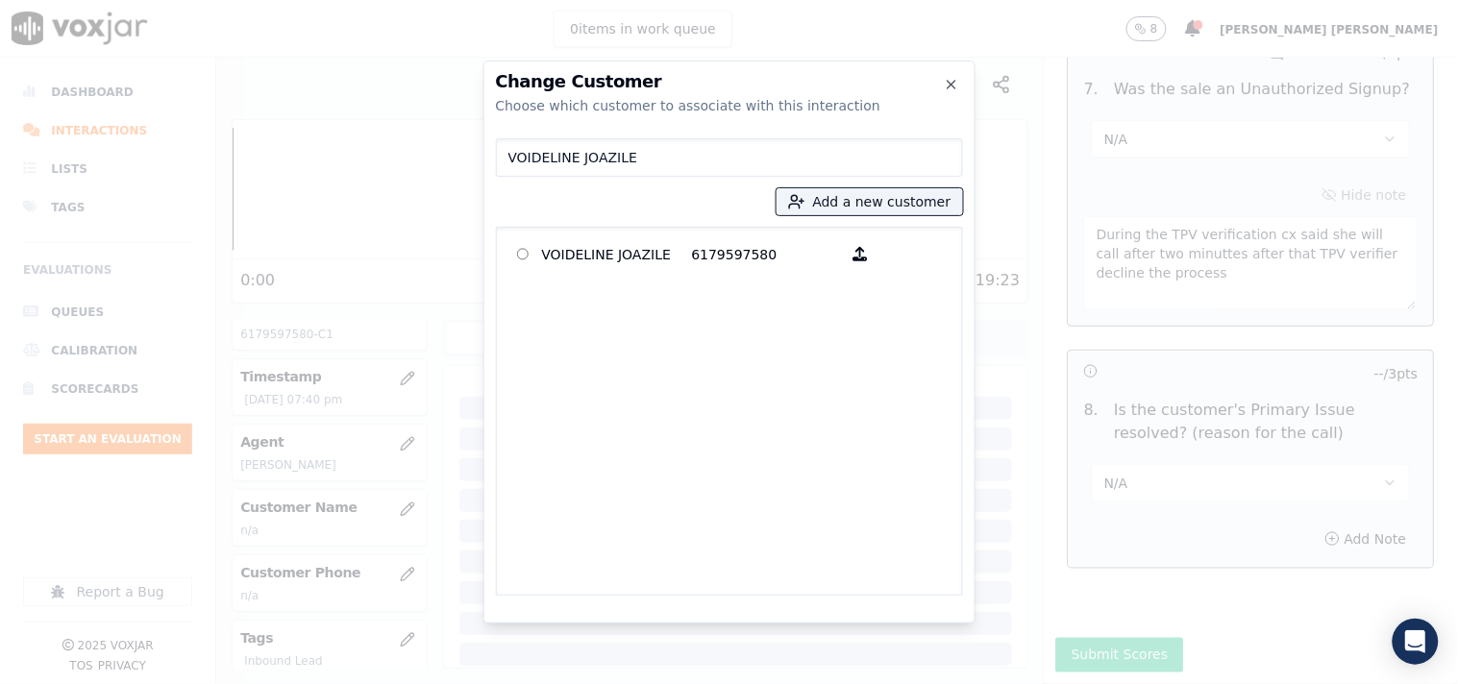
click at [767, 281] on div "VOIDELINE JOAZILE 6179597580" at bounding box center [729, 411] width 467 height 369
click at [767, 266] on p "6179597580" at bounding box center [767, 254] width 150 height 30
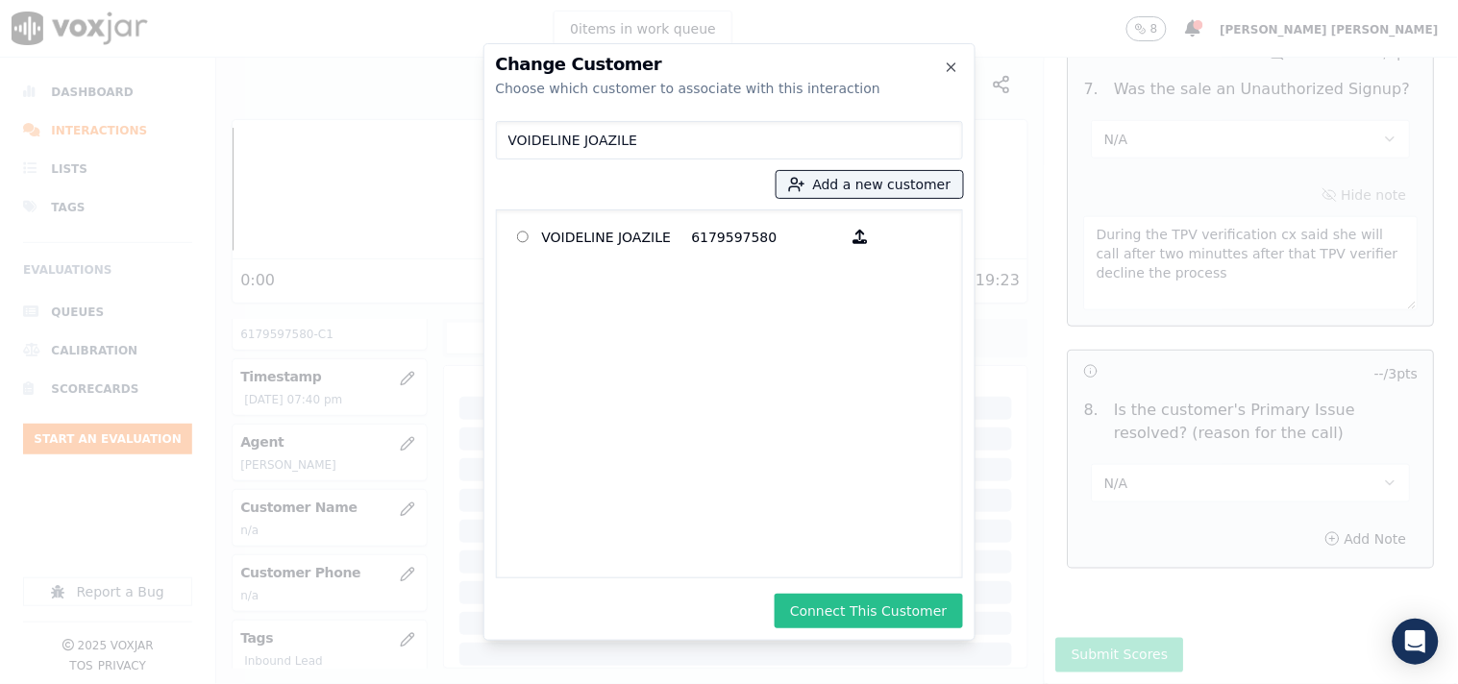
click at [833, 607] on button "Connect This Customer" at bounding box center [867, 611] width 187 height 35
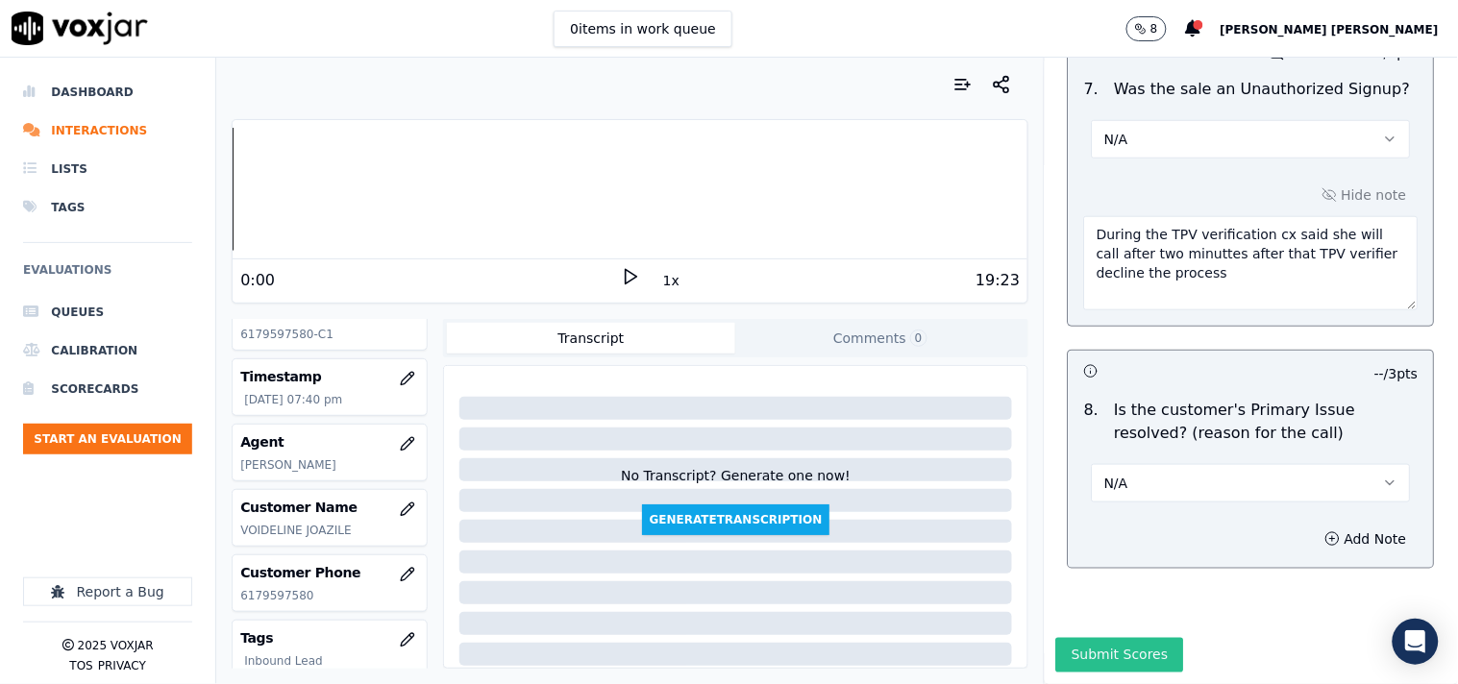
click at [1113, 638] on button "Submit Scores" at bounding box center [1120, 655] width 128 height 35
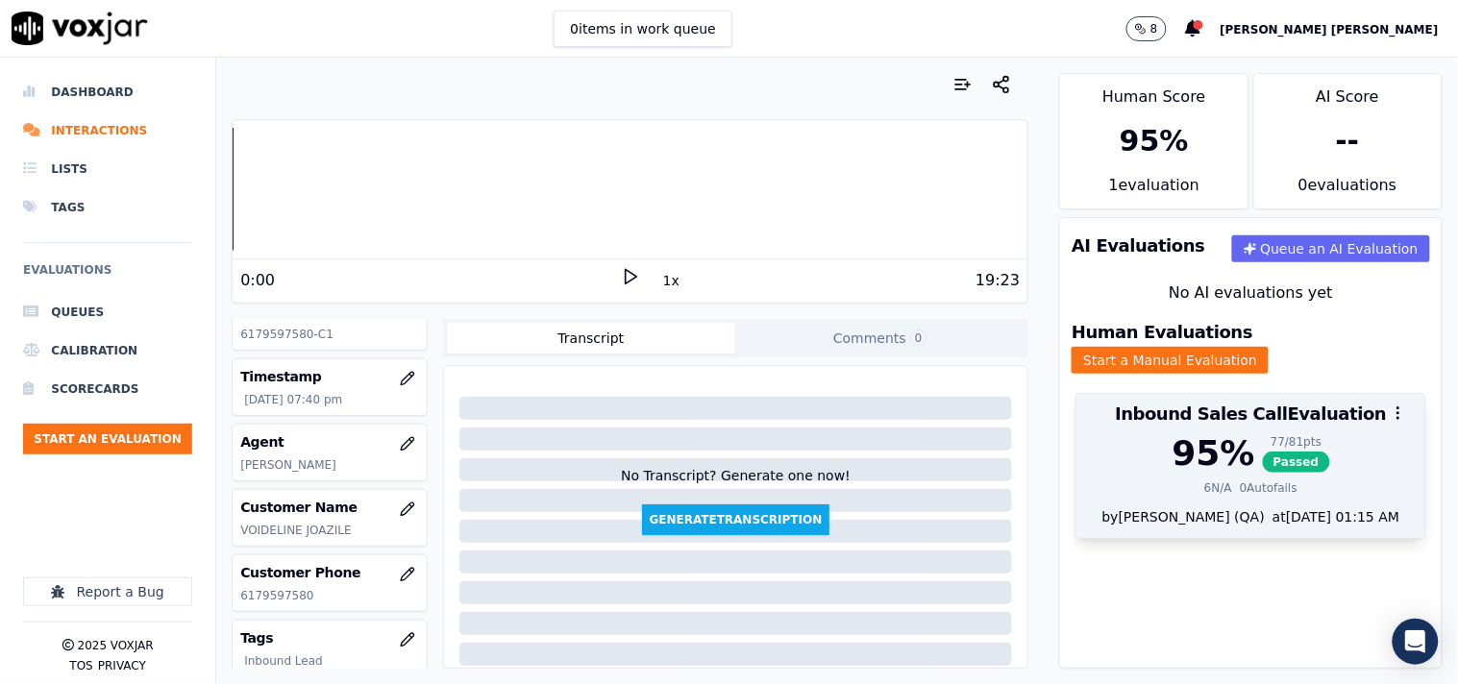
click at [1285, 480] on div "6 N/A 0 Autofails" at bounding box center [1251, 487] width 326 height 15
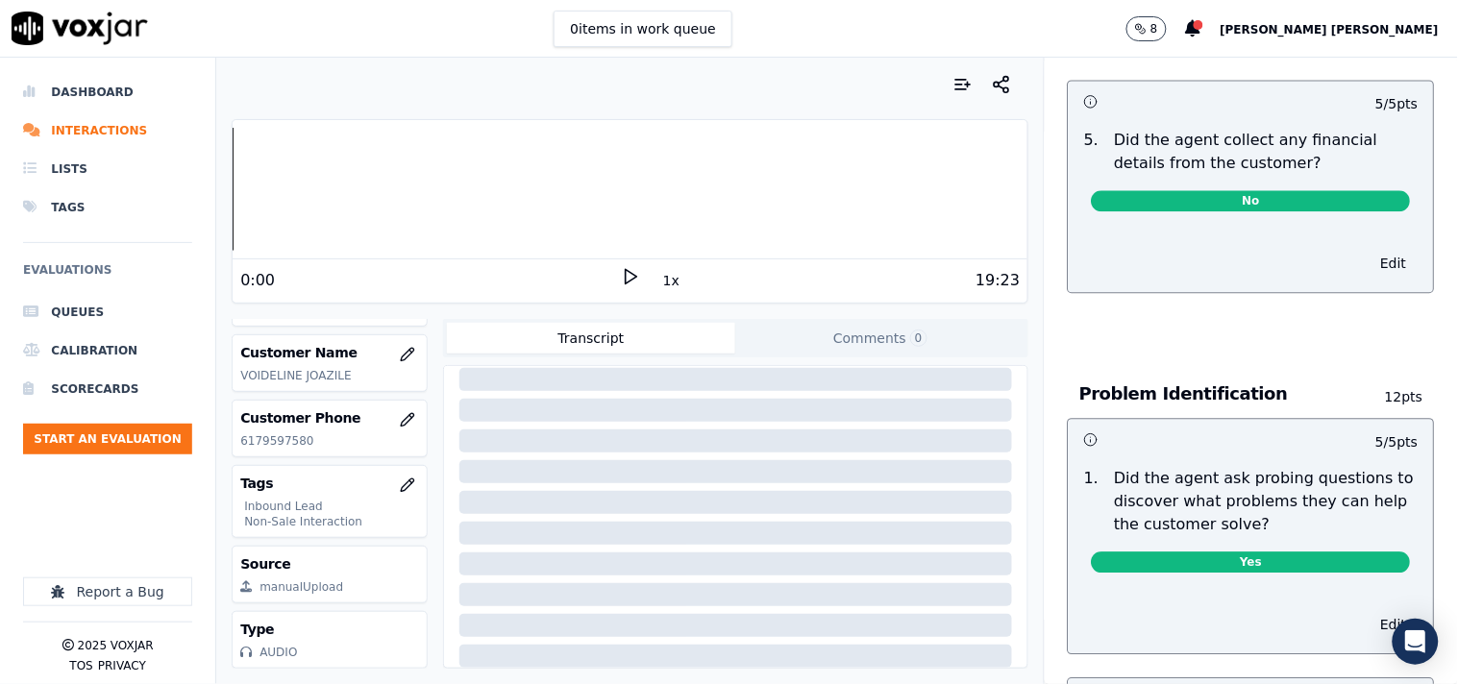
scroll to position [0, 0]
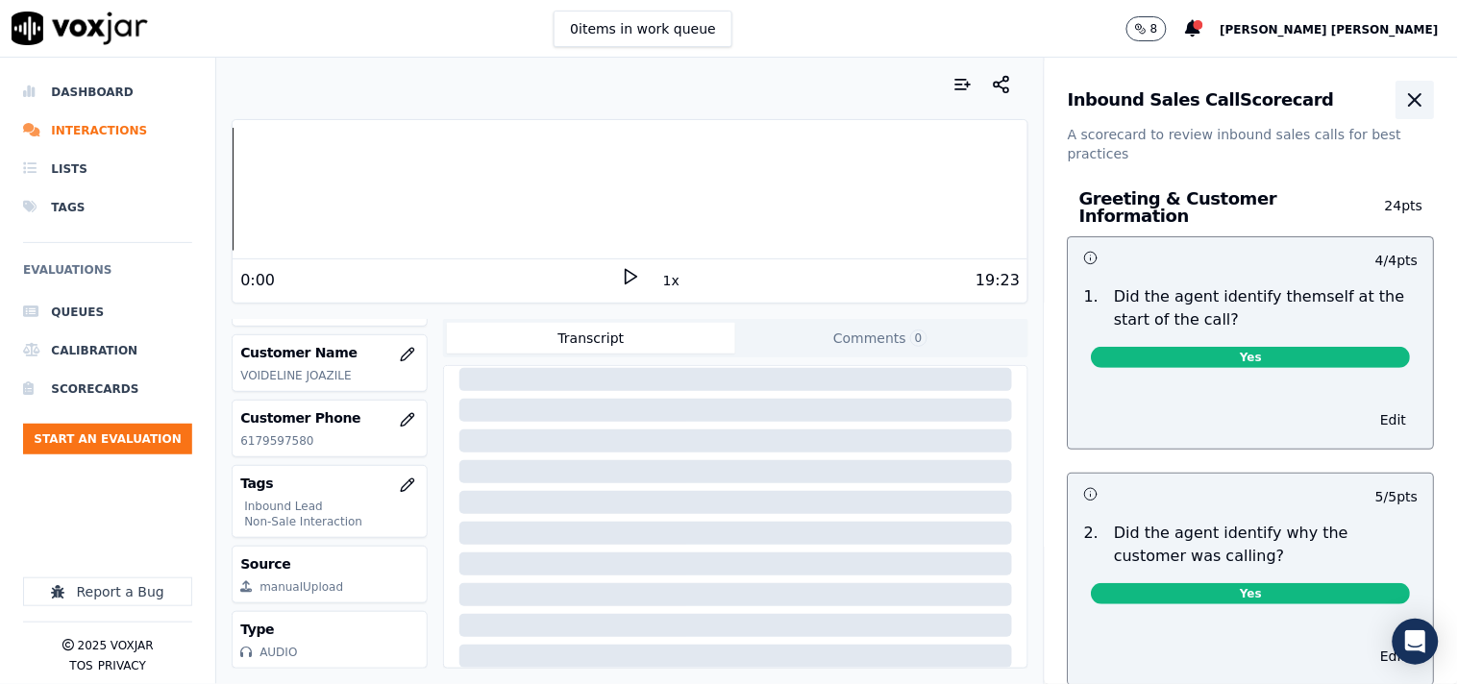
click at [1396, 107] on button "button" at bounding box center [1415, 100] width 38 height 38
